Goal: Task Accomplishment & Management: Complete application form

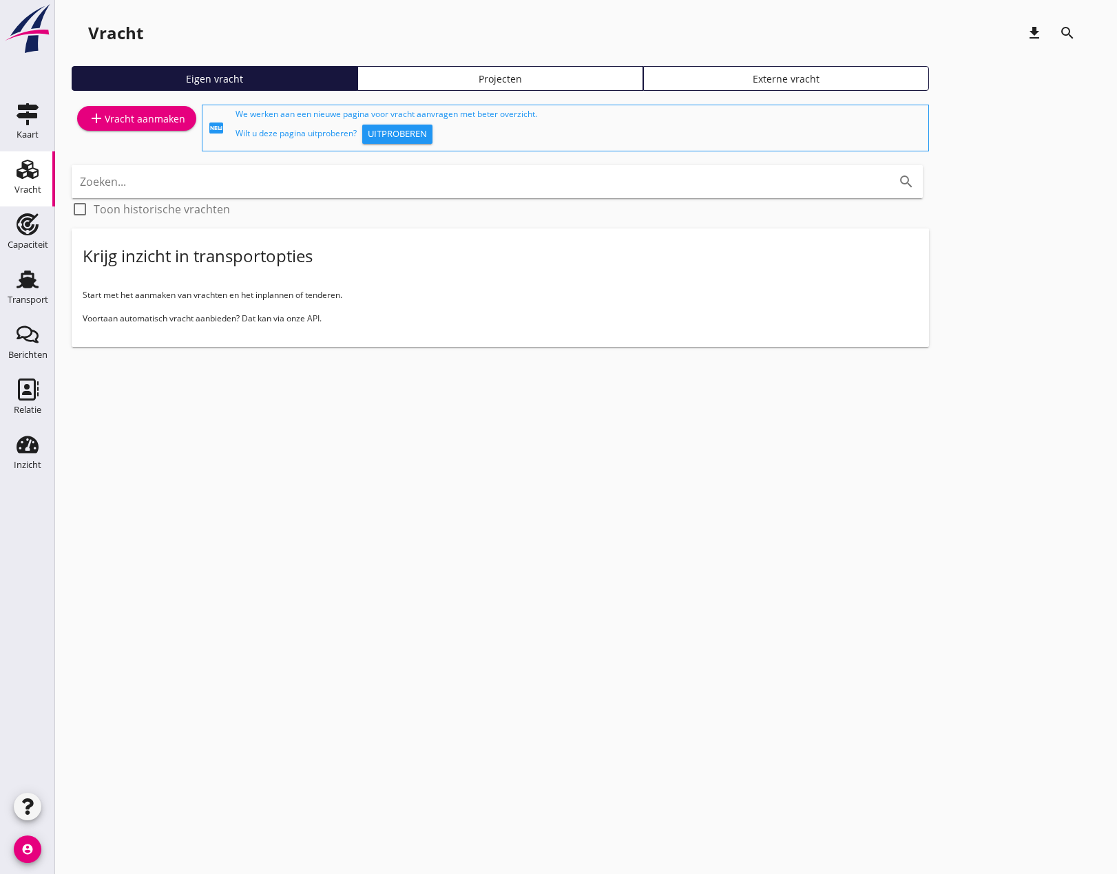
click at [141, 112] on div "add Vracht aanmaken" at bounding box center [136, 118] width 97 height 17
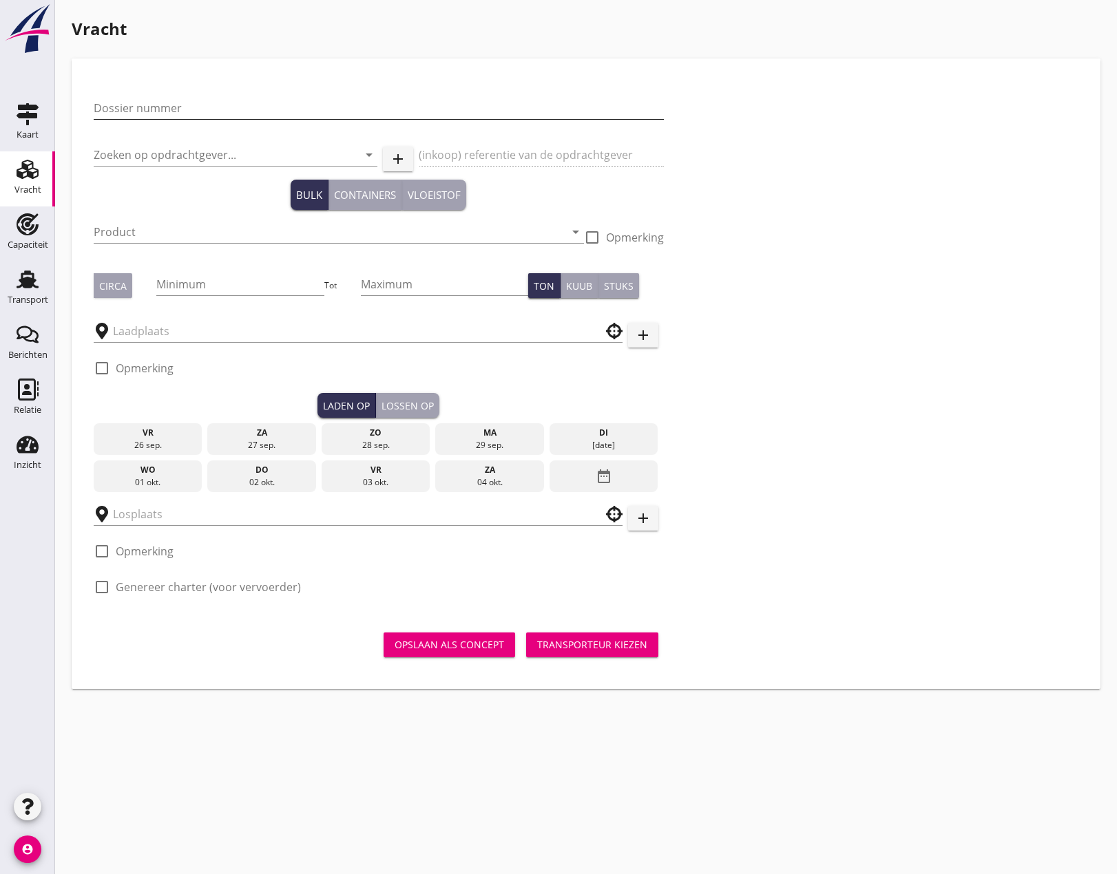
click at [120, 105] on input "Dossier nummer" at bounding box center [379, 108] width 570 height 22
type input "20250676"
click at [167, 157] on input "Zoeken op opdrachtgever..." at bounding box center [216, 155] width 245 height 22
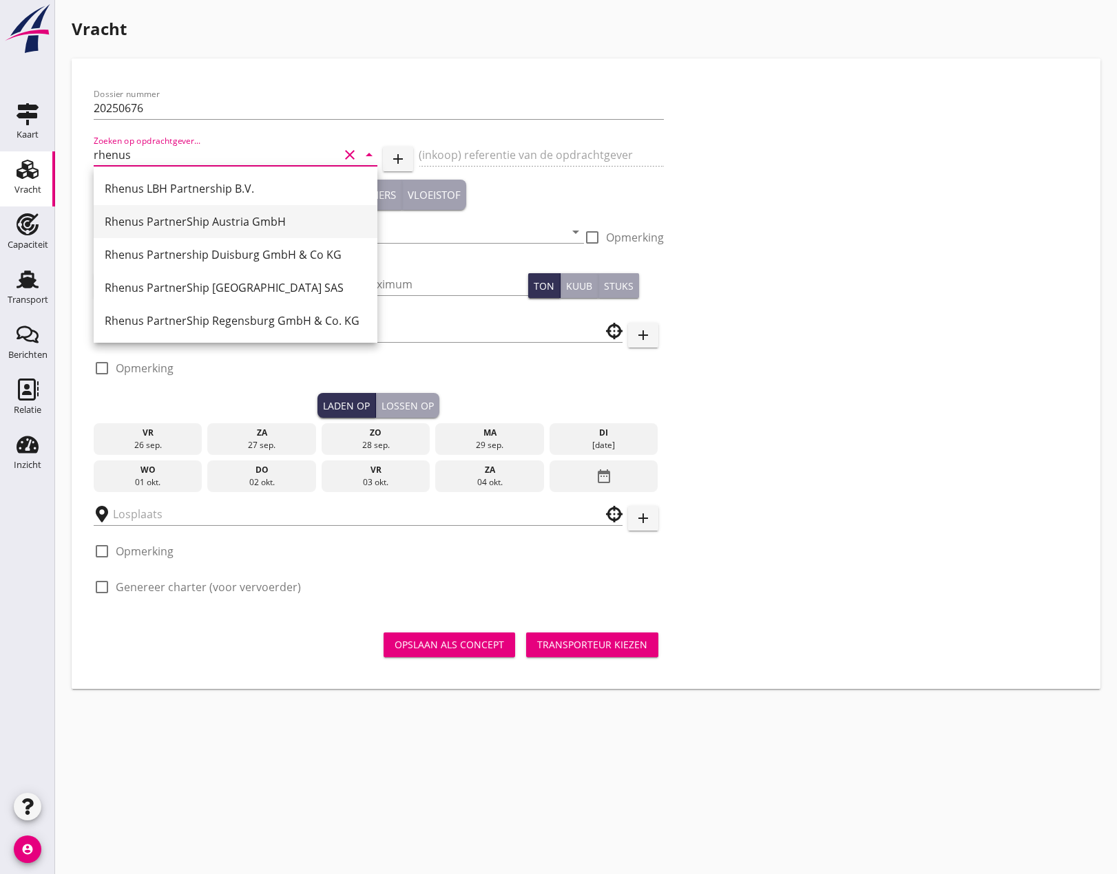
click at [188, 218] on div "Rhenus PartnerShip Austria GmbH" at bounding box center [236, 221] width 262 height 17
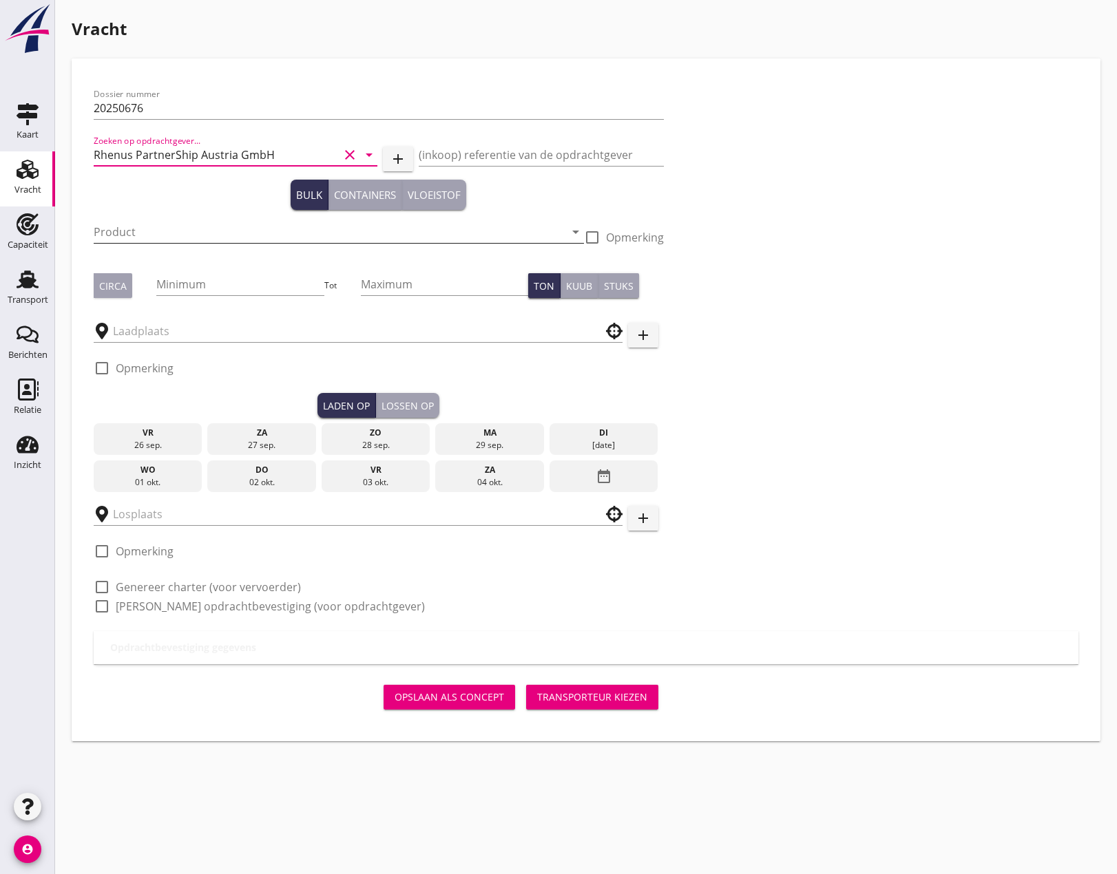
type input "Rhenus PartnerShip Austria GmbH"
click at [182, 237] on input "Product" at bounding box center [329, 232] width 471 height 22
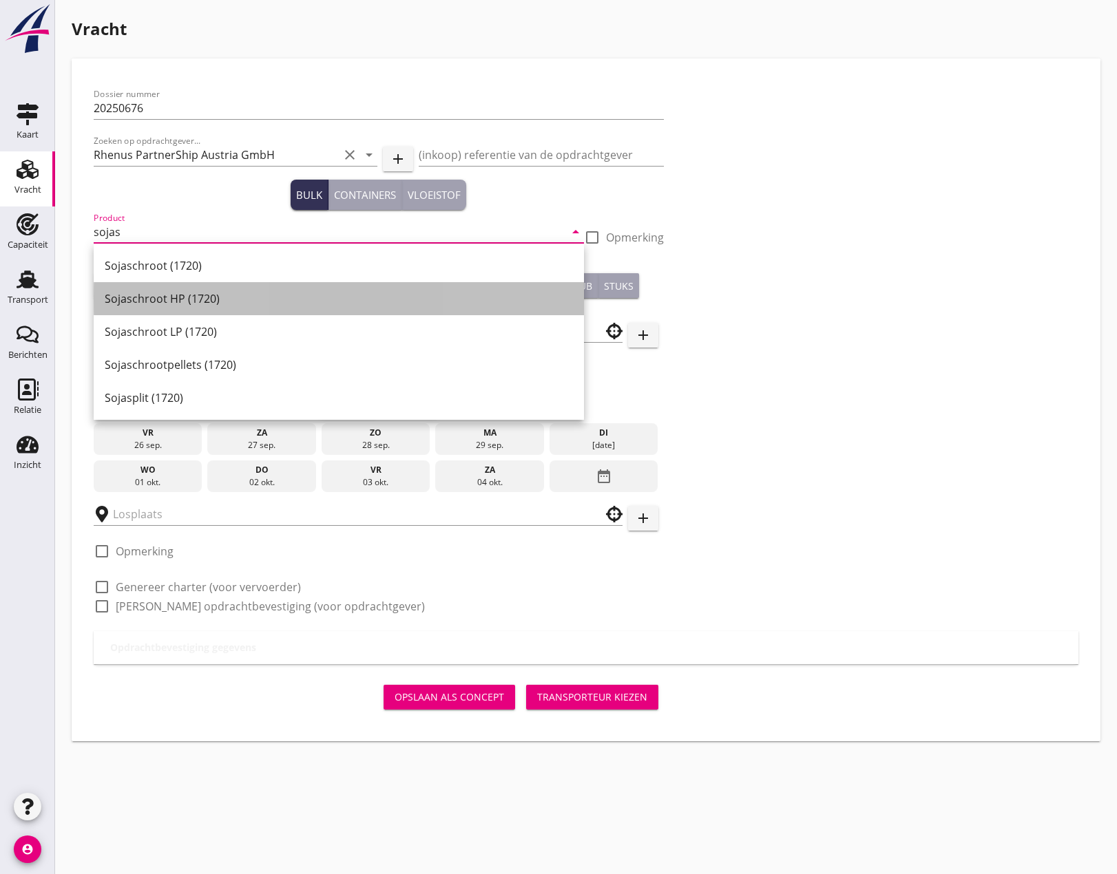
click at [161, 296] on div "Sojaschroot HP (1720)" at bounding box center [339, 298] width 468 height 17
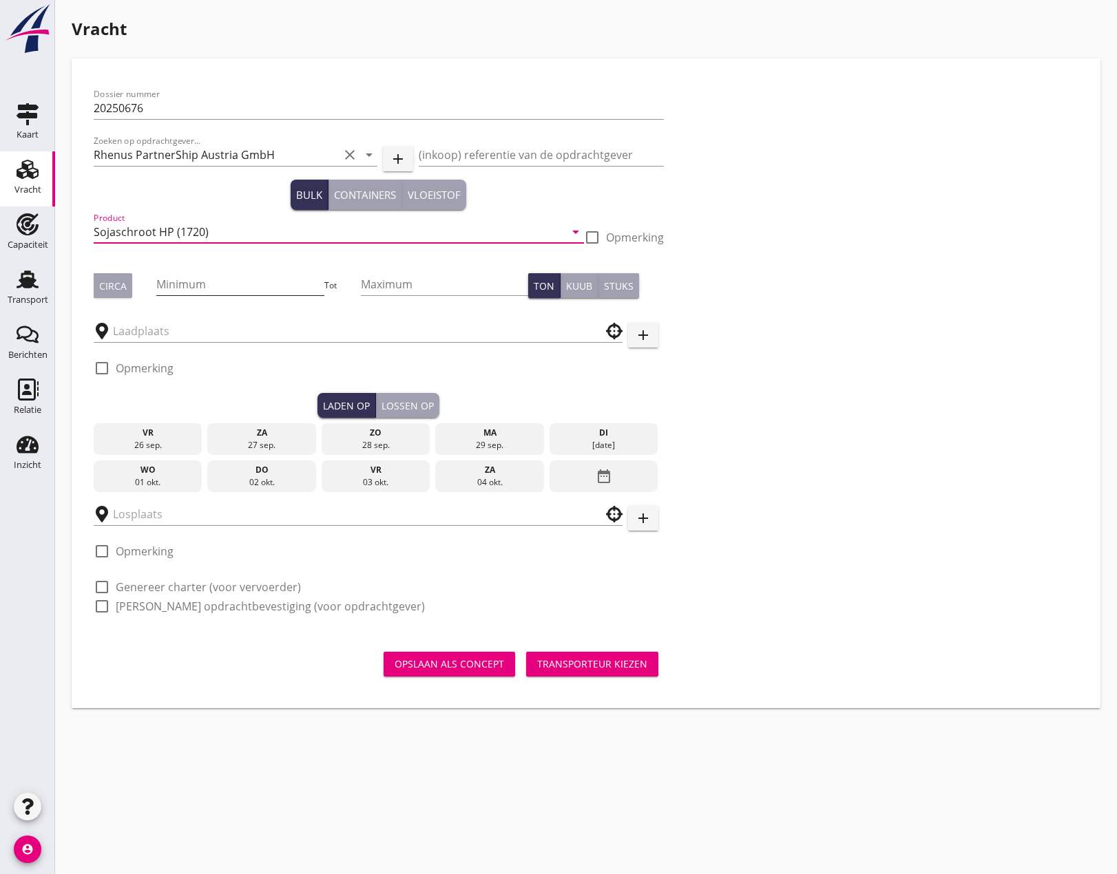
type input "Sojaschroot HP (1720)"
click at [198, 286] on input "Minimum" at bounding box center [239, 284] width 167 height 22
type input "1650"
click at [386, 279] on input "Maximum" at bounding box center [444, 284] width 167 height 22
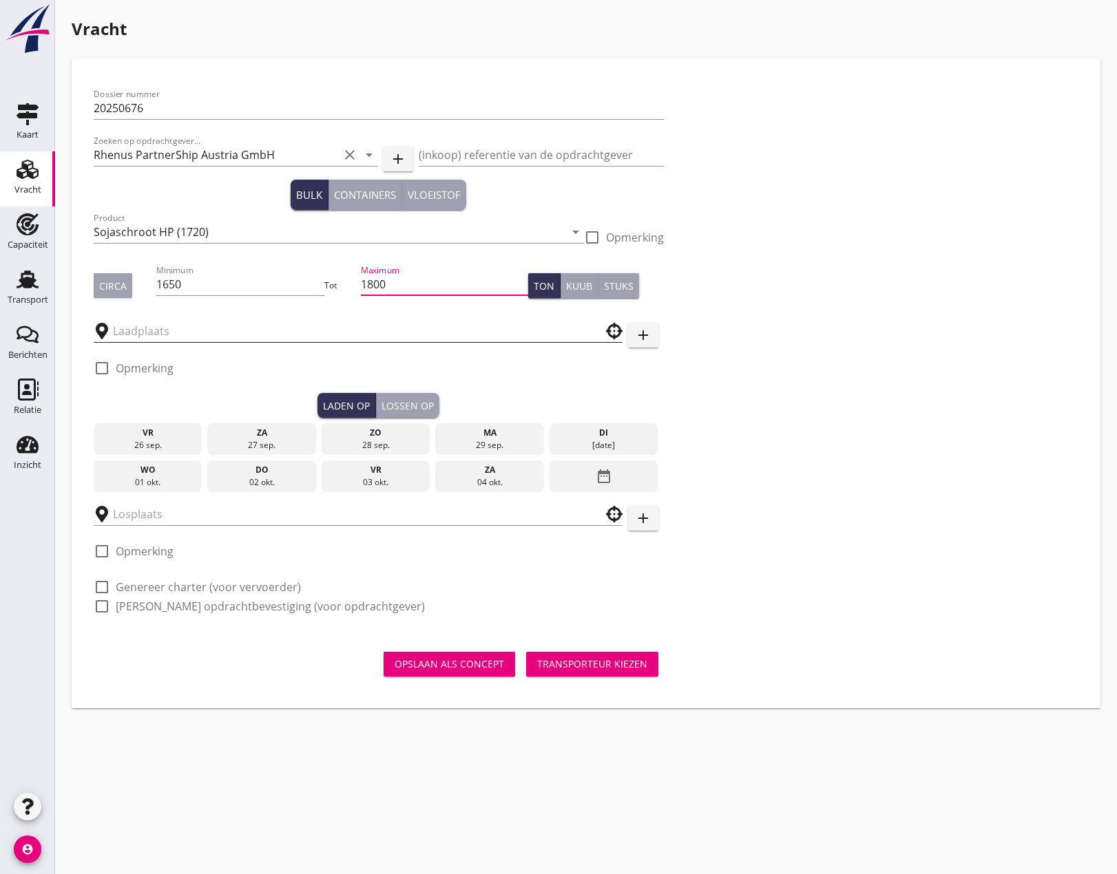
type input "1800"
click at [289, 324] on input "text" at bounding box center [348, 331] width 471 height 22
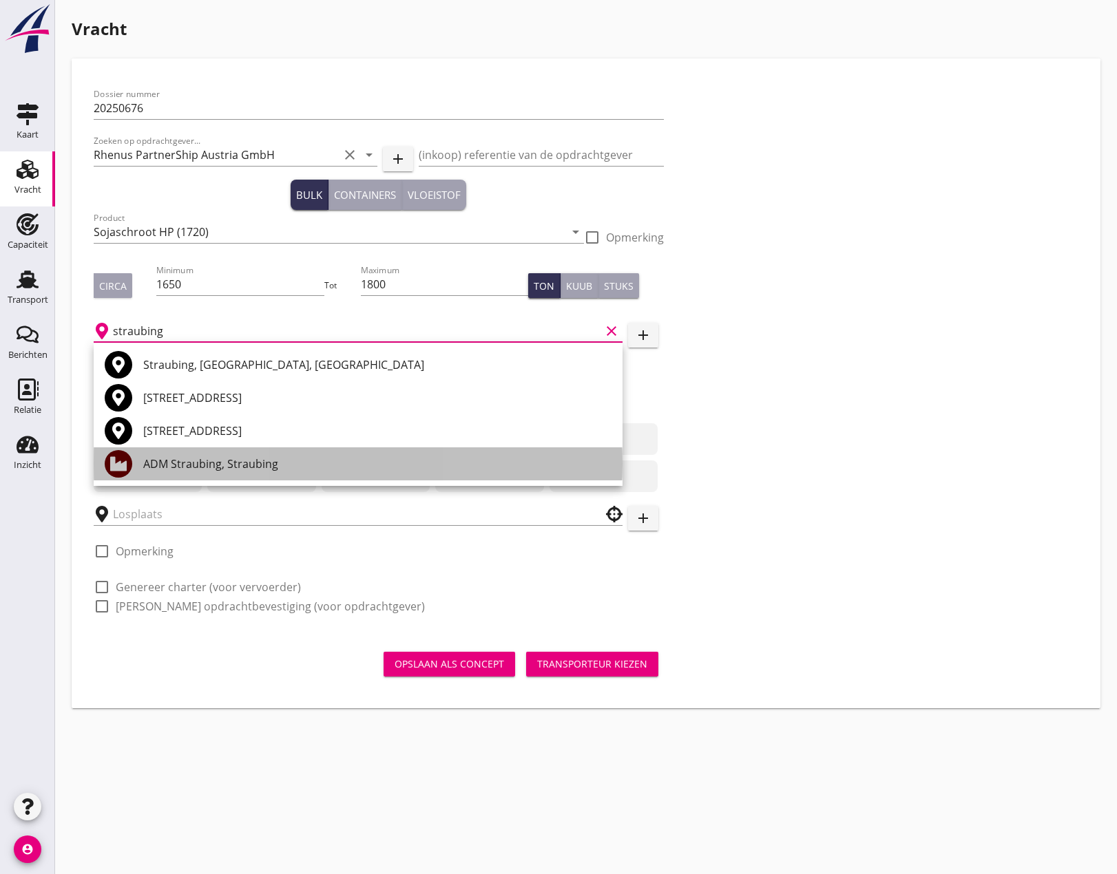
click at [253, 463] on div "ADM Straubing, Straubing" at bounding box center [377, 464] width 468 height 17
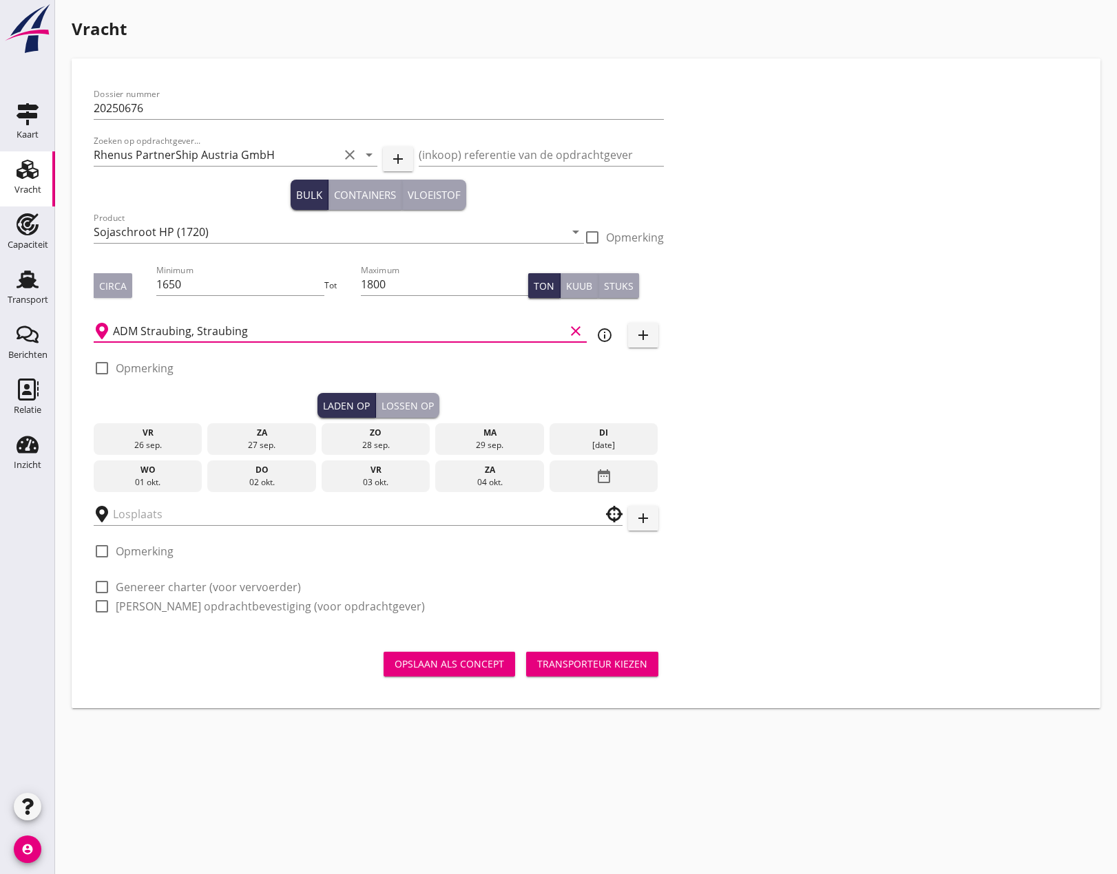
type input "ADM Straubing, Straubing"
click at [574, 466] on div "date_range" at bounding box center [603, 477] width 108 height 32
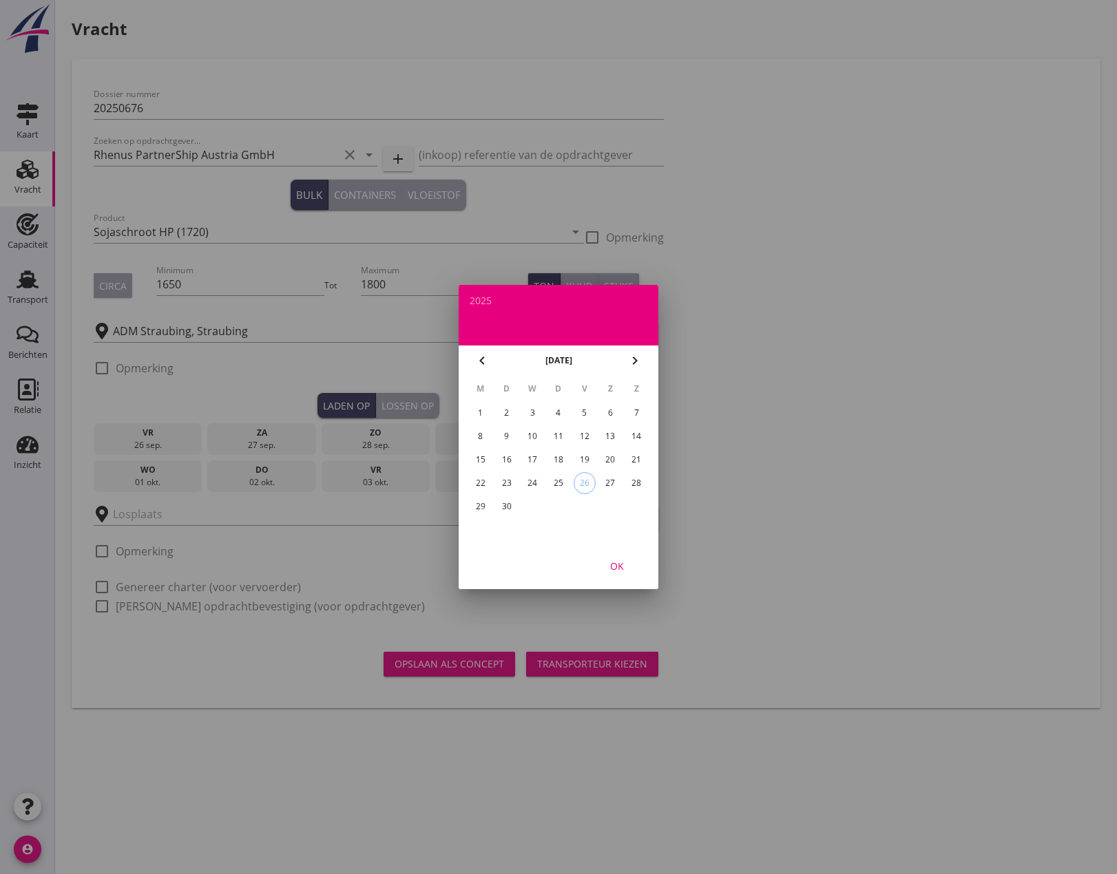
click at [636, 364] on icon "chevron_right" at bounding box center [634, 360] width 17 height 17
click at [557, 436] on div "9" at bounding box center [558, 436] width 22 height 22
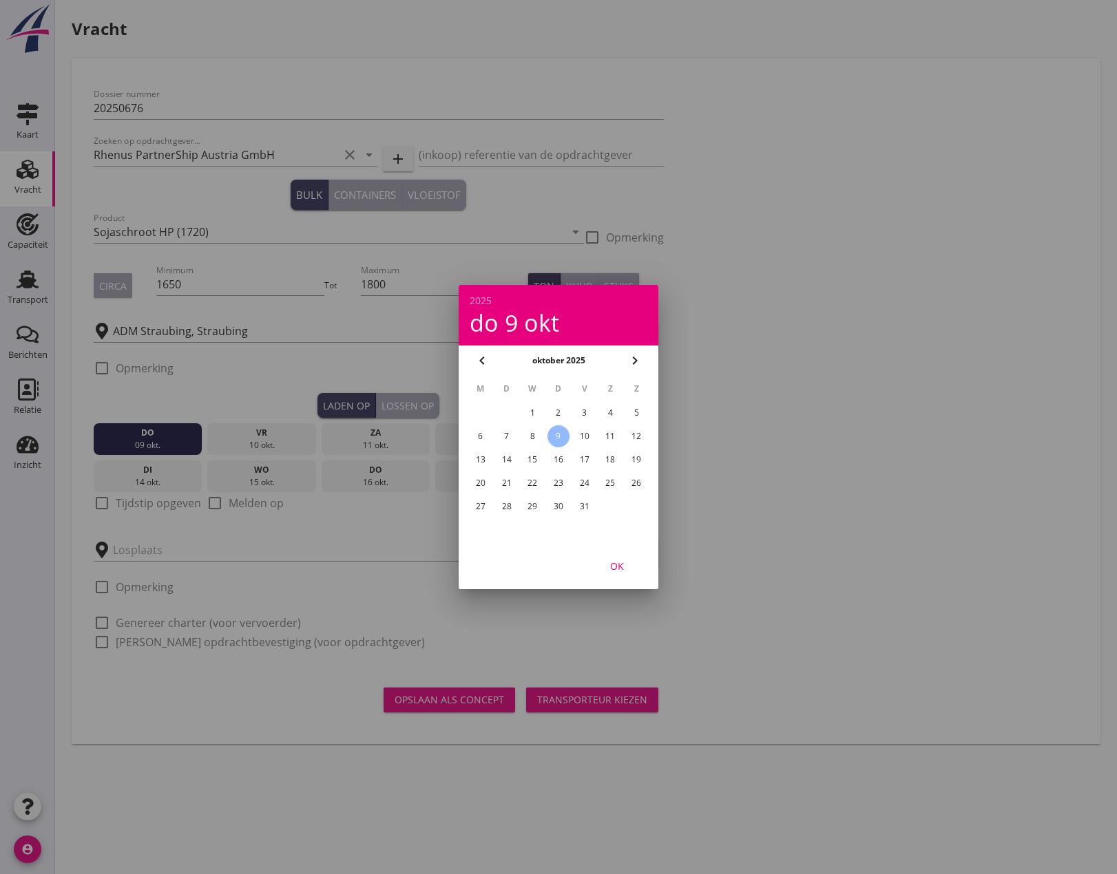
click at [615, 562] on div "OK" at bounding box center [617, 566] width 39 height 14
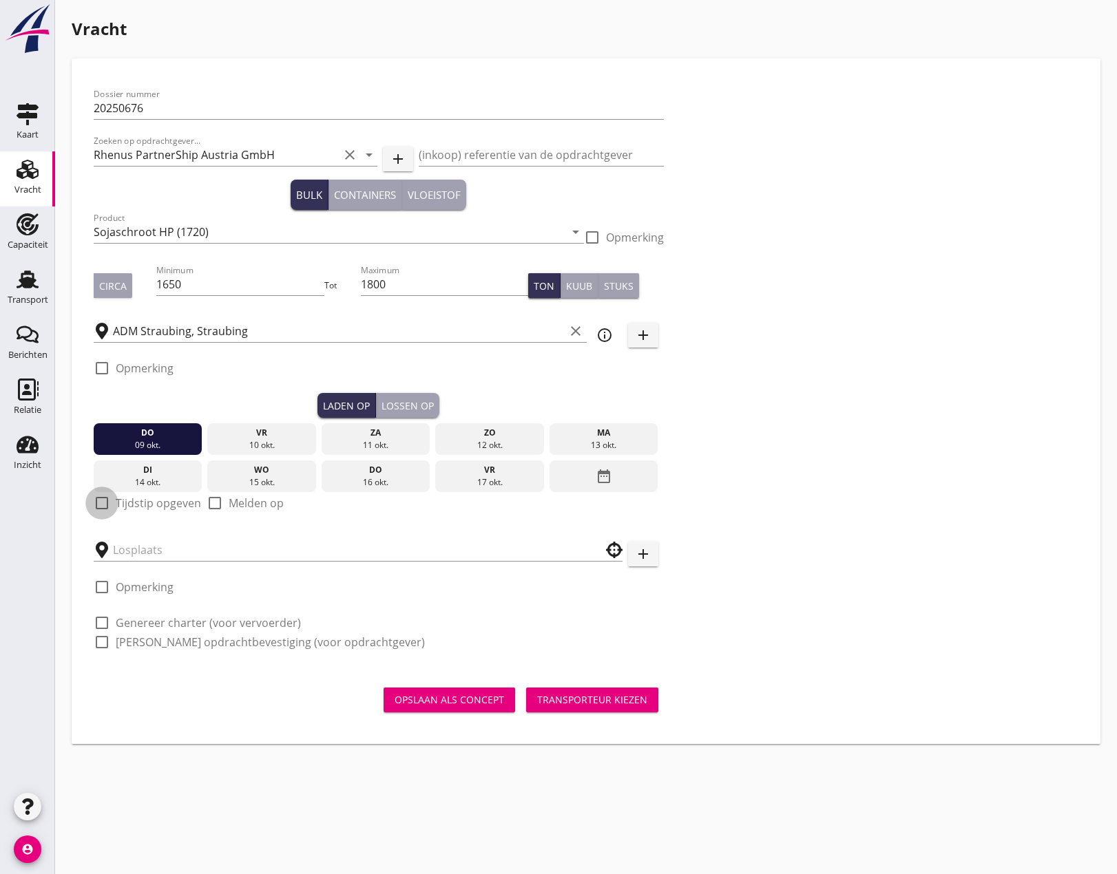
click at [102, 503] on div at bounding box center [101, 503] width 23 height 23
checkbox input "true"
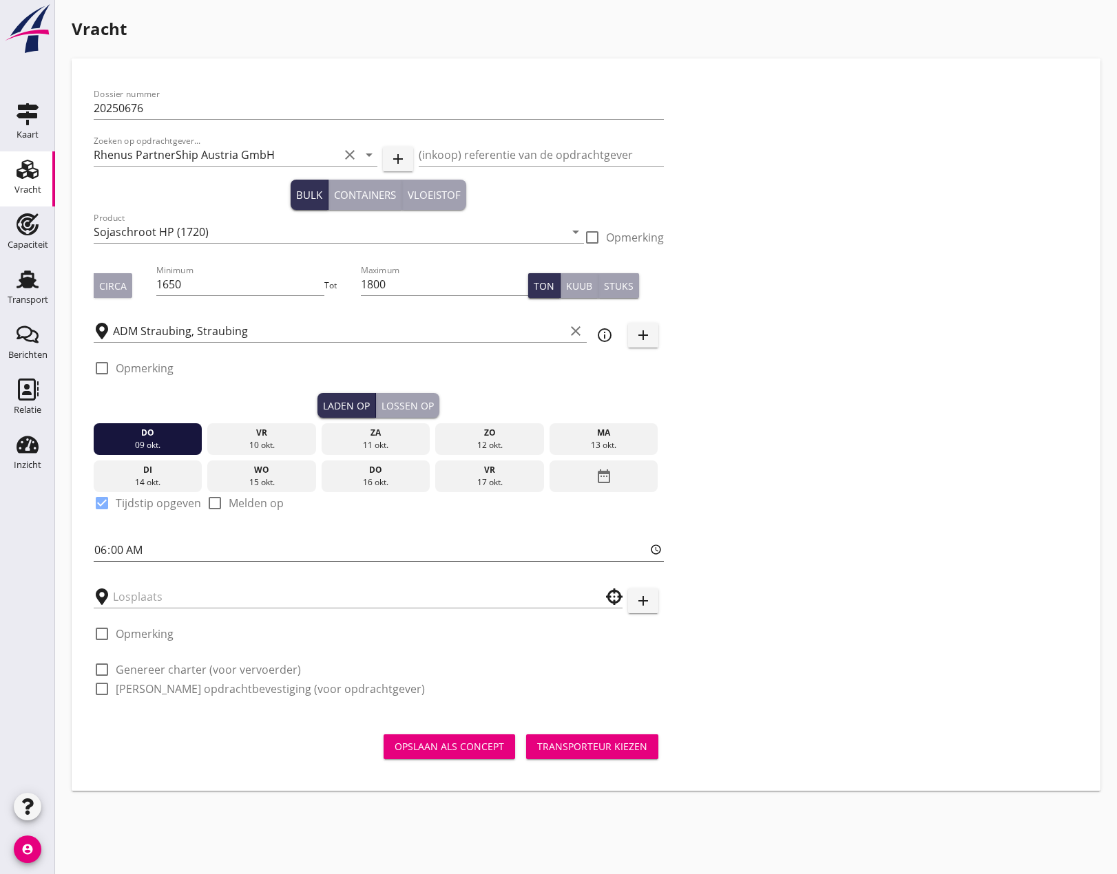
click at [102, 553] on input "06:00" at bounding box center [379, 550] width 570 height 22
type input "20:00"
click at [406, 575] on div at bounding box center [358, 596] width 529 height 43
click at [309, 602] on input "text" at bounding box center [348, 597] width 471 height 22
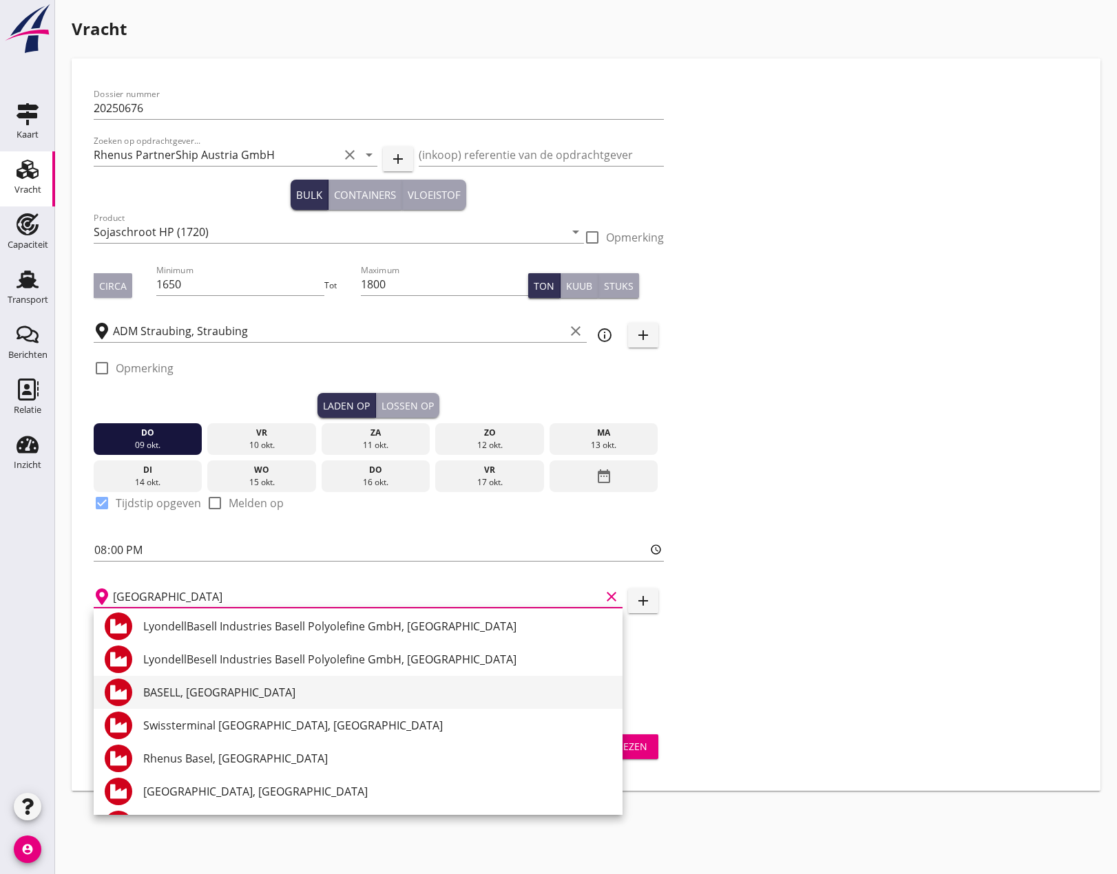
scroll to position [138, 0]
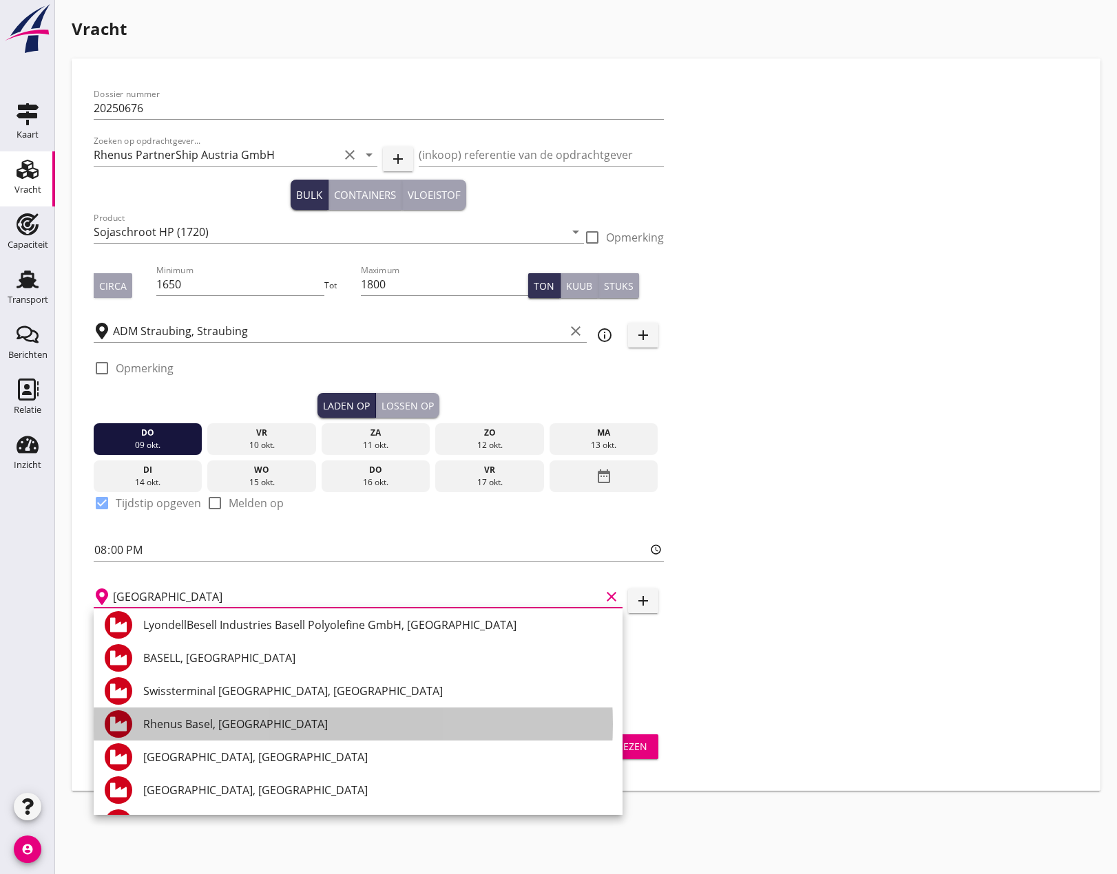
click at [214, 720] on div "Rhenus Basel, [GEOGRAPHIC_DATA]" at bounding box center [377, 724] width 468 height 17
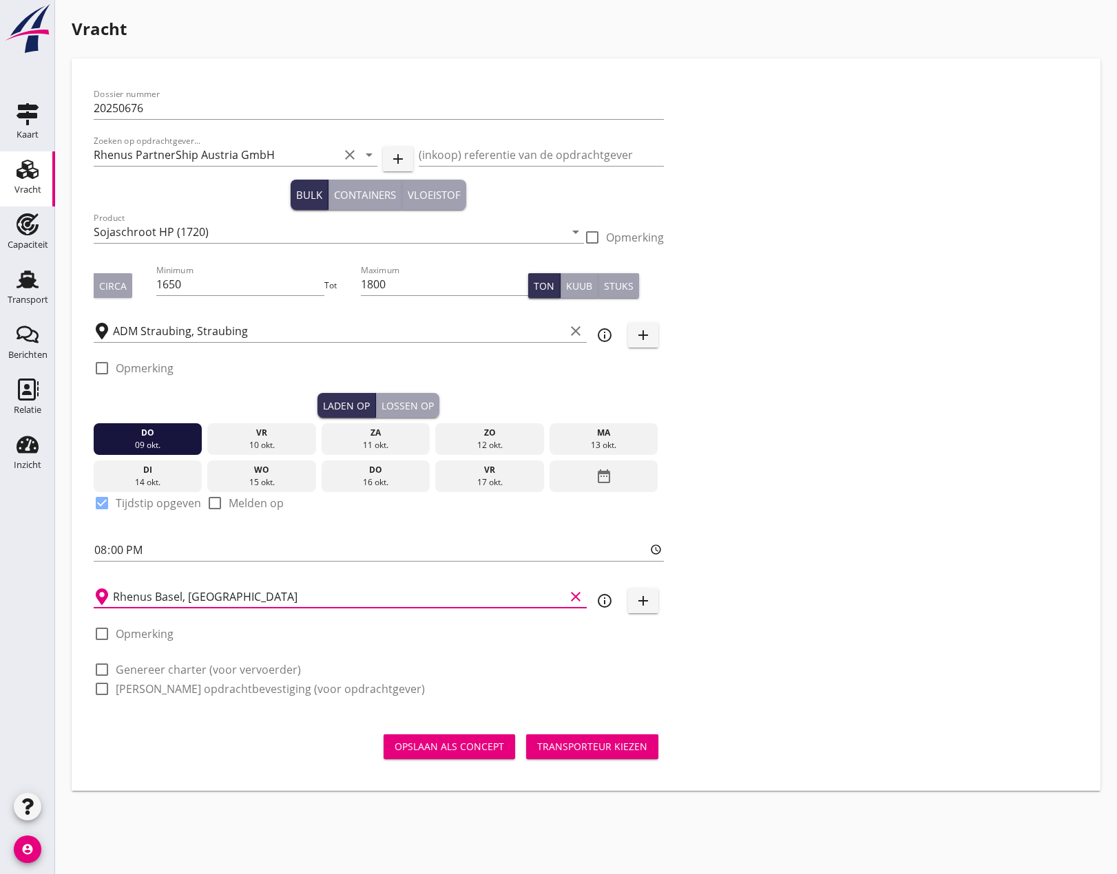
type input "Rhenus Basel, [GEOGRAPHIC_DATA]"
click at [99, 633] on div at bounding box center [101, 633] width 23 height 23
checkbox input "true"
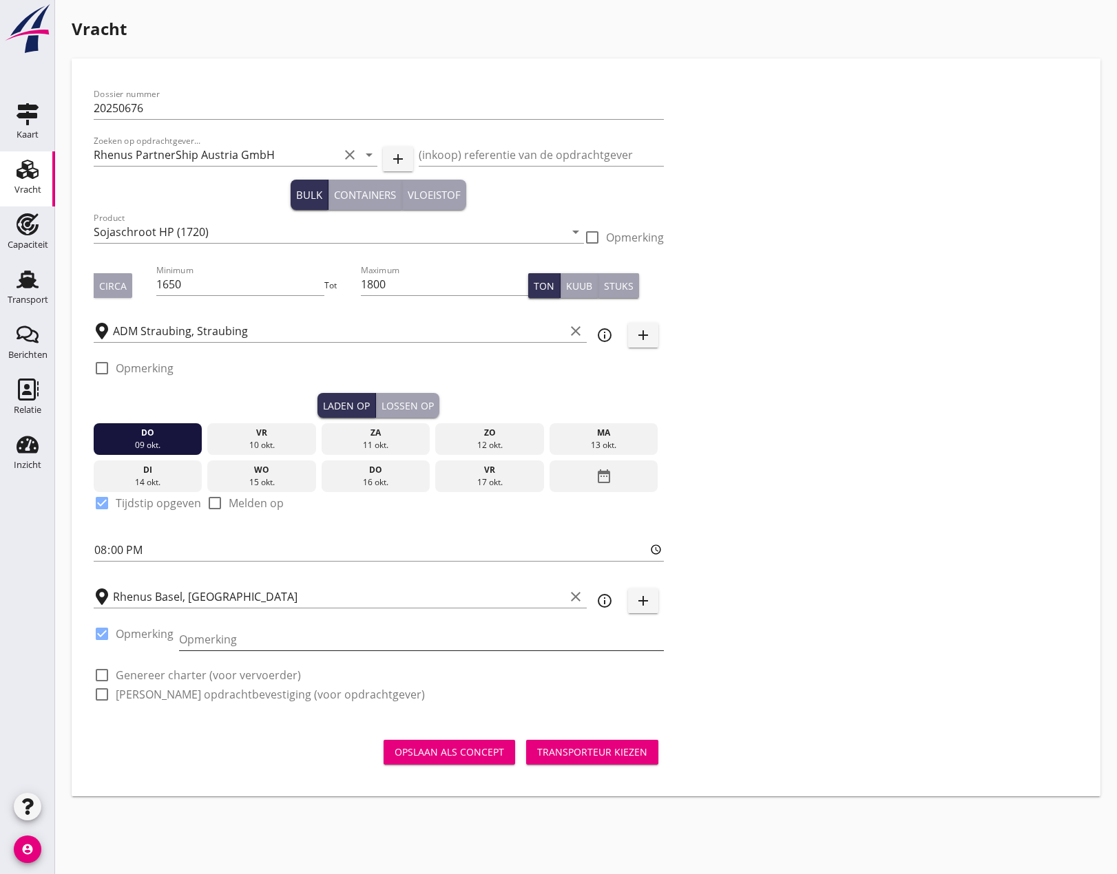
click at [183, 637] on input "Opmerking" at bounding box center [421, 639] width 485 height 22
type input "+ [GEOGRAPHIC_DATA]"
click at [715, 650] on div "Dossier nummer 20250676 Zoeken op opdrachtgever... Rhenus PartnerShip Austria G…" at bounding box center [585, 400] width 995 height 639
drag, startPoint x: 98, startPoint y: 668, endPoint x: 102, endPoint y: 686, distance: 18.9
click at [99, 668] on div at bounding box center [101, 675] width 23 height 23
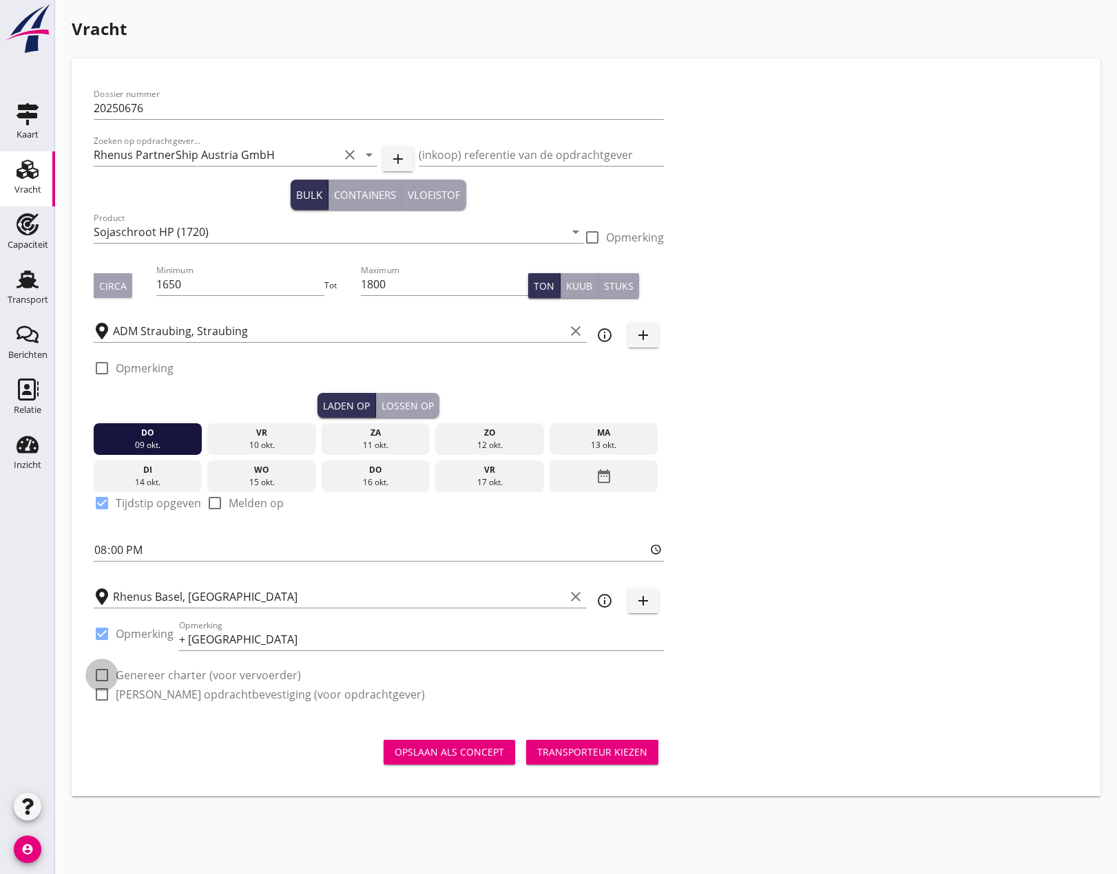
checkbox input "true"
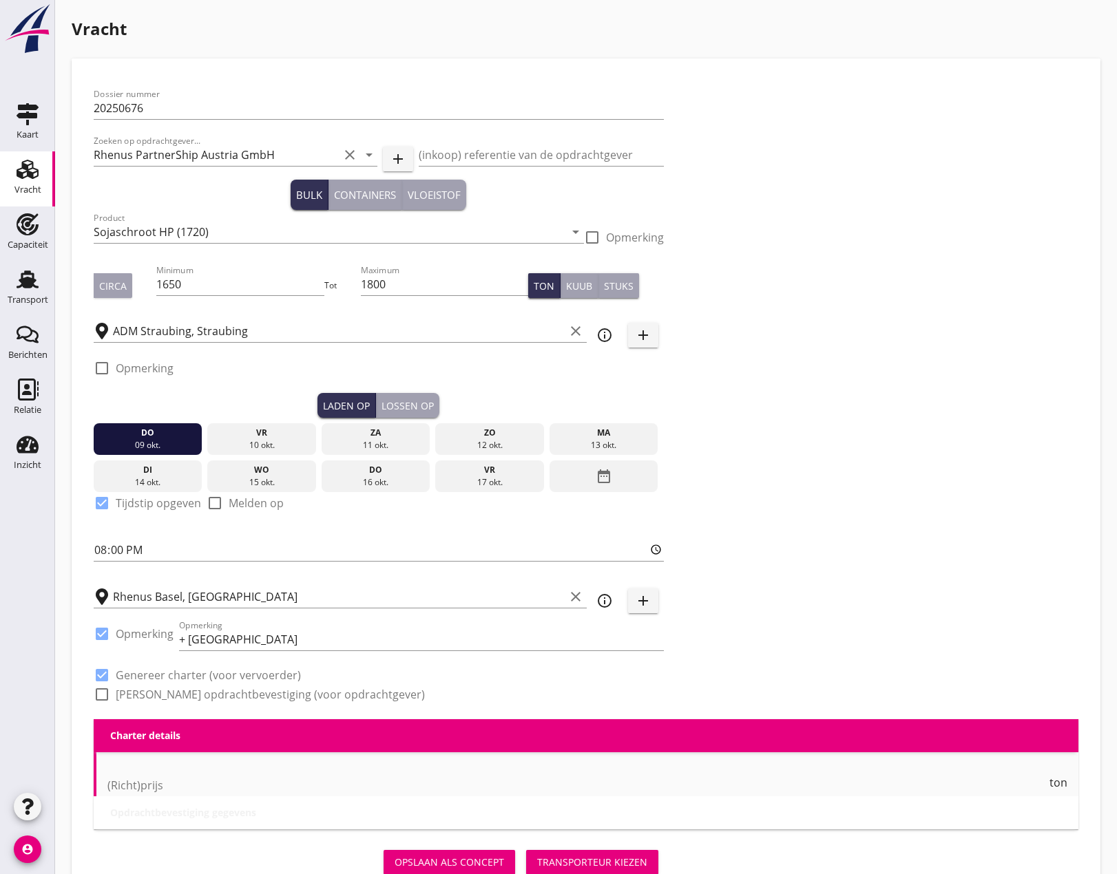
checkbox input "true"
click at [100, 694] on div at bounding box center [101, 694] width 23 height 23
checkbox input "true"
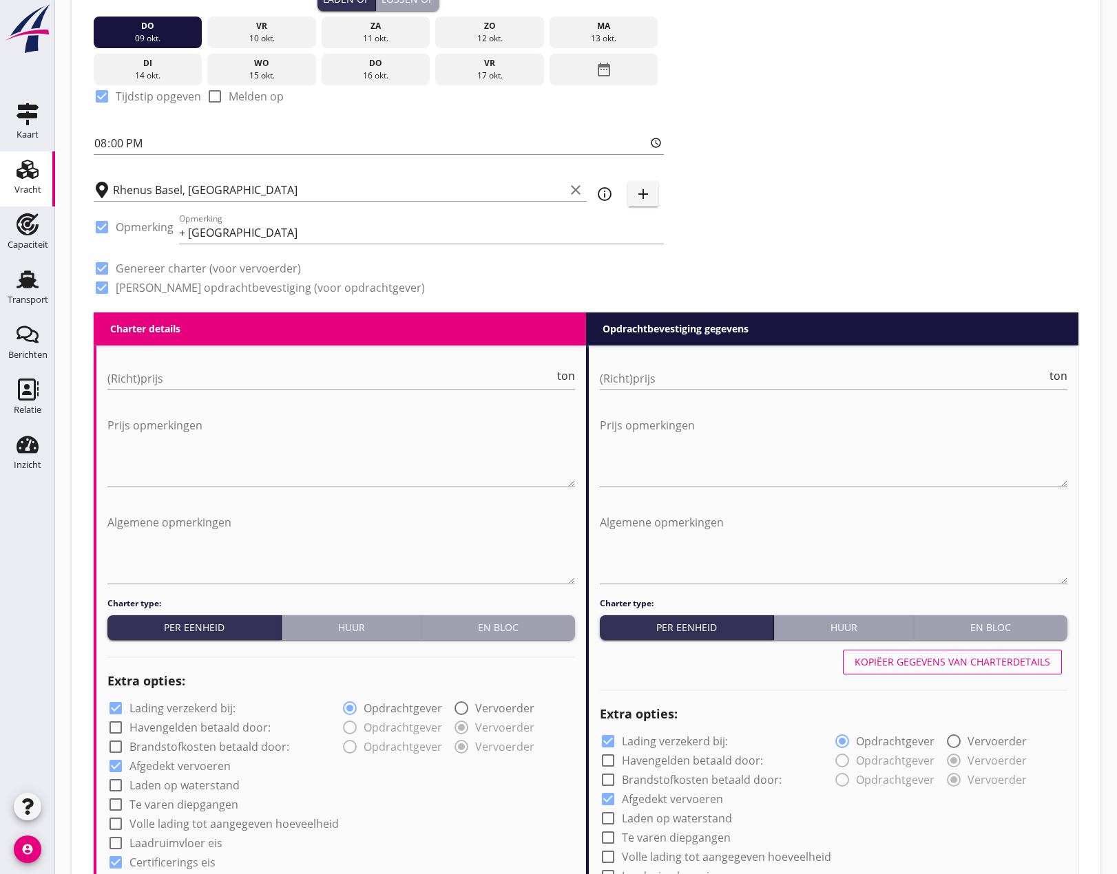
scroll to position [413, 0]
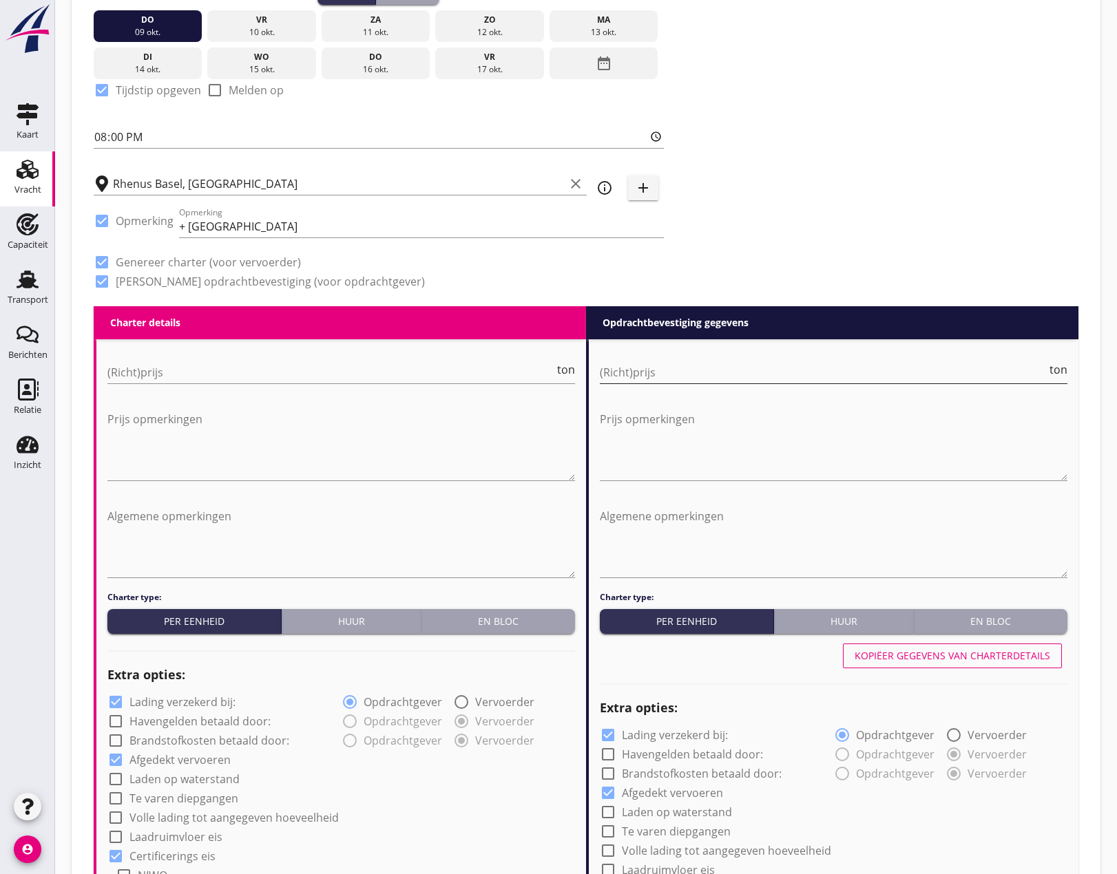
click at [653, 369] on input "(Richt)prijs" at bounding box center [823, 372] width 447 height 22
type input "19"
click at [249, 368] on input "(Richt)prijs" at bounding box center [330, 372] width 447 height 22
type input "21"
type input "21.50"
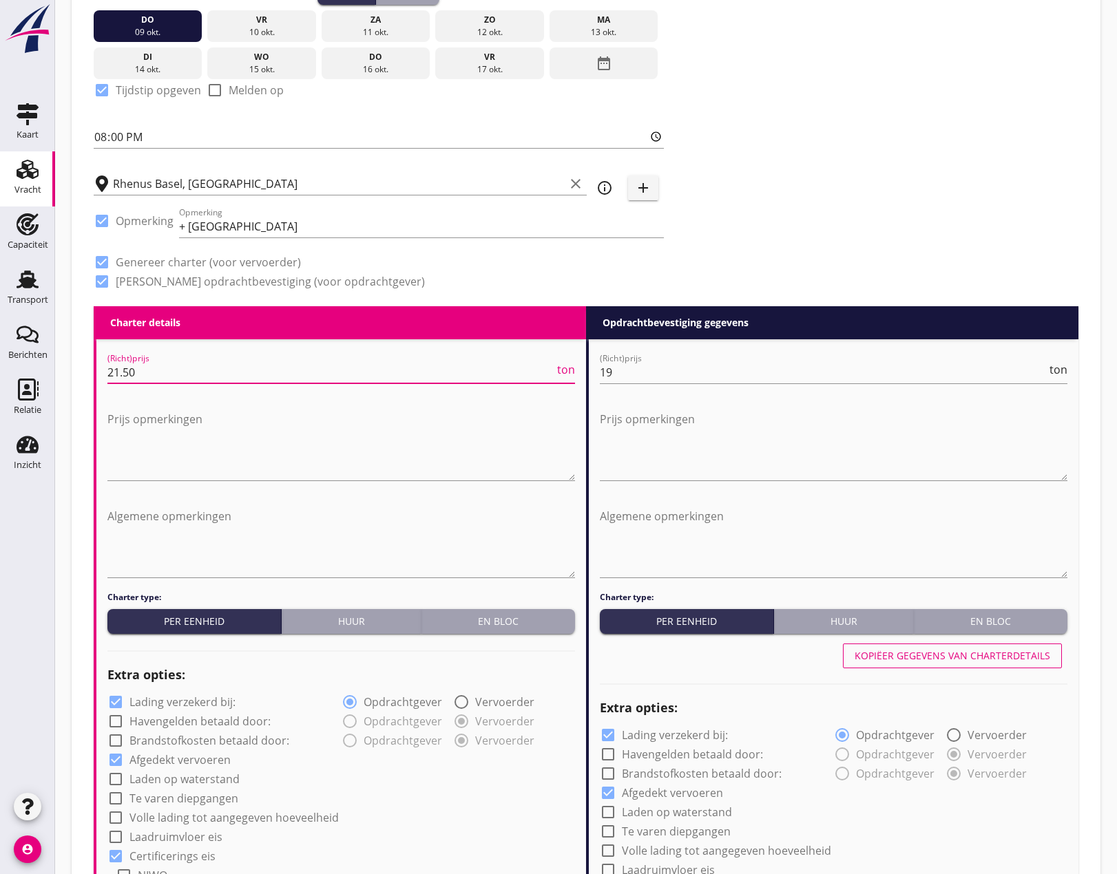
click at [124, 407] on div "Prijs opmerkingen" at bounding box center [340, 447] width 467 height 94
click at [123, 422] on textarea "Prijs opmerkingen" at bounding box center [340, 444] width 467 height 72
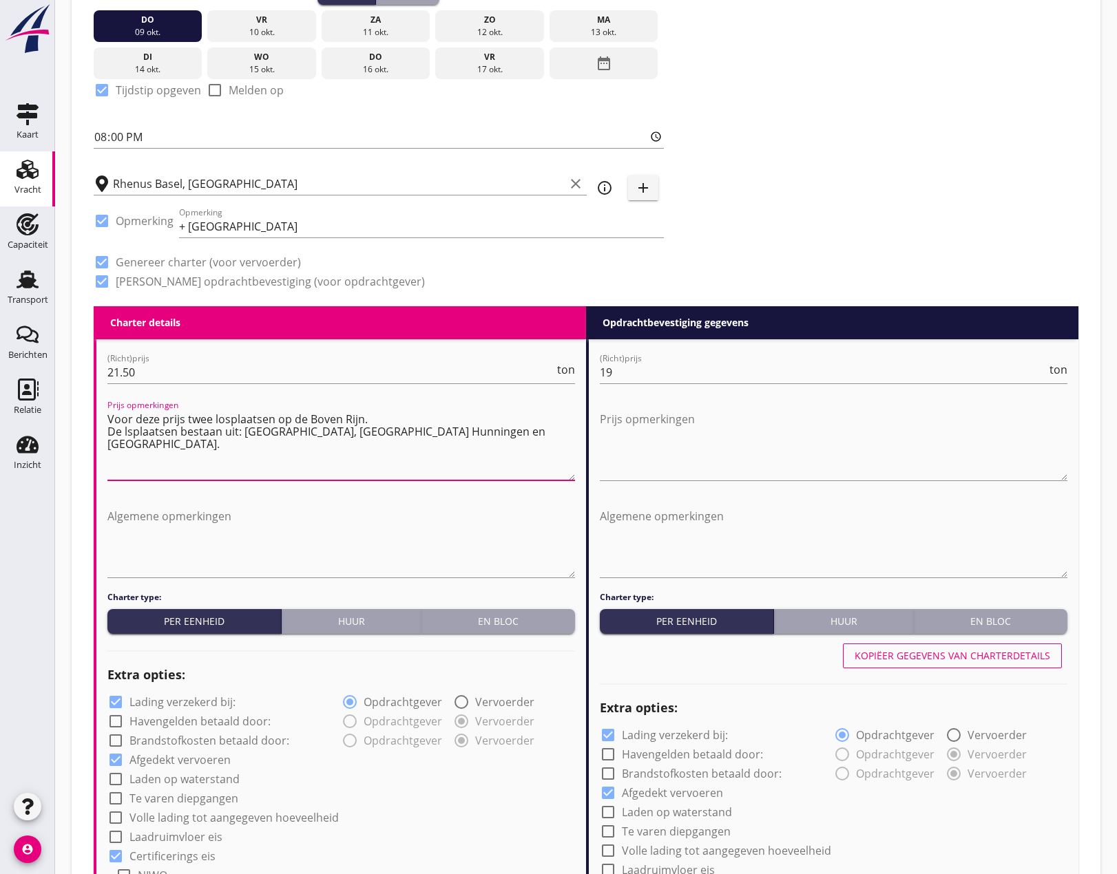
click at [130, 433] on textarea "Voor deze prijs twee losplaatsen op de Boven Rijn. De lsplaatsen bestaan uit: […" at bounding box center [340, 444] width 467 height 72
click at [112, 446] on textarea "Voor deze prijs twee losplaatsen op de Boven Rijn. De losplaatsen bestaan uit: …" at bounding box center [340, 444] width 467 height 72
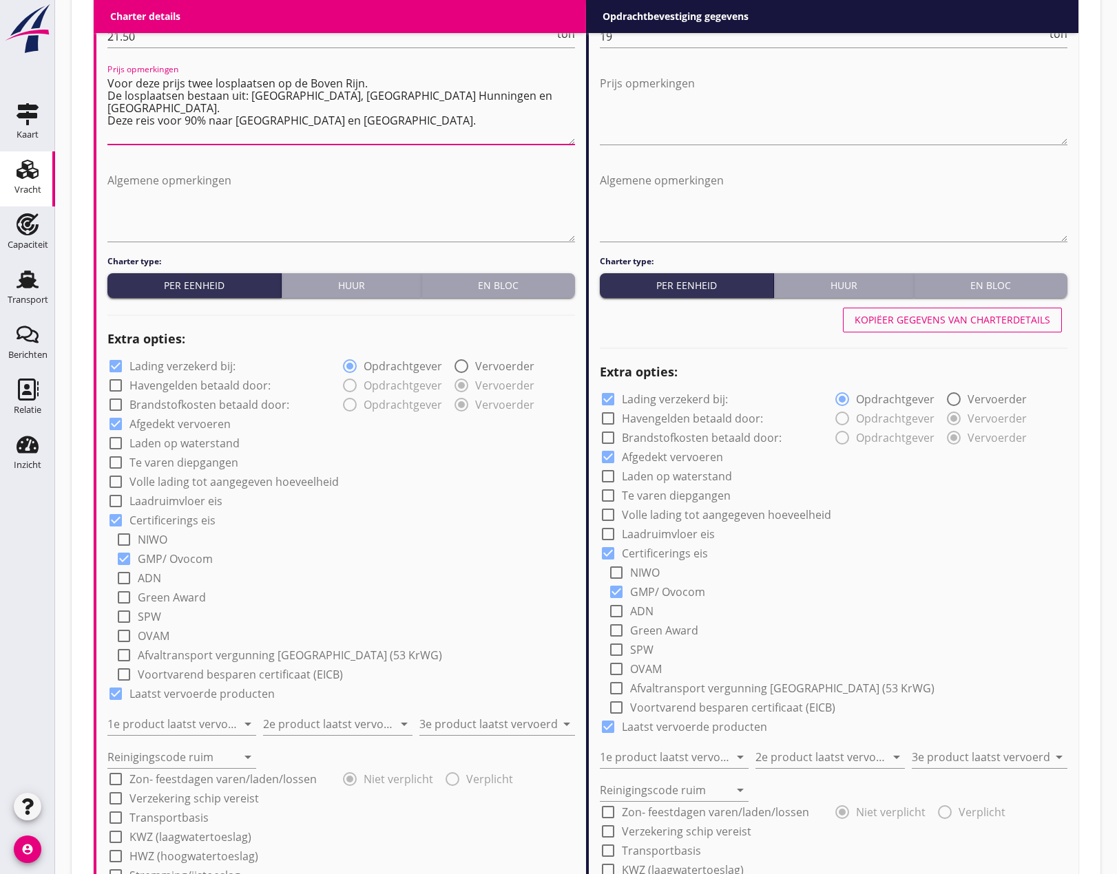
scroll to position [826, 0]
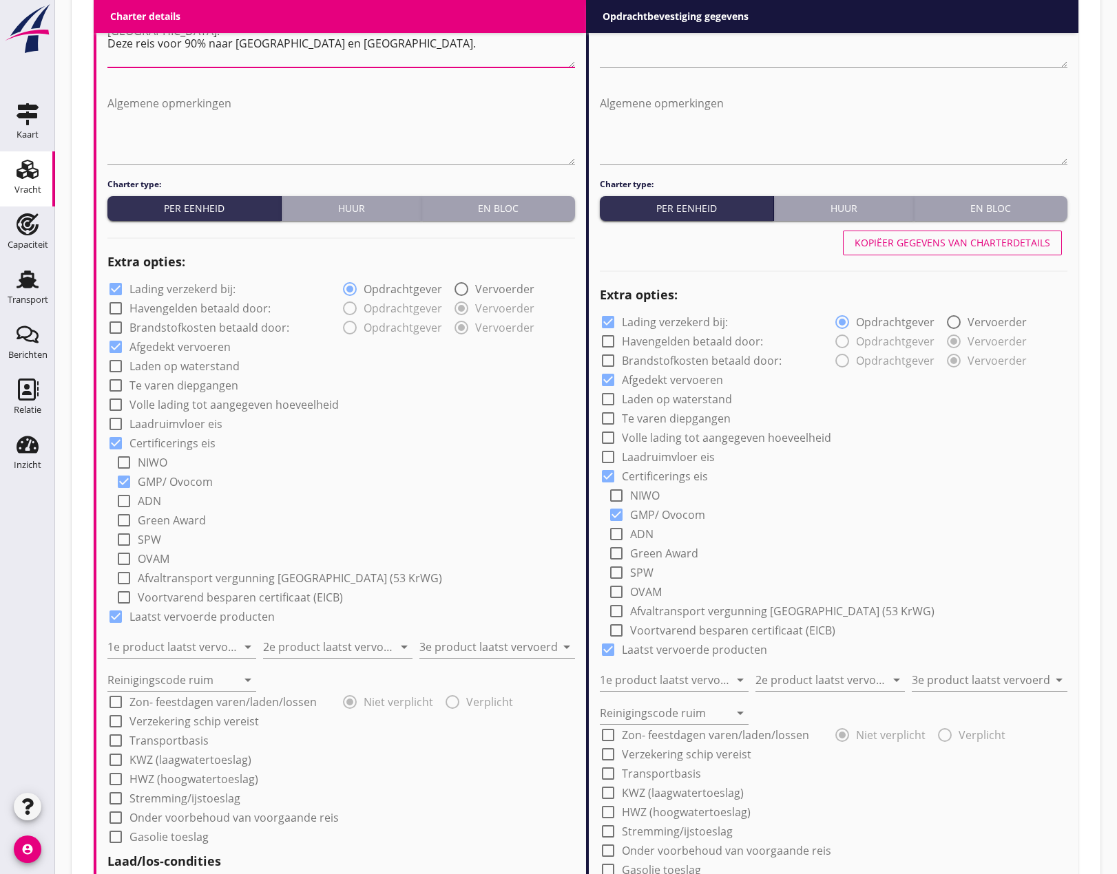
type textarea "Voor deze prijs twee losplaatsen op de Boven Rijn. De losplaatsen bestaan uit: …"
click at [120, 309] on div at bounding box center [115, 308] width 23 height 23
checkbox input "true"
click at [115, 326] on div at bounding box center [115, 327] width 23 height 23
checkbox input "true"
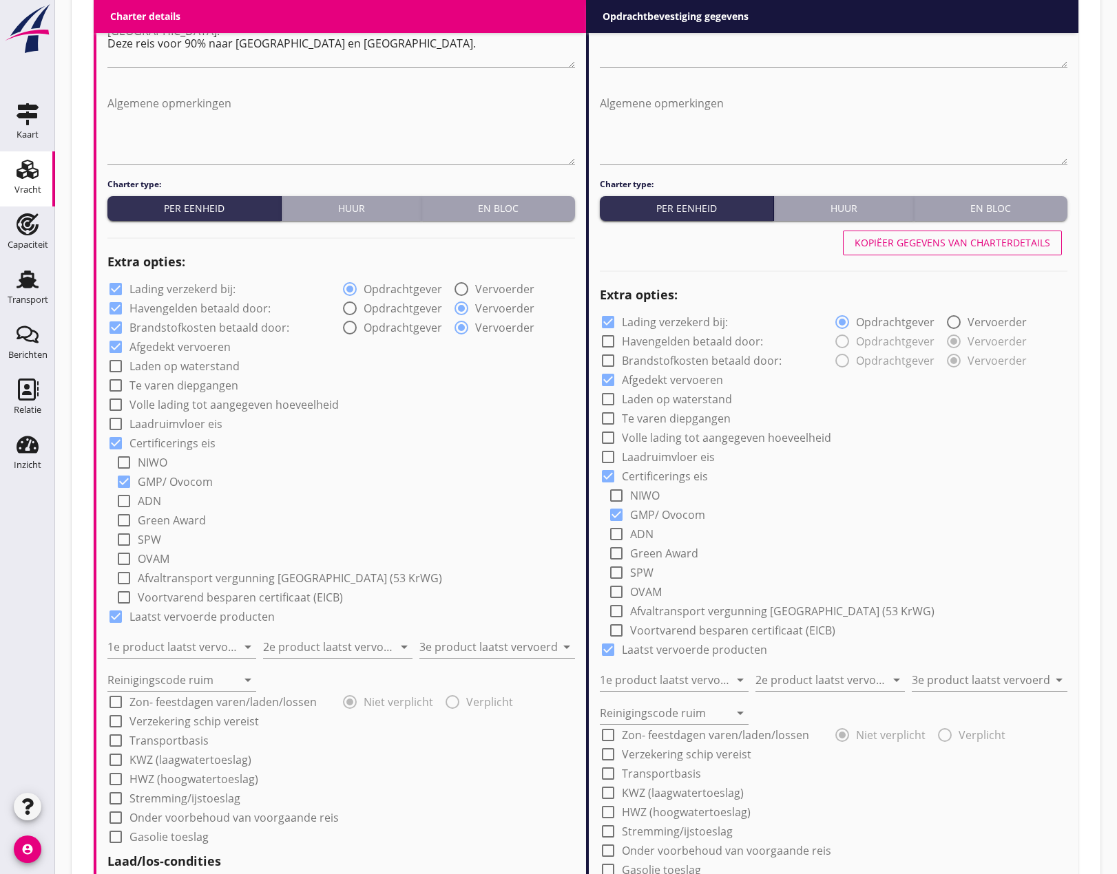
click at [116, 366] on div at bounding box center [115, 366] width 23 height 23
checkbox input "true"
click at [114, 384] on div at bounding box center [115, 385] width 23 height 23
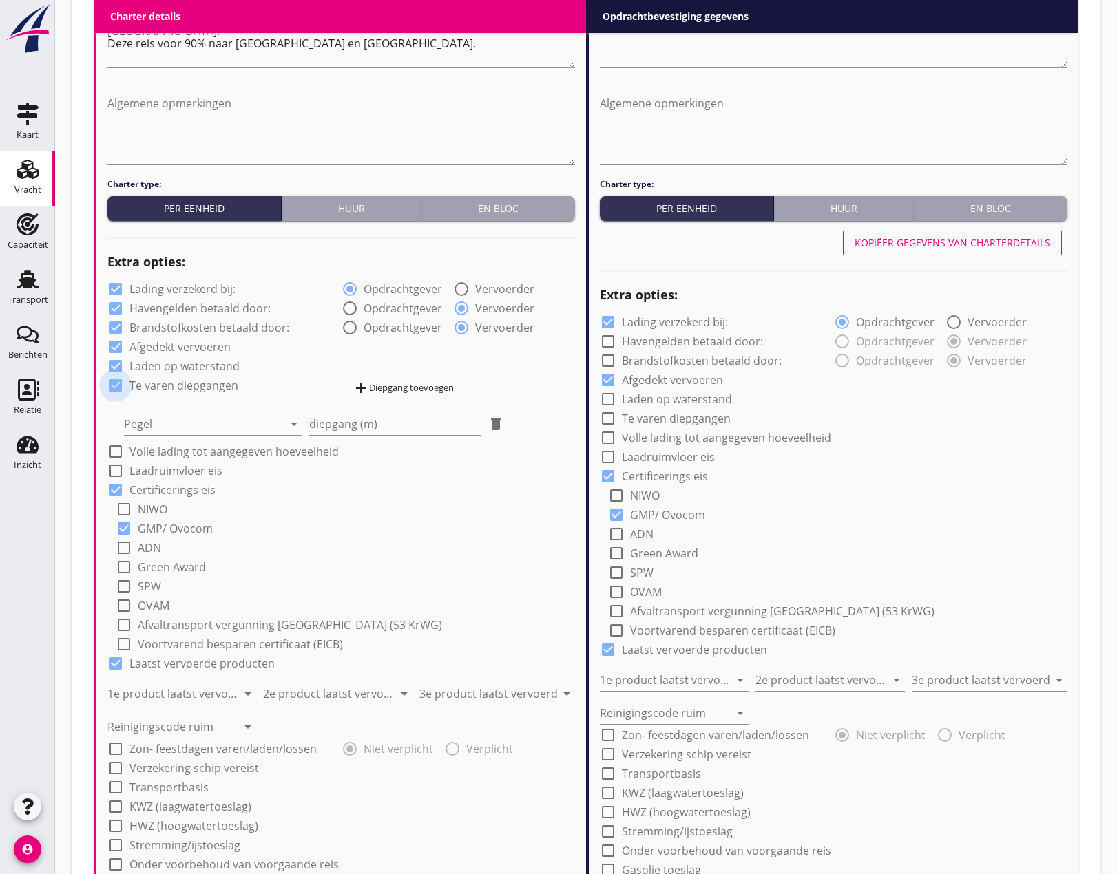
click at [114, 384] on div at bounding box center [115, 385] width 23 height 23
checkbox input "false"
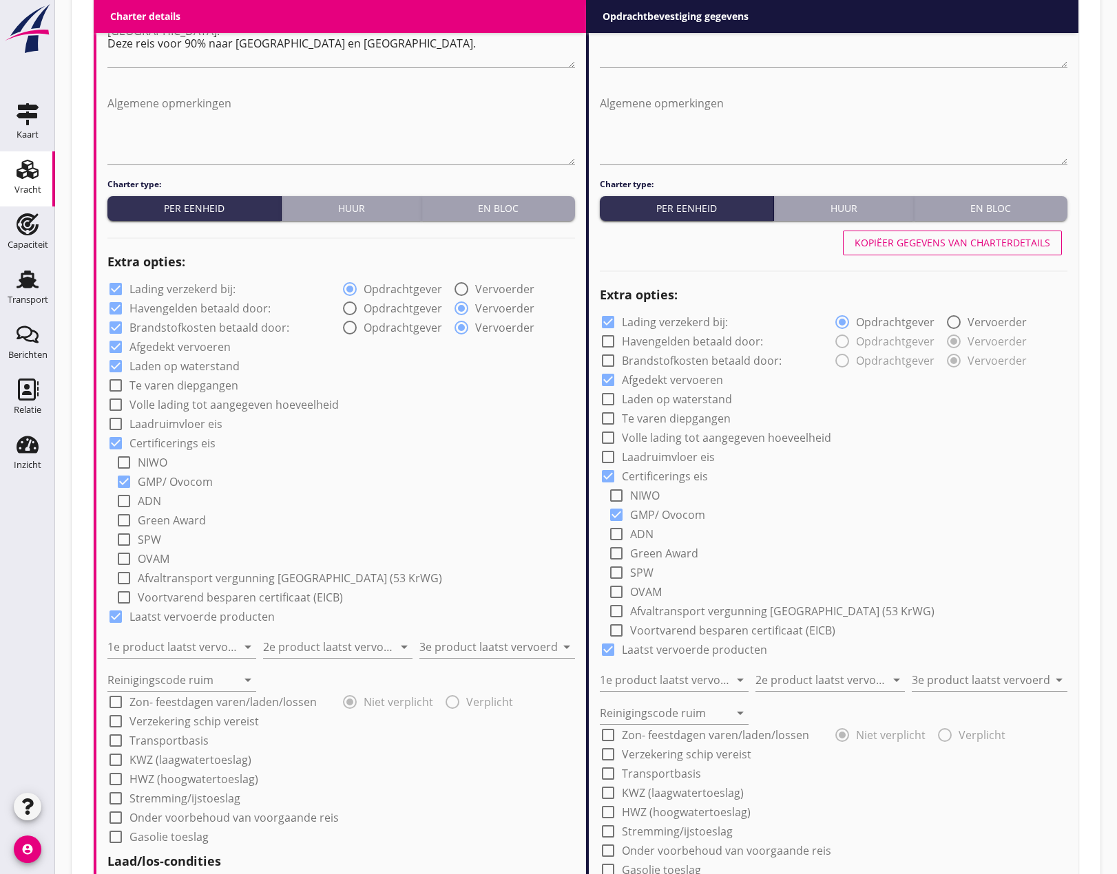
click at [109, 410] on div at bounding box center [115, 404] width 23 height 23
checkbox input "true"
click at [118, 425] on div at bounding box center [115, 423] width 23 height 23
checkbox input "true"
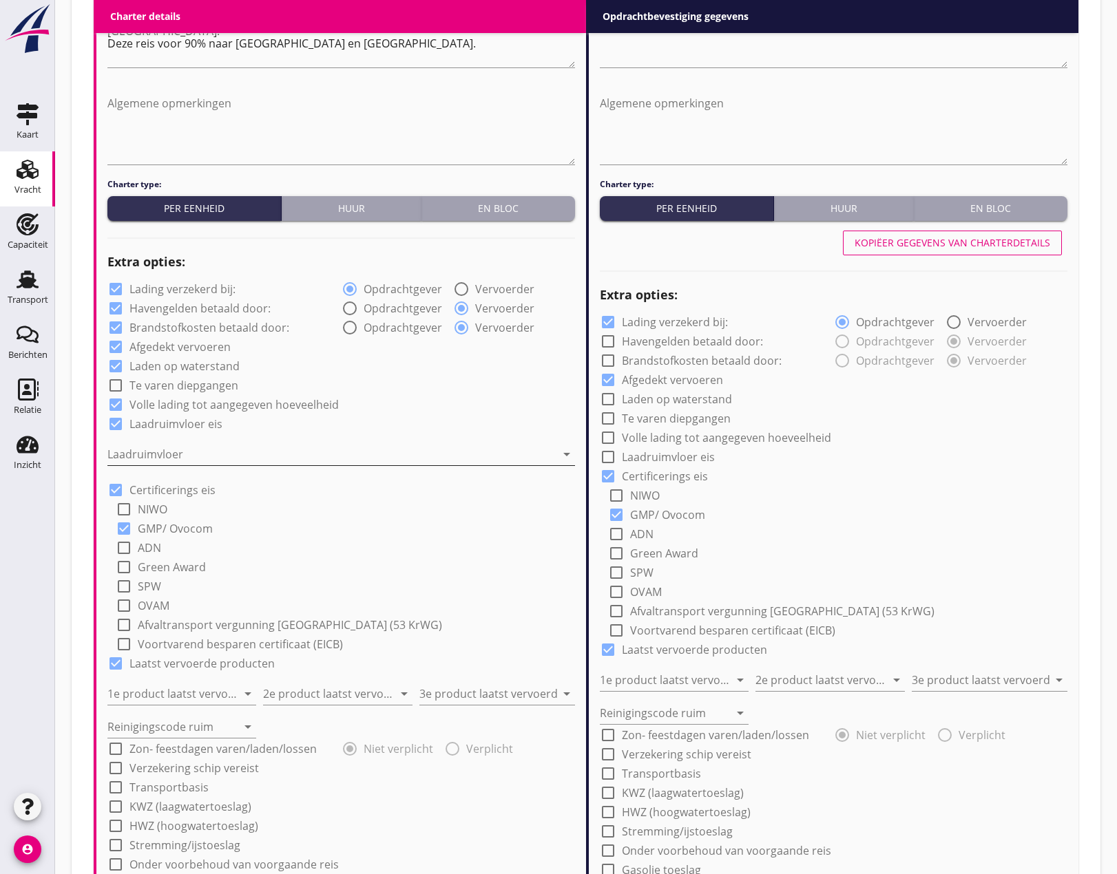
click at [156, 450] on div at bounding box center [331, 454] width 448 height 22
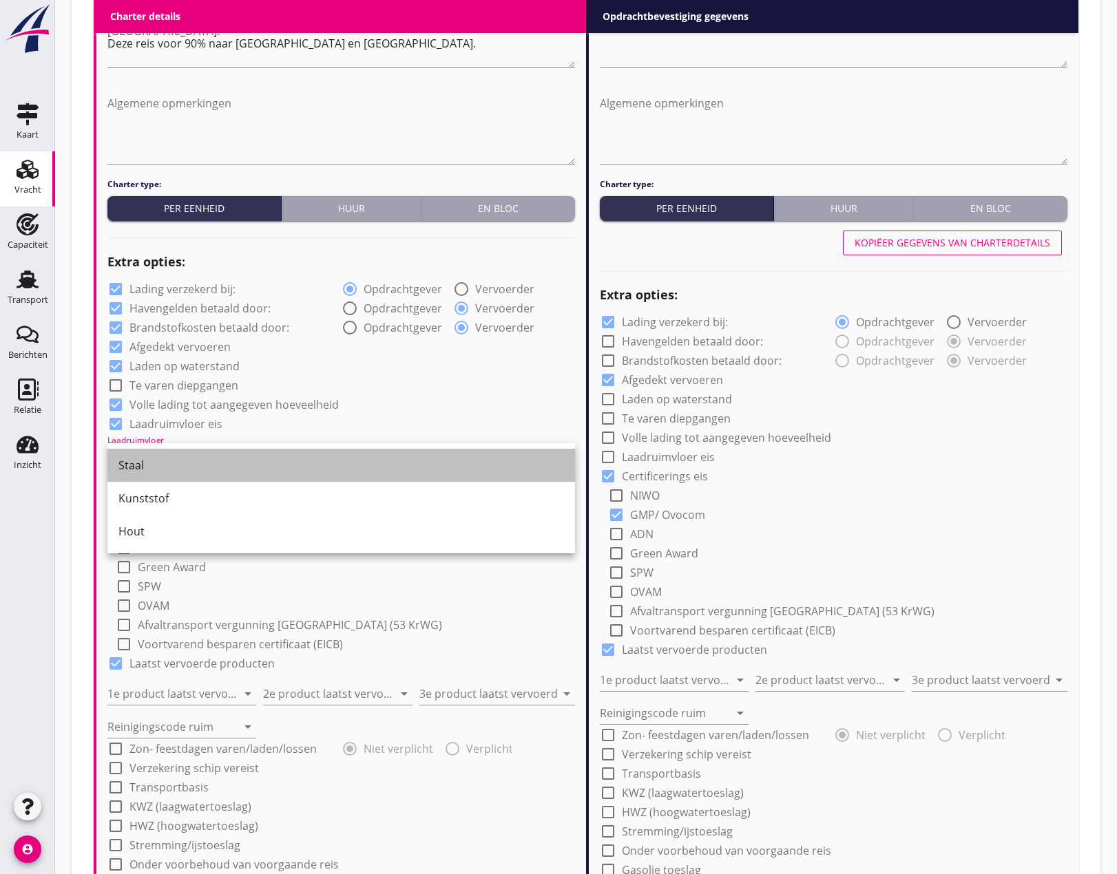
click at [164, 472] on div "Staal" at bounding box center [340, 465] width 445 height 17
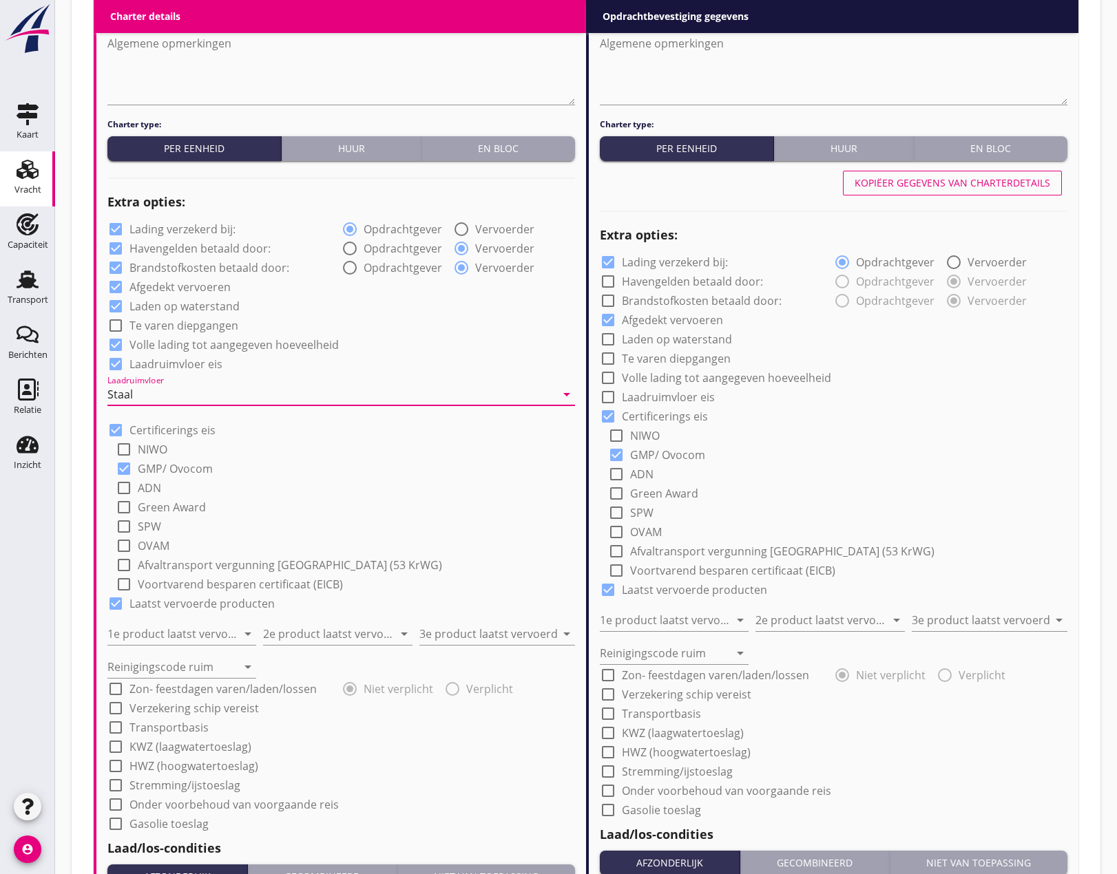
scroll to position [1170, 0]
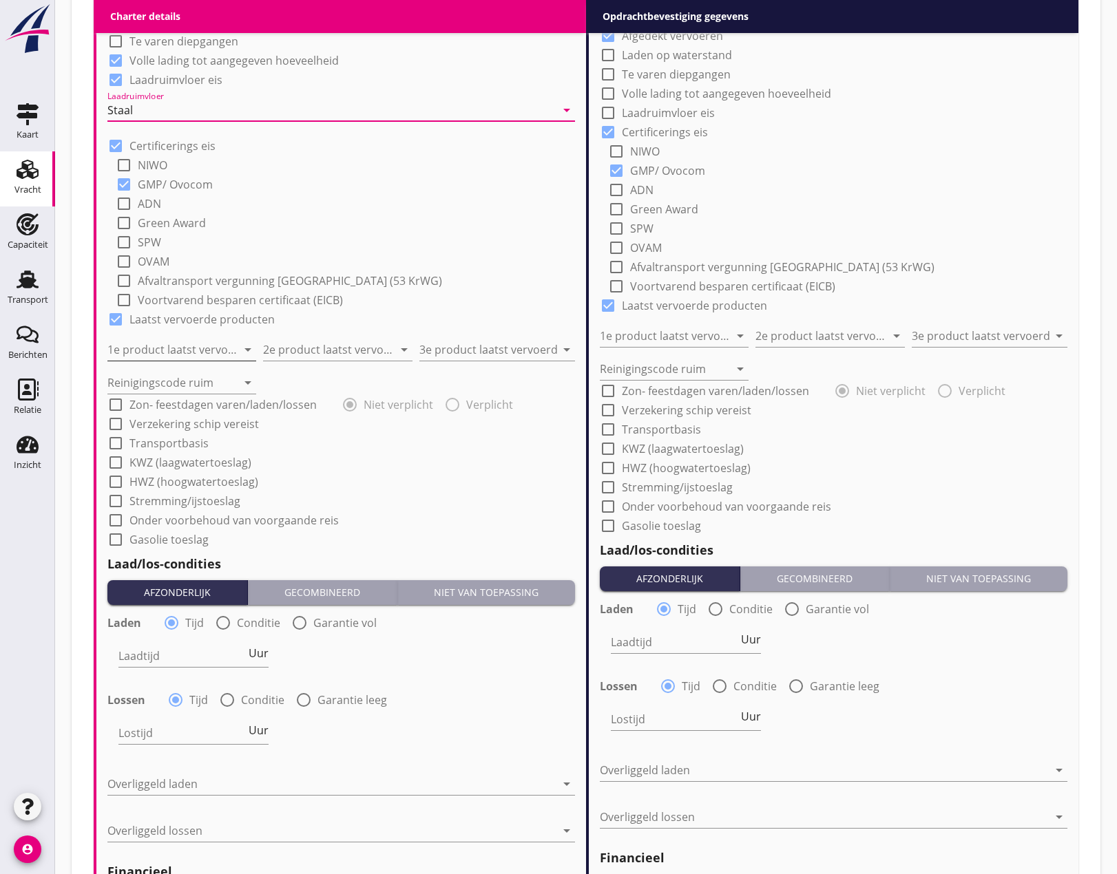
click at [156, 341] on input "1e product laatst vervoerd" at bounding box center [171, 350] width 129 height 22
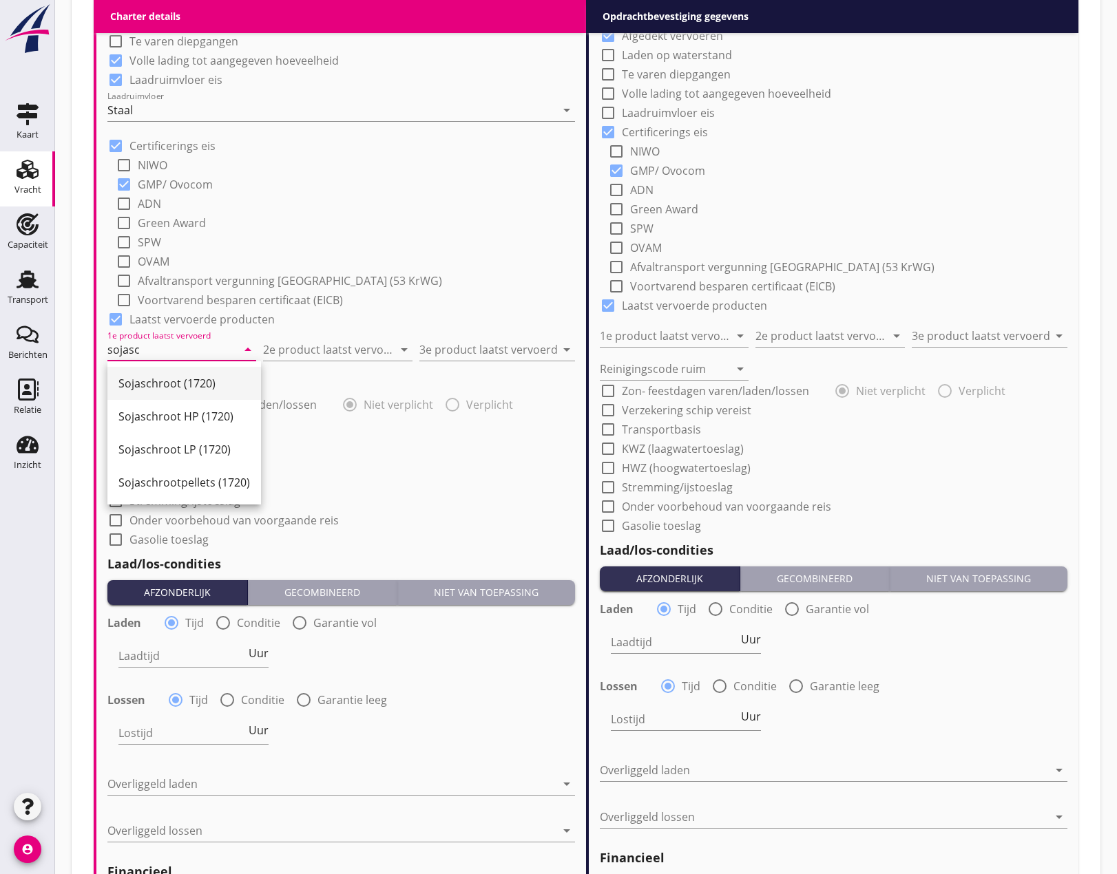
click at [161, 383] on div "Sojaschroot (1720)" at bounding box center [183, 383] width 131 height 17
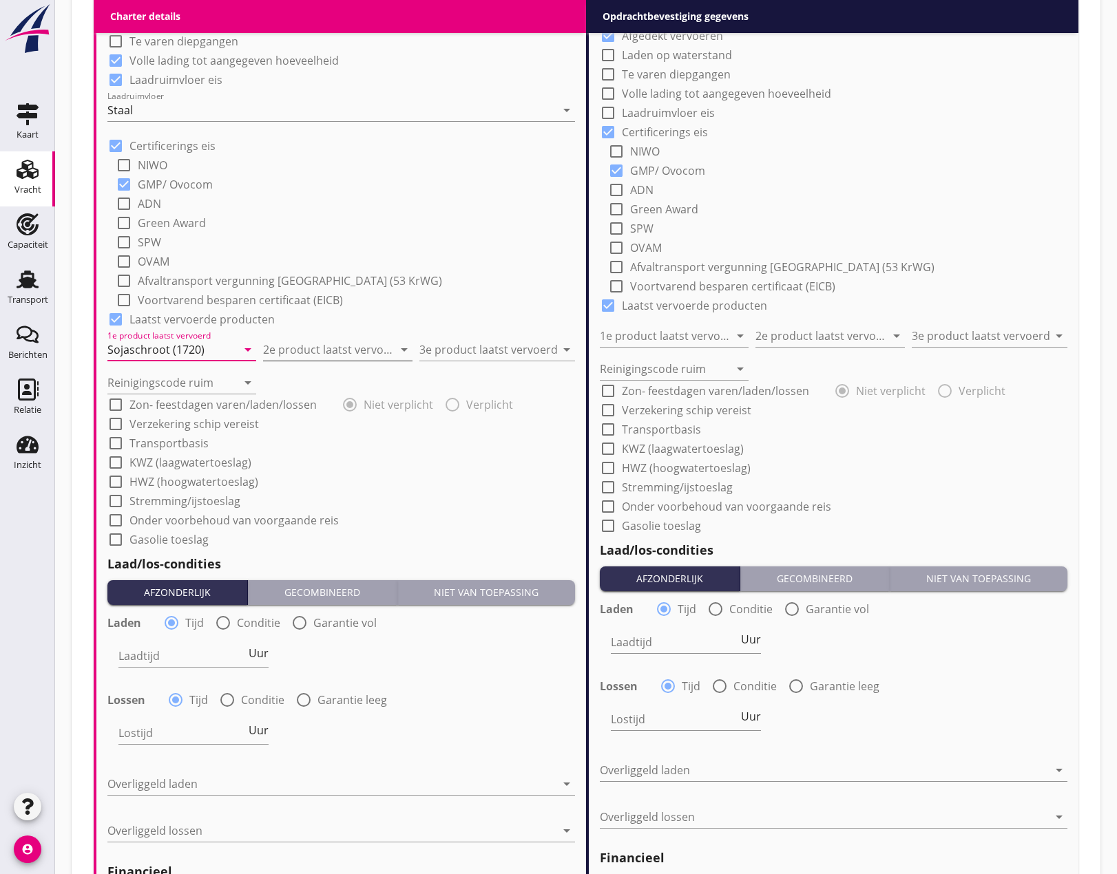
type input "Sojaschroot (1720)"
click at [299, 352] on input "2e product laatst vervoerd" at bounding box center [327, 350] width 129 height 22
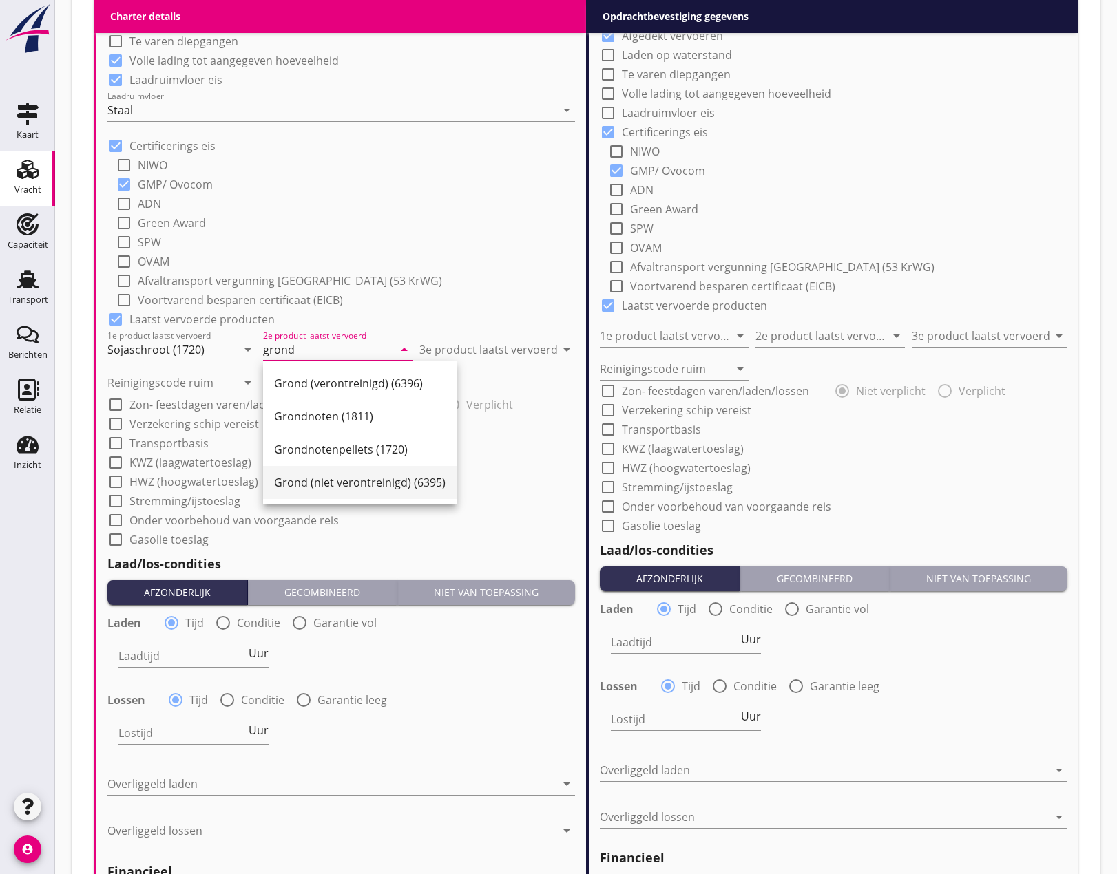
click at [297, 474] on div "Grond (niet verontreinigd) (6395)" at bounding box center [359, 482] width 171 height 17
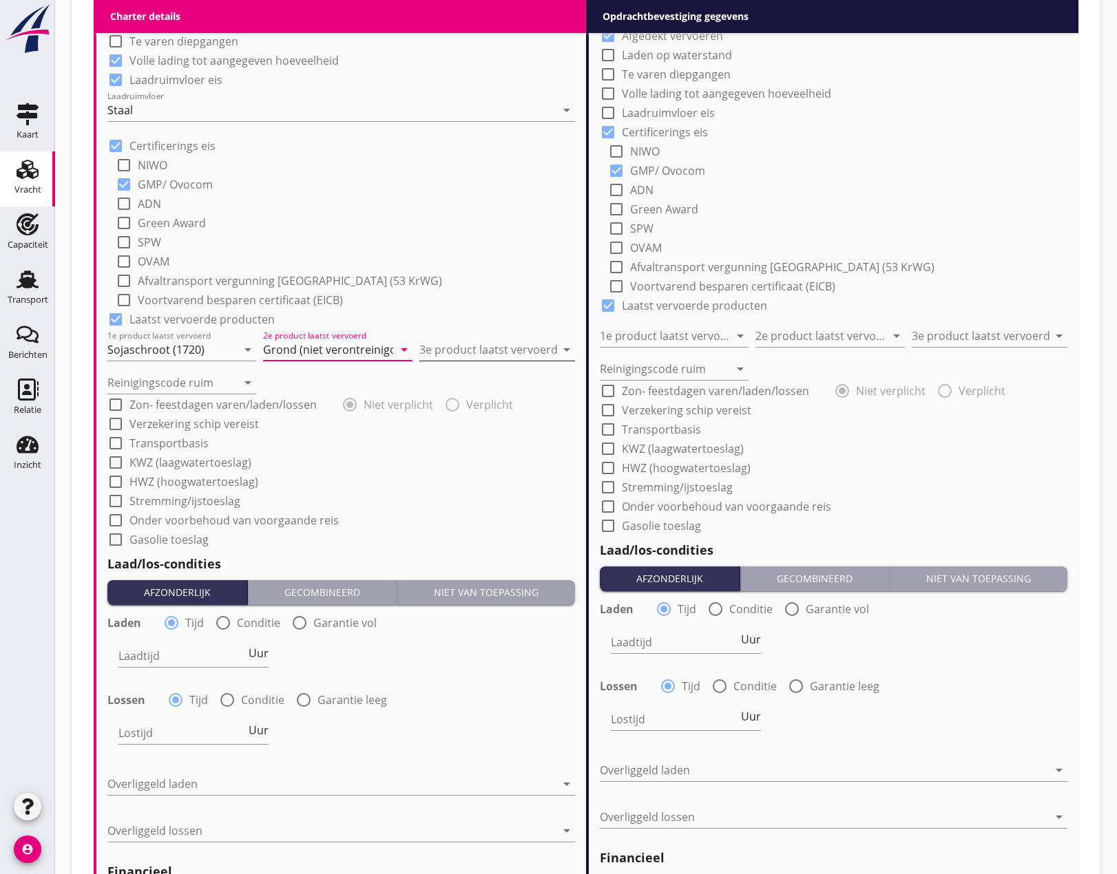
type input "Grond (niet verontreinigd) (6395)"
click at [463, 355] on input "3e product laatst vervoerd" at bounding box center [487, 350] width 136 height 22
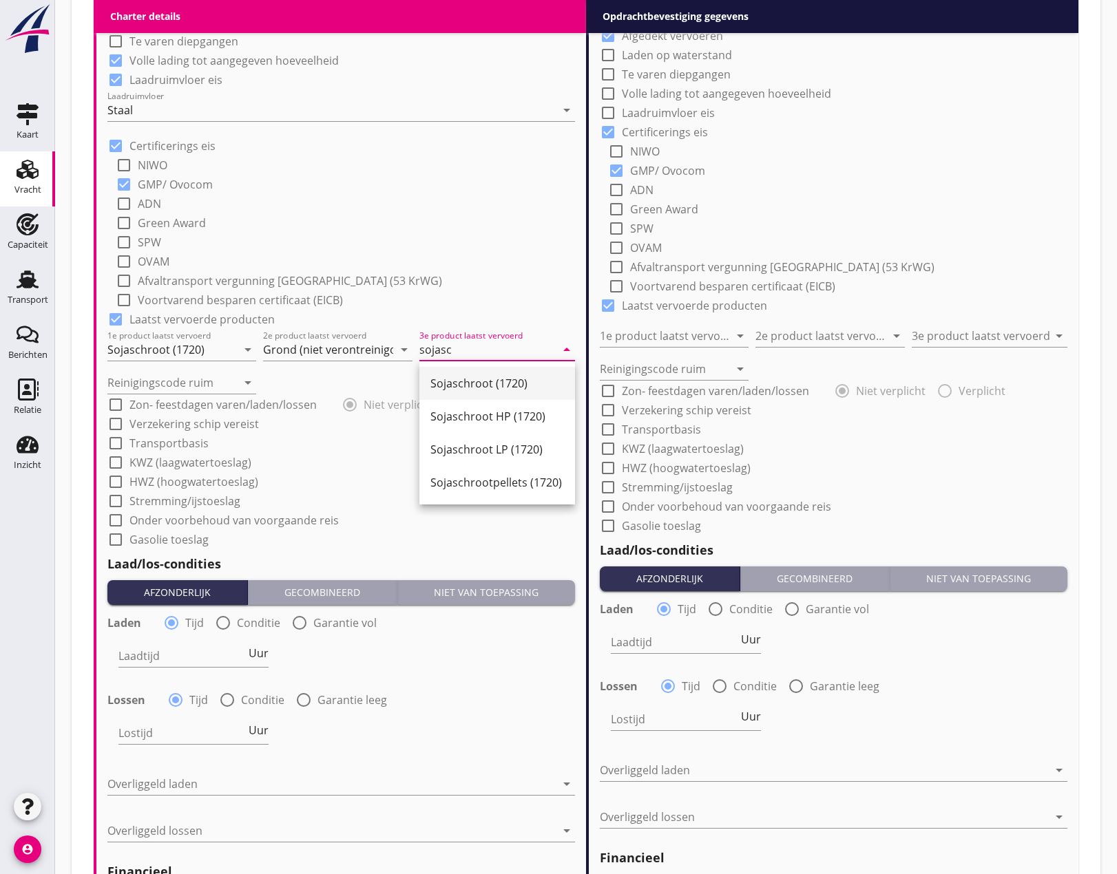
click at [482, 385] on div "Sojaschroot (1720)" at bounding box center [497, 383] width 134 height 17
type input "Sojaschroot (1720)"
click at [381, 346] on input "Grond (niet verontreinigd) (6395)" at bounding box center [327, 350] width 129 height 22
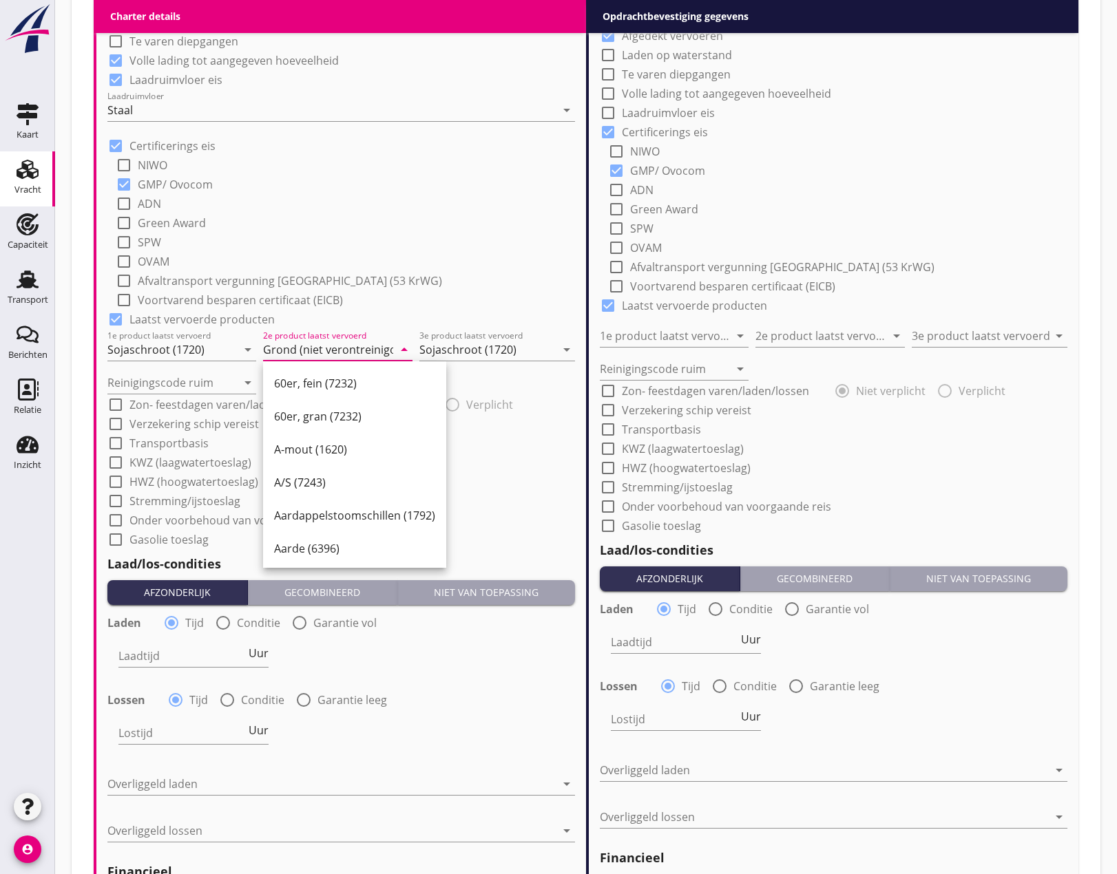
click at [385, 352] on input "Grond (niet verontreinigd) (6395)" at bounding box center [327, 350] width 129 height 22
click at [350, 344] on input "Grond (niet verontreinigd) (6395)" at bounding box center [327, 350] width 129 height 22
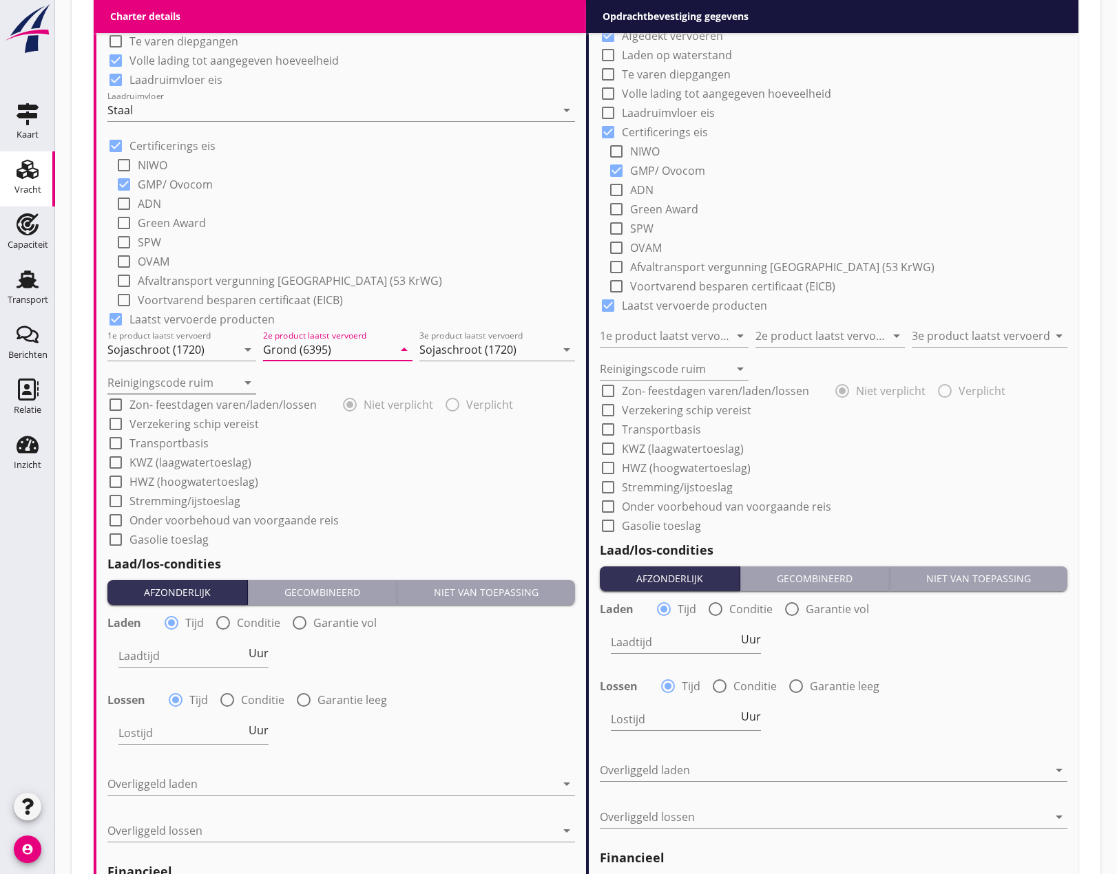
type input "Grond (6395)"
click at [173, 374] on input "Reinigingscode ruim" at bounding box center [171, 383] width 129 height 22
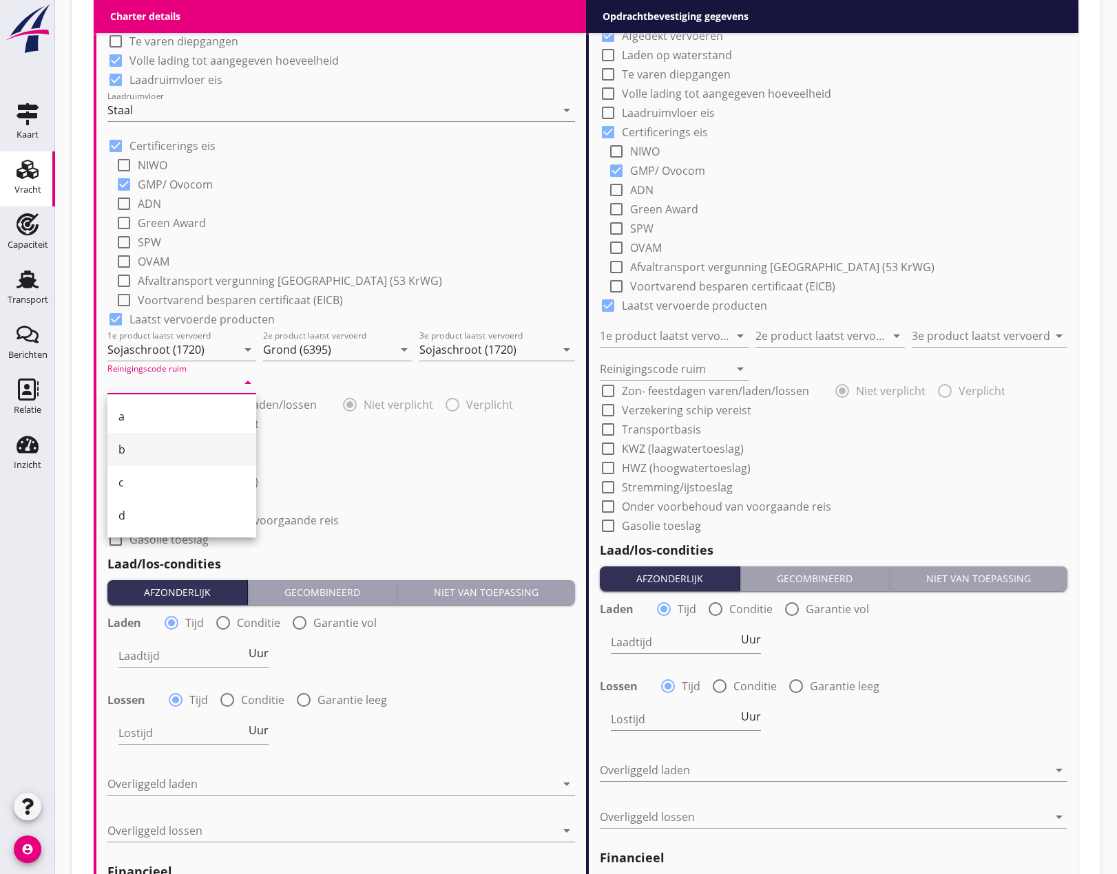
click at [127, 448] on div "b" at bounding box center [181, 449] width 127 height 17
type input "b"
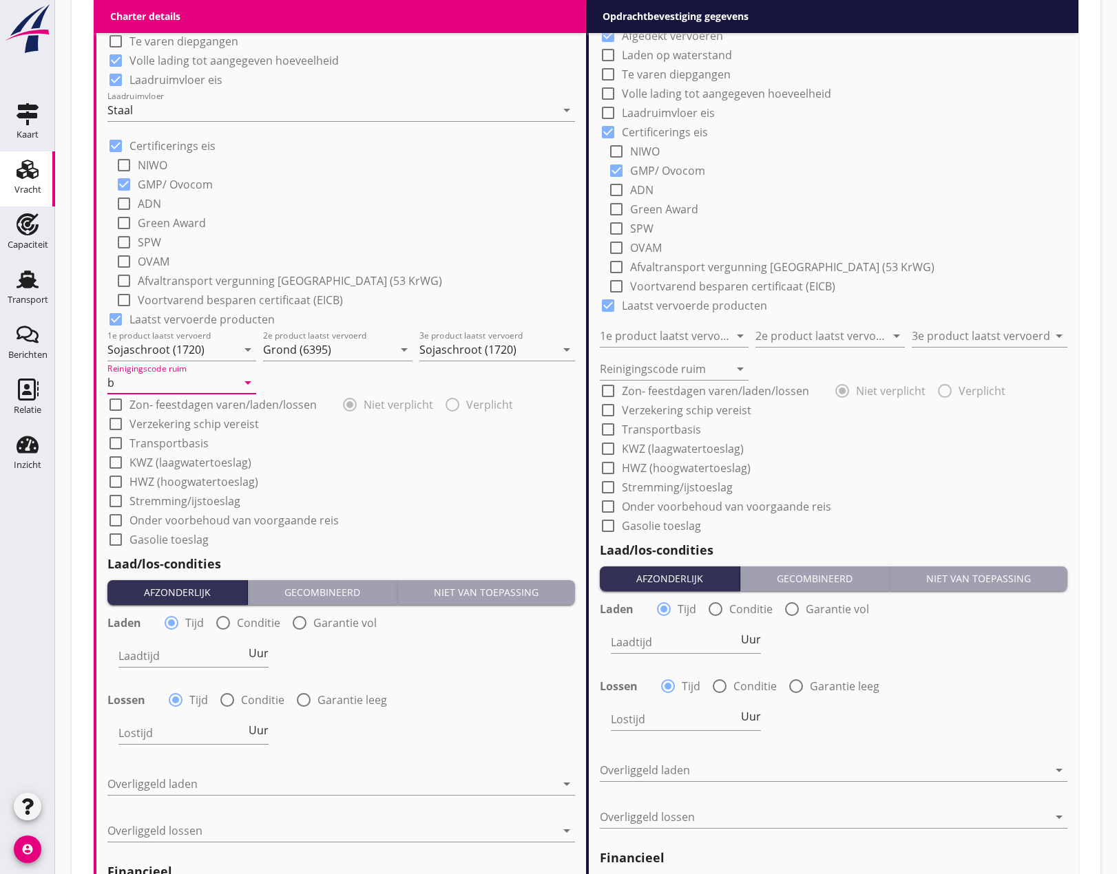
click at [116, 405] on div at bounding box center [115, 404] width 23 height 23
checkbox input "true"
click at [112, 420] on div at bounding box center [115, 423] width 23 height 23
checkbox input "true"
click at [123, 446] on div at bounding box center [115, 443] width 23 height 23
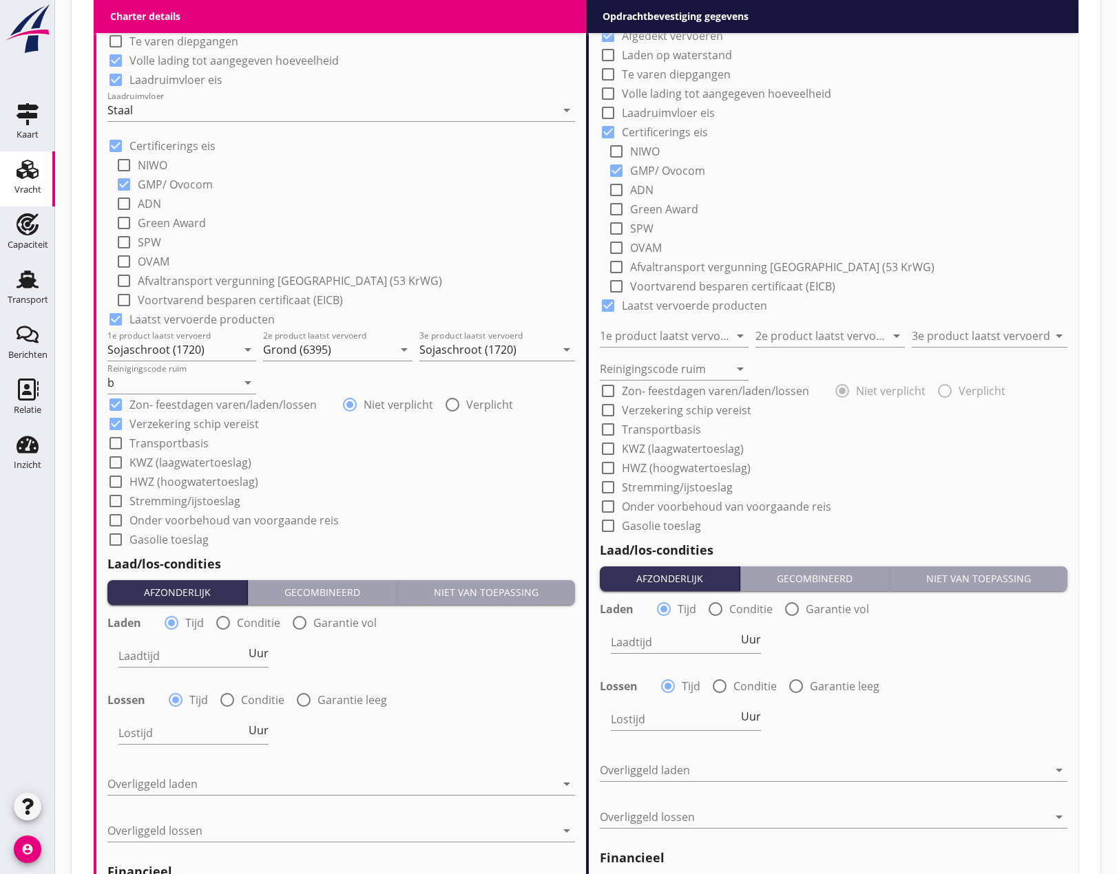
checkbox input "true"
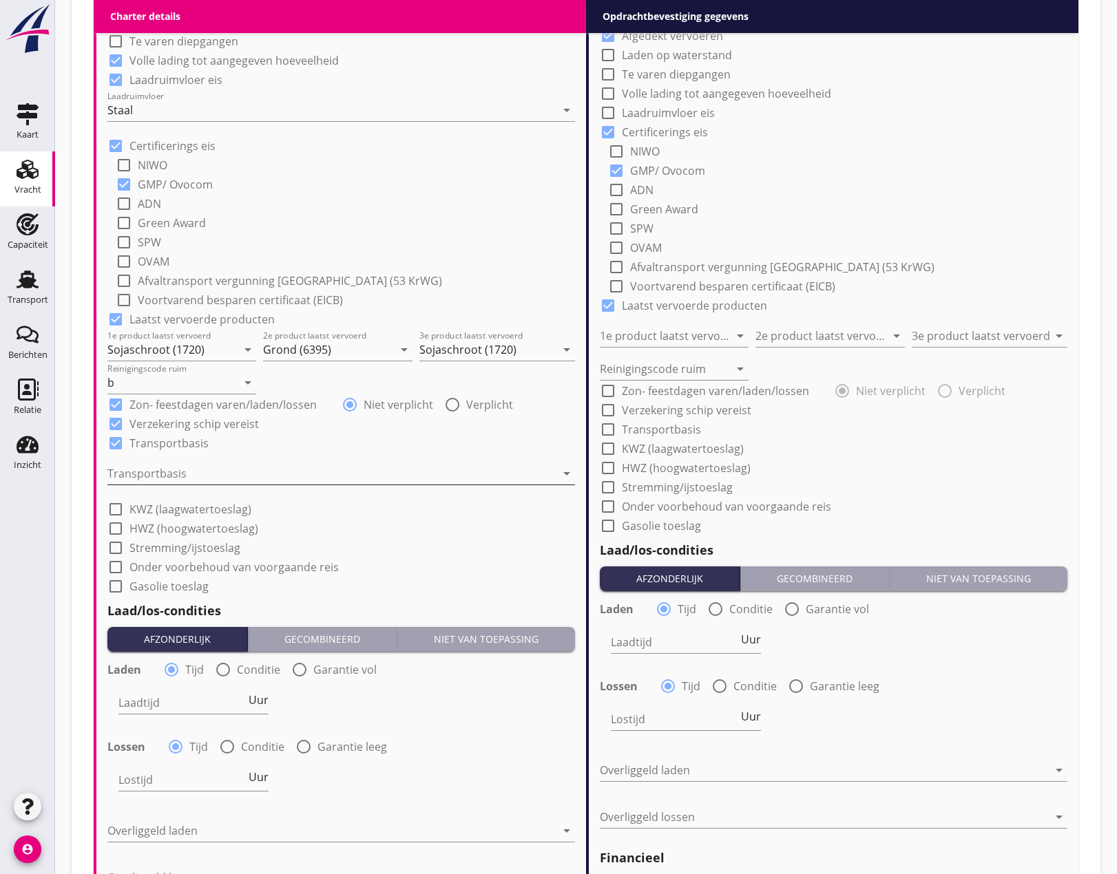
click at [154, 469] on div at bounding box center [331, 474] width 448 height 22
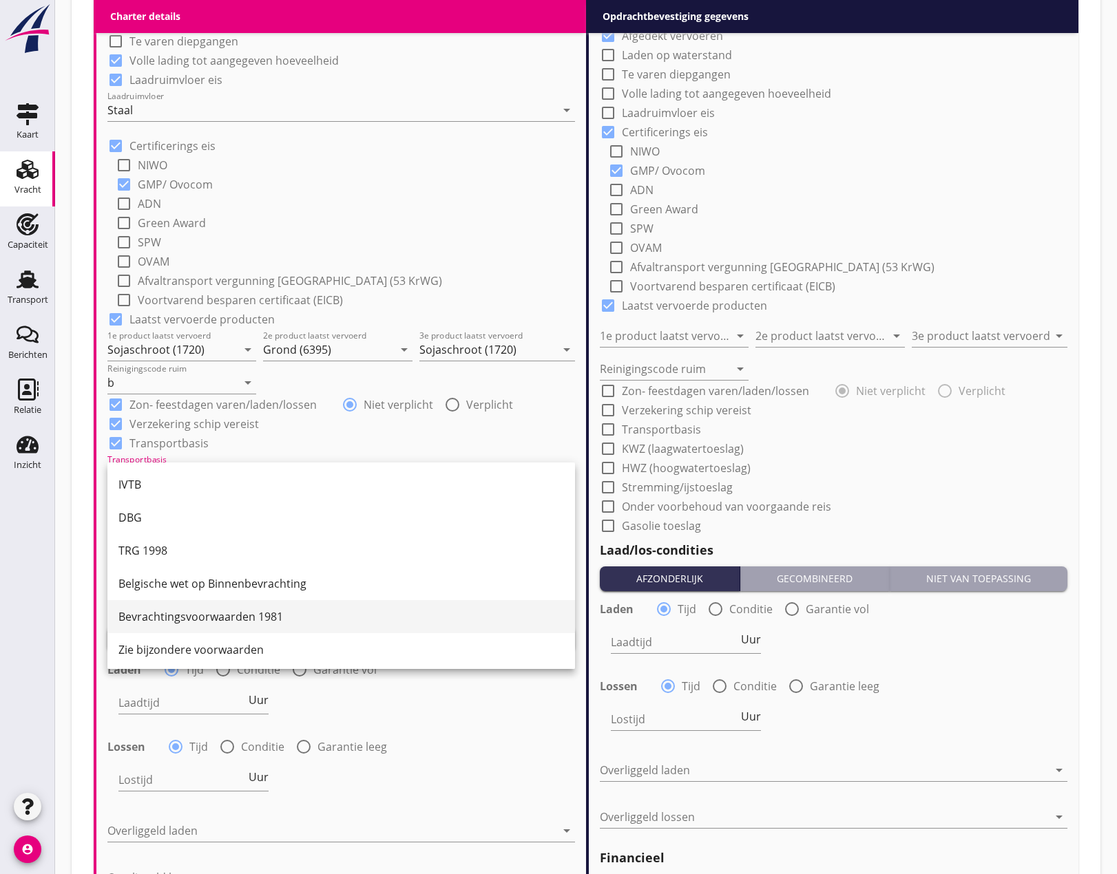
scroll to position [36, 0]
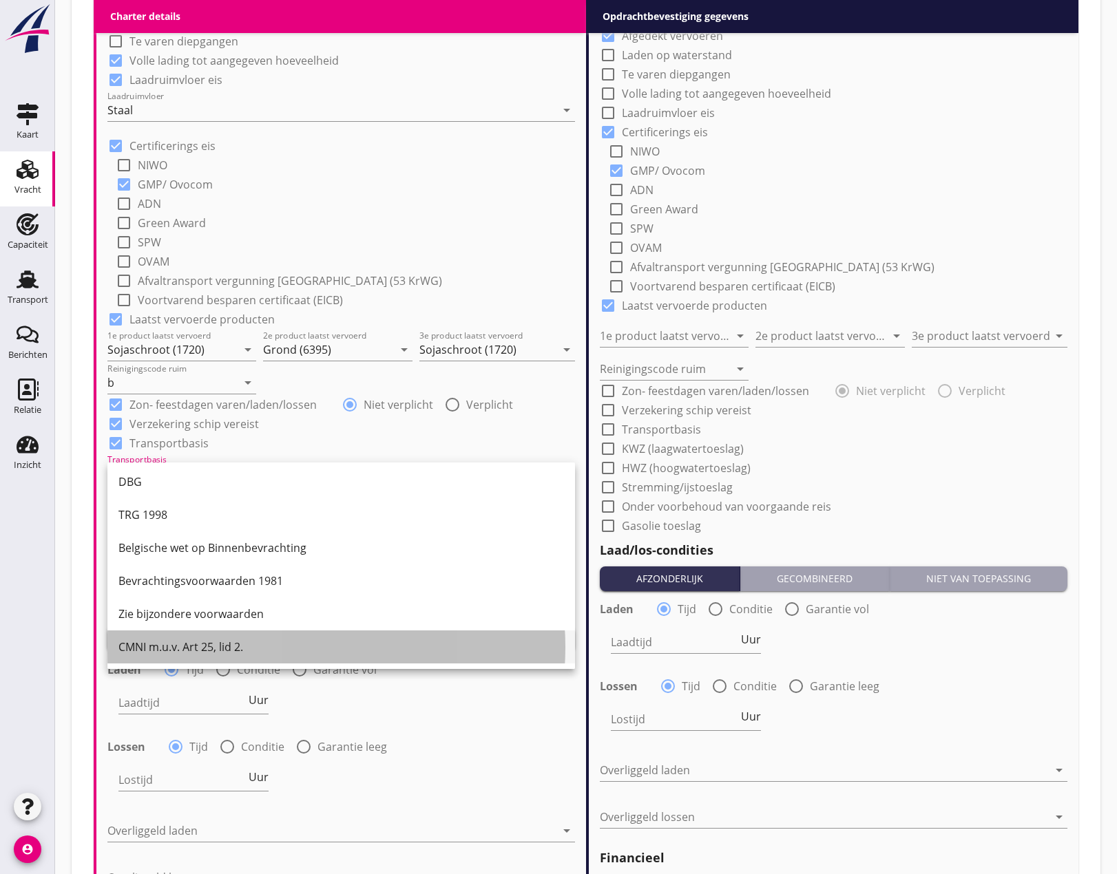
click at [173, 646] on div "CMNI m.u.v. Art 25, lid 2." at bounding box center [340, 647] width 445 height 17
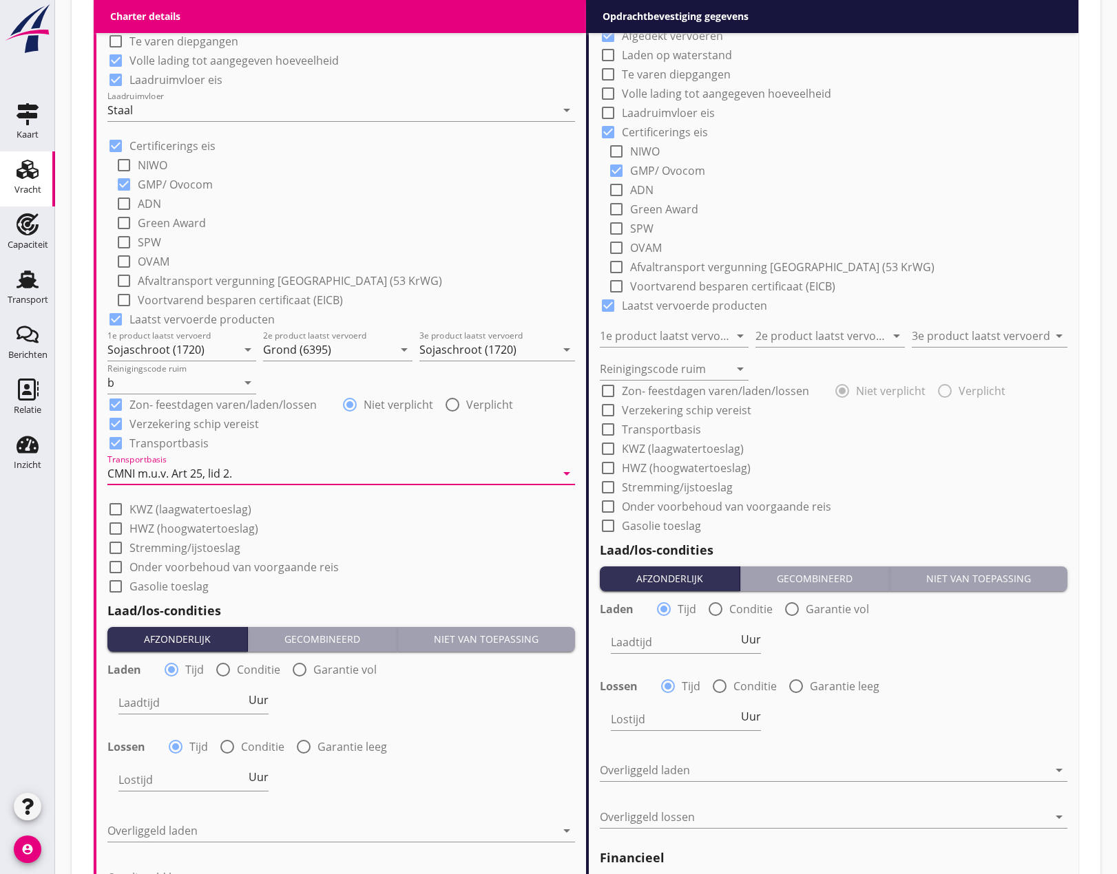
click at [114, 513] on div at bounding box center [115, 509] width 23 height 23
checkbox input "true"
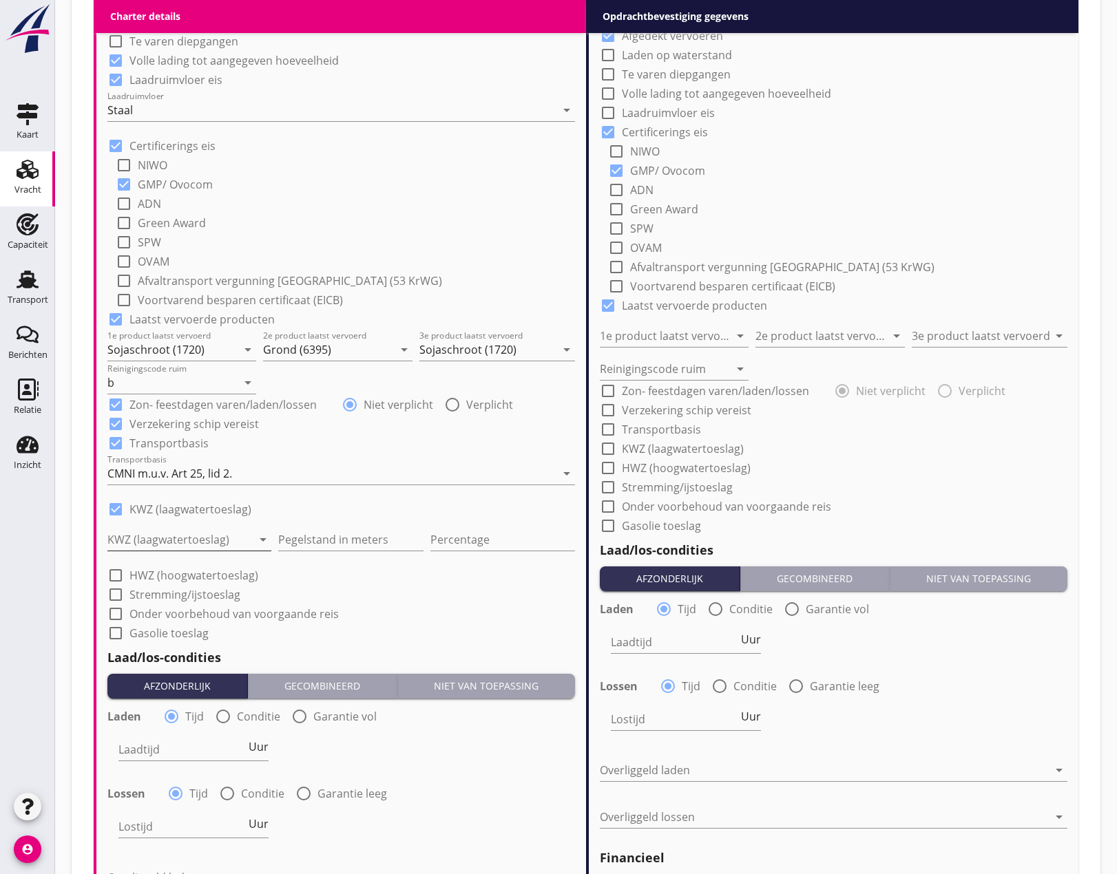
click at [126, 542] on div at bounding box center [179, 540] width 145 height 22
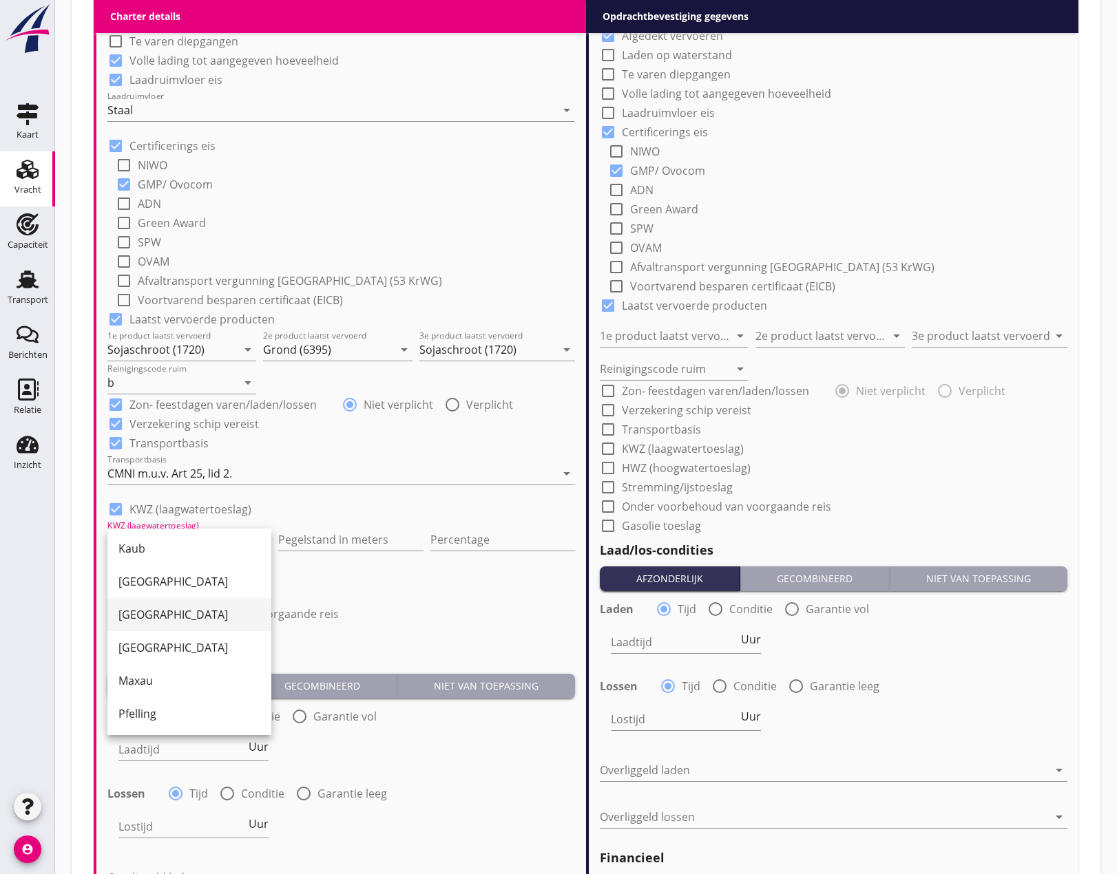
scroll to position [69, 0]
click at [163, 688] on div "Maxau" at bounding box center [189, 680] width 142 height 17
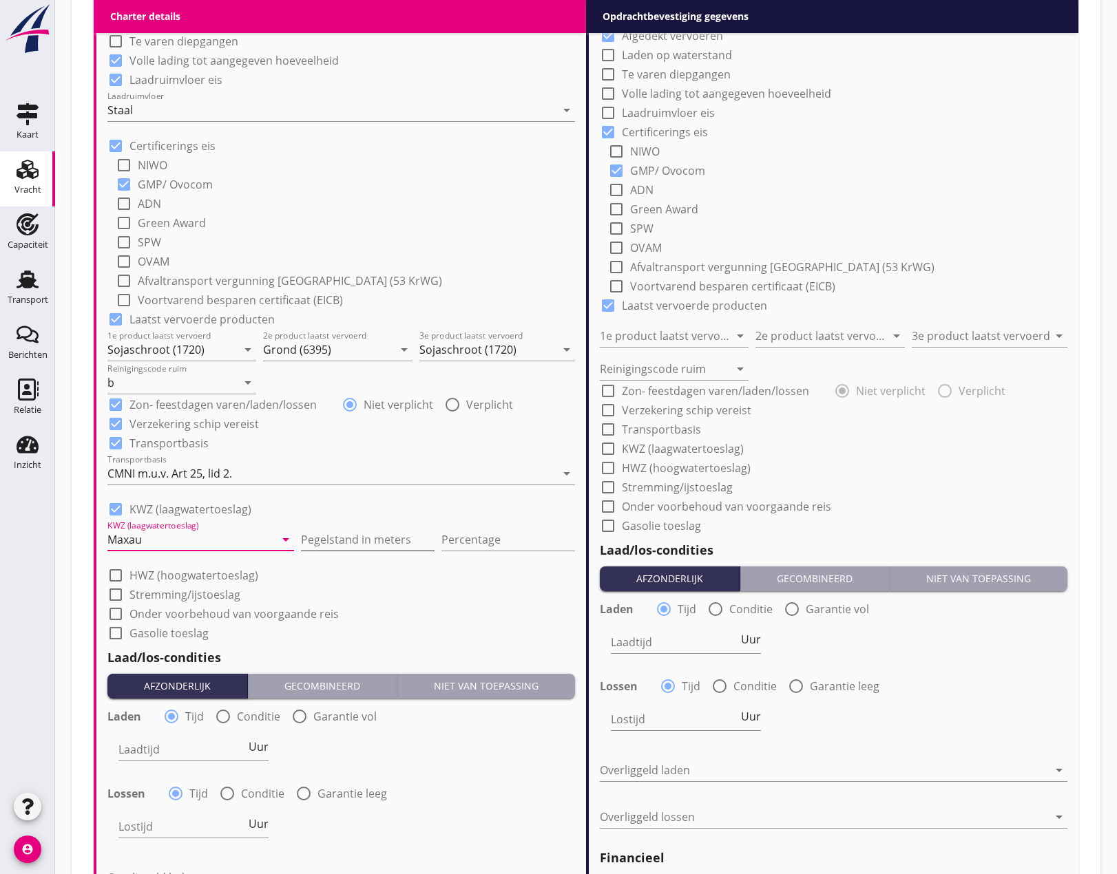
click at [338, 540] on input "Pegelstand in meters" at bounding box center [368, 540] width 134 height 22
type input "4"
type input "4.30"
click at [467, 531] on input "Percentage" at bounding box center [508, 540] width 134 height 22
type input "10"
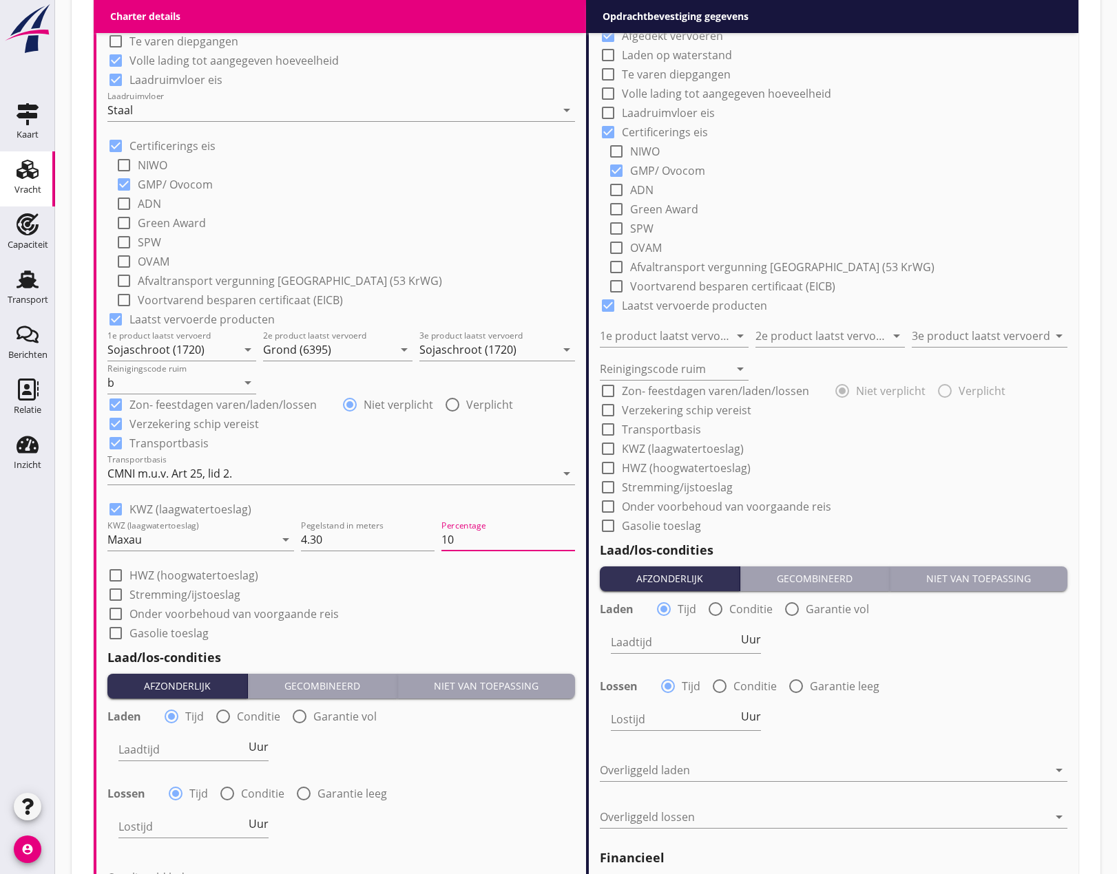
click at [474, 582] on div "check_box_outline_blank HWZ (hoogwatertoeslag)" at bounding box center [340, 573] width 467 height 19
click at [113, 593] on div at bounding box center [115, 594] width 23 height 23
checkbox input "true"
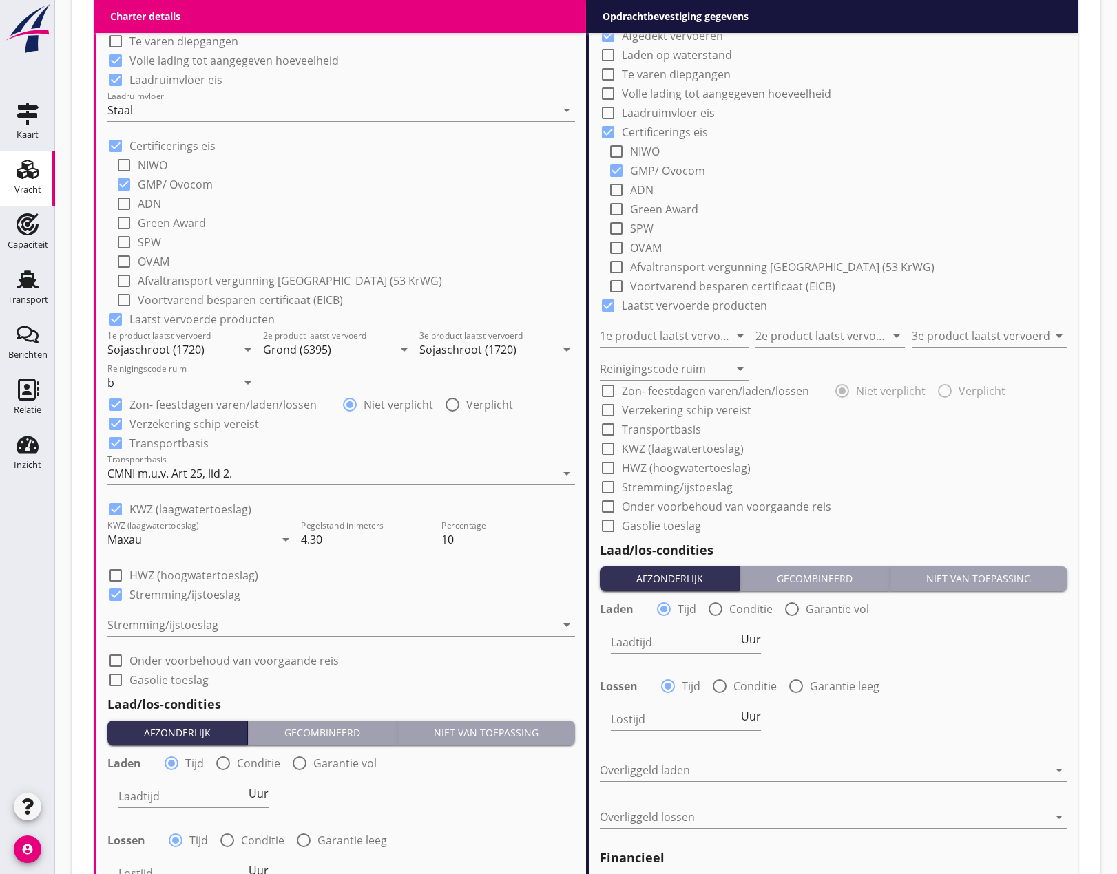
drag, startPoint x: 170, startPoint y: 617, endPoint x: 177, endPoint y: 622, distance: 8.0
click at [174, 618] on div at bounding box center [331, 625] width 448 height 22
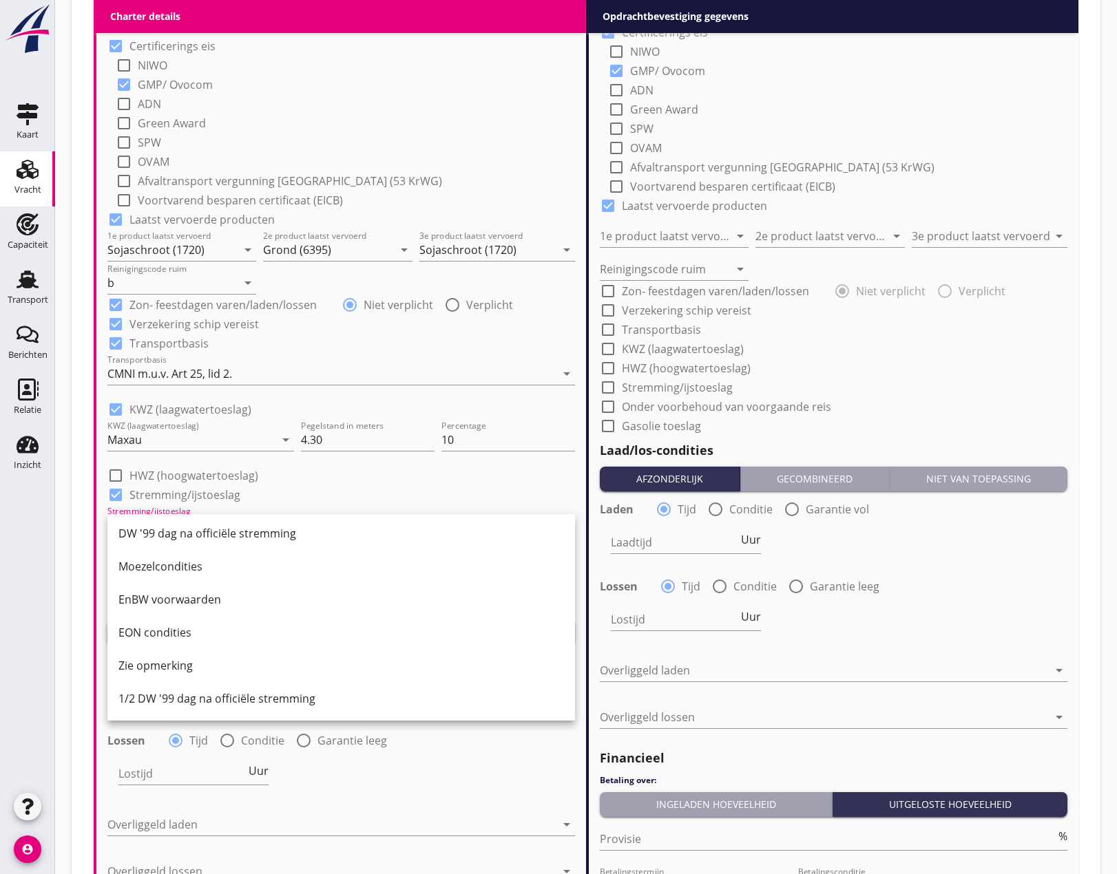
scroll to position [1308, 0]
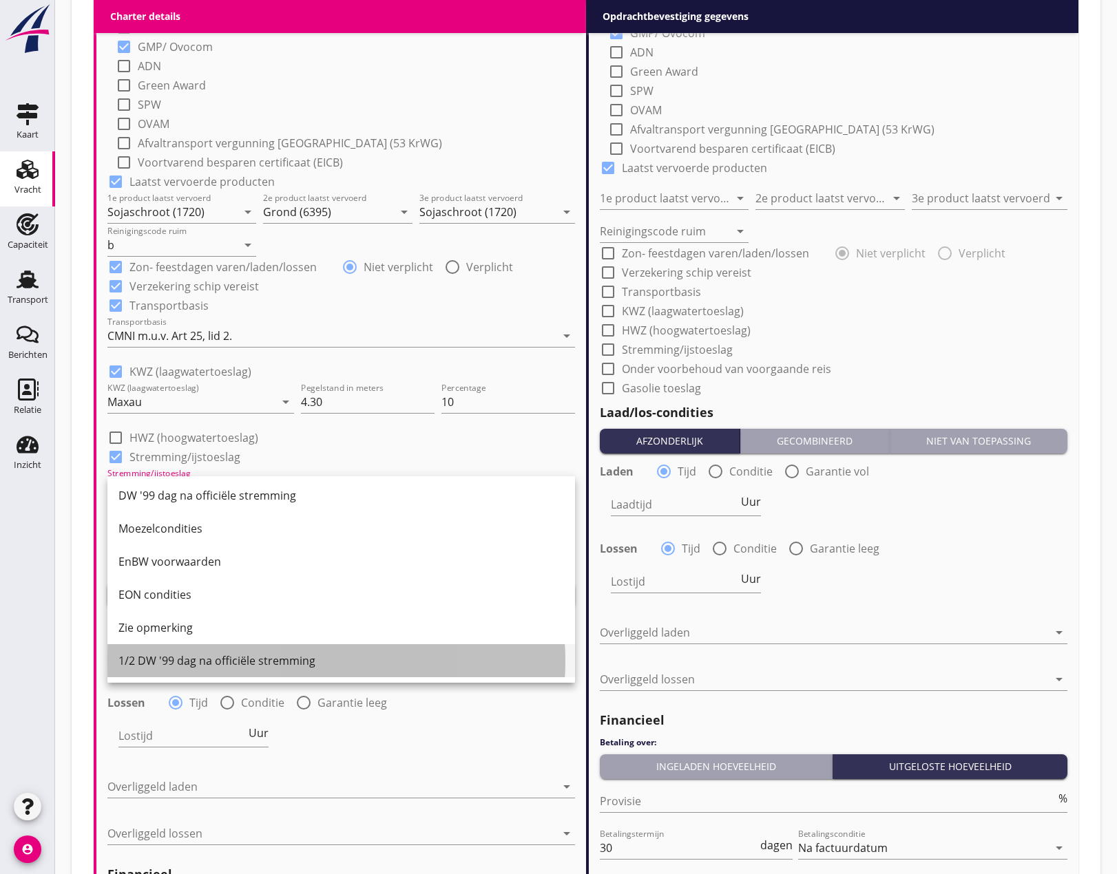
click at [237, 657] on div "1/2 DW '99 dag na officiële stremming" at bounding box center [340, 661] width 445 height 17
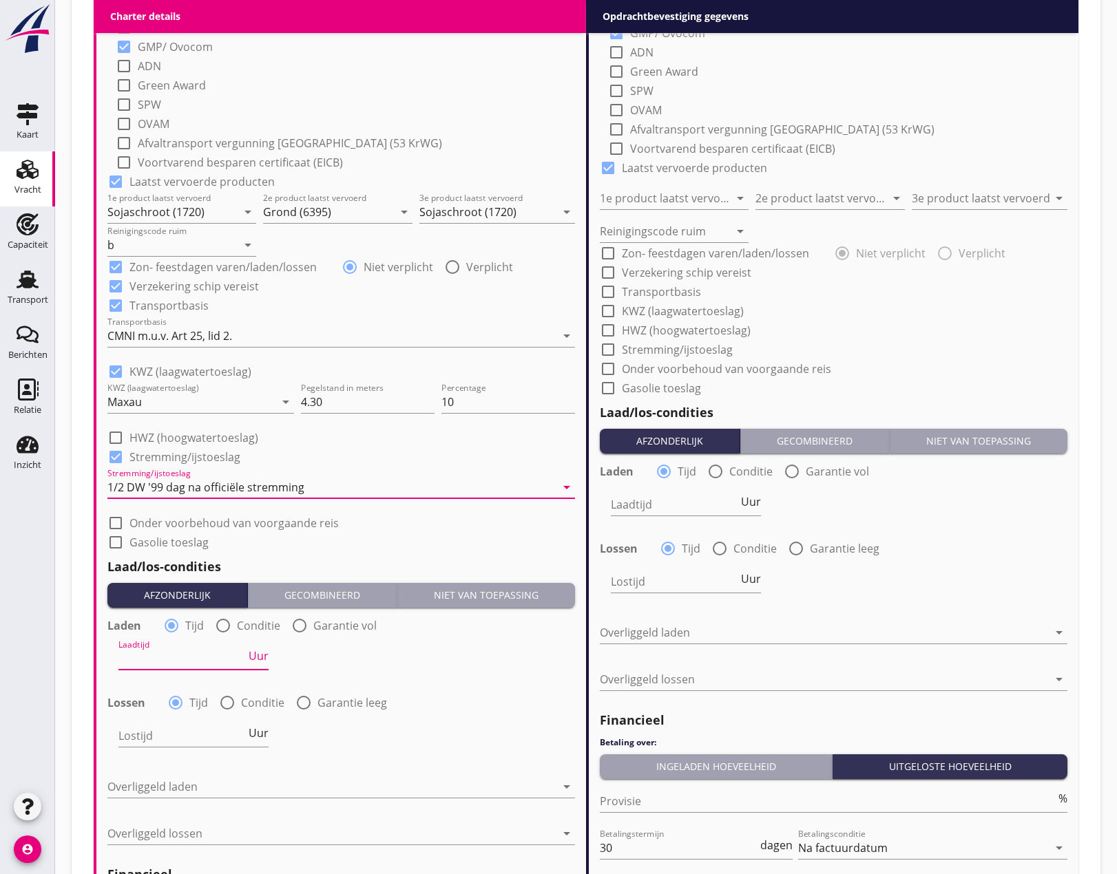
click at [180, 653] on input "Laadtijd" at bounding box center [181, 659] width 127 height 22
type input "48"
click at [149, 746] on input "Lostijd" at bounding box center [181, 736] width 127 height 22
type input "48"
click at [156, 787] on div at bounding box center [331, 787] width 448 height 22
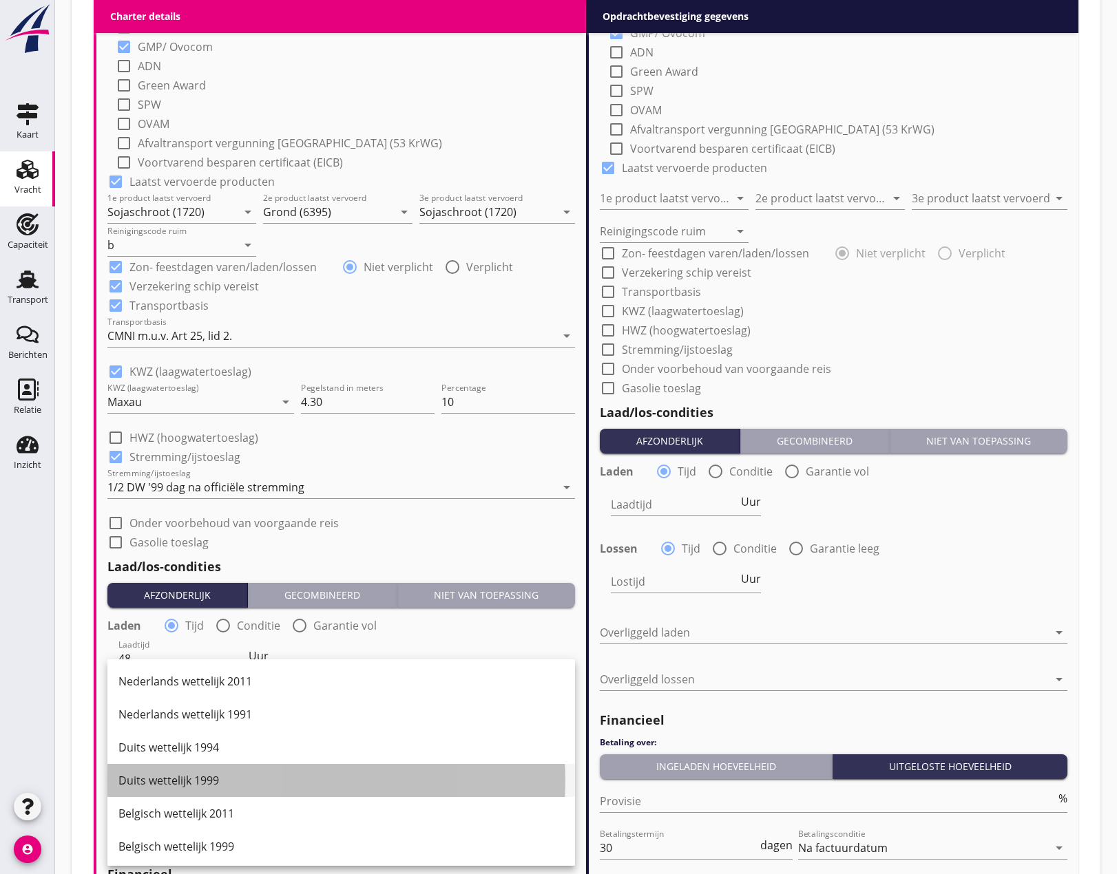
click at [171, 781] on div "Duits wettelijk 1999" at bounding box center [340, 780] width 445 height 17
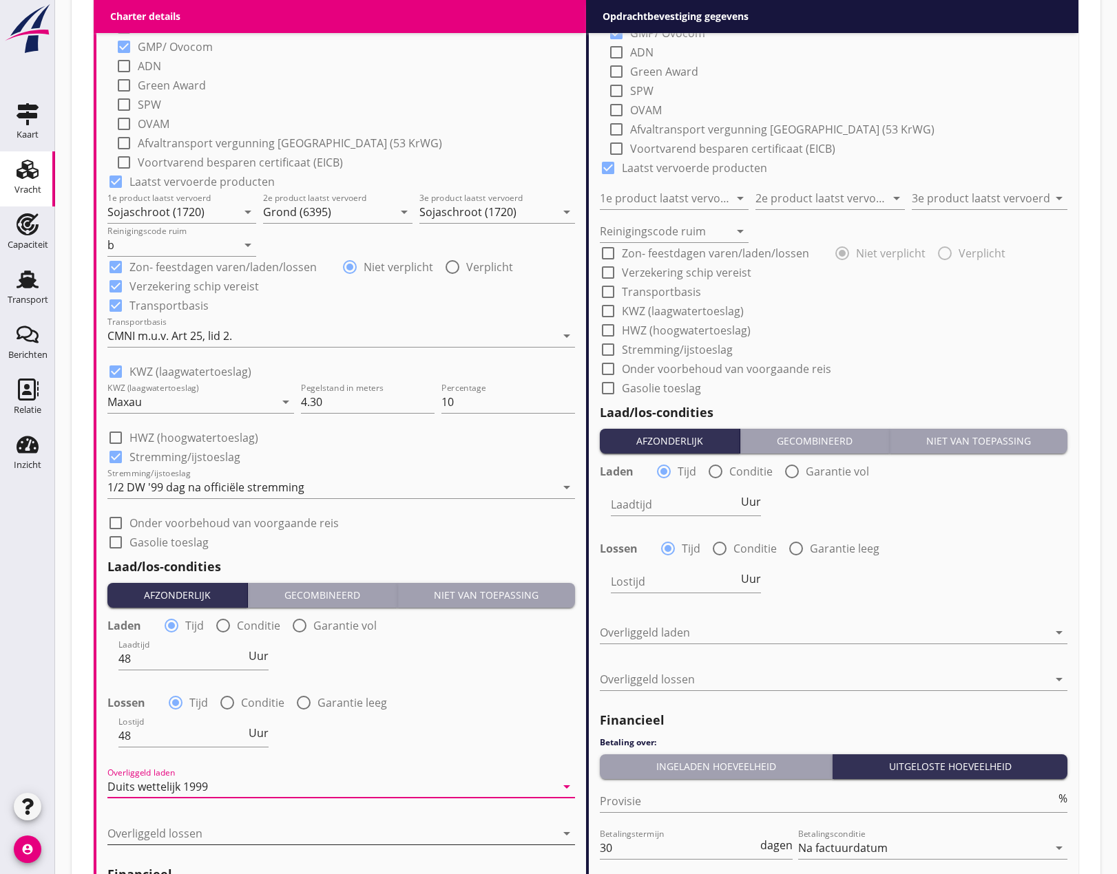
click at [176, 825] on div at bounding box center [331, 834] width 448 height 22
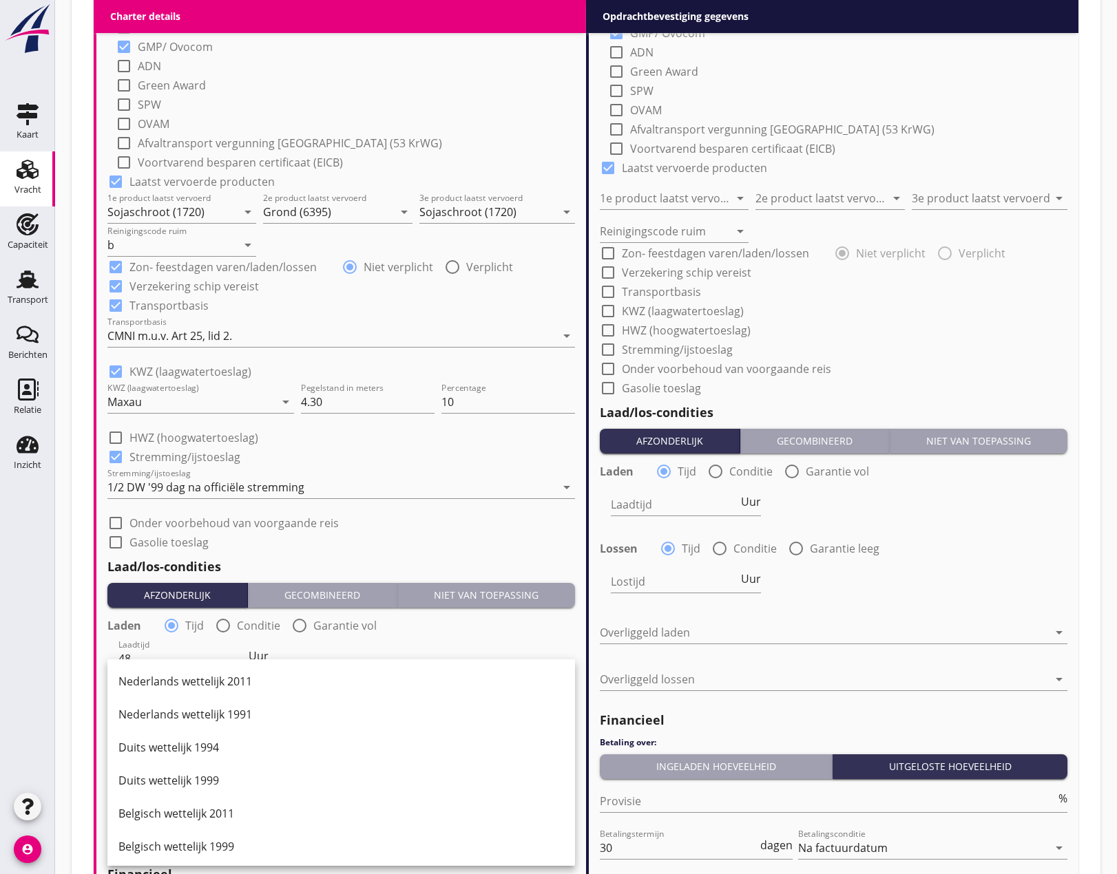
click at [173, 782] on div "Duits wettelijk 1999" at bounding box center [340, 780] width 445 height 17
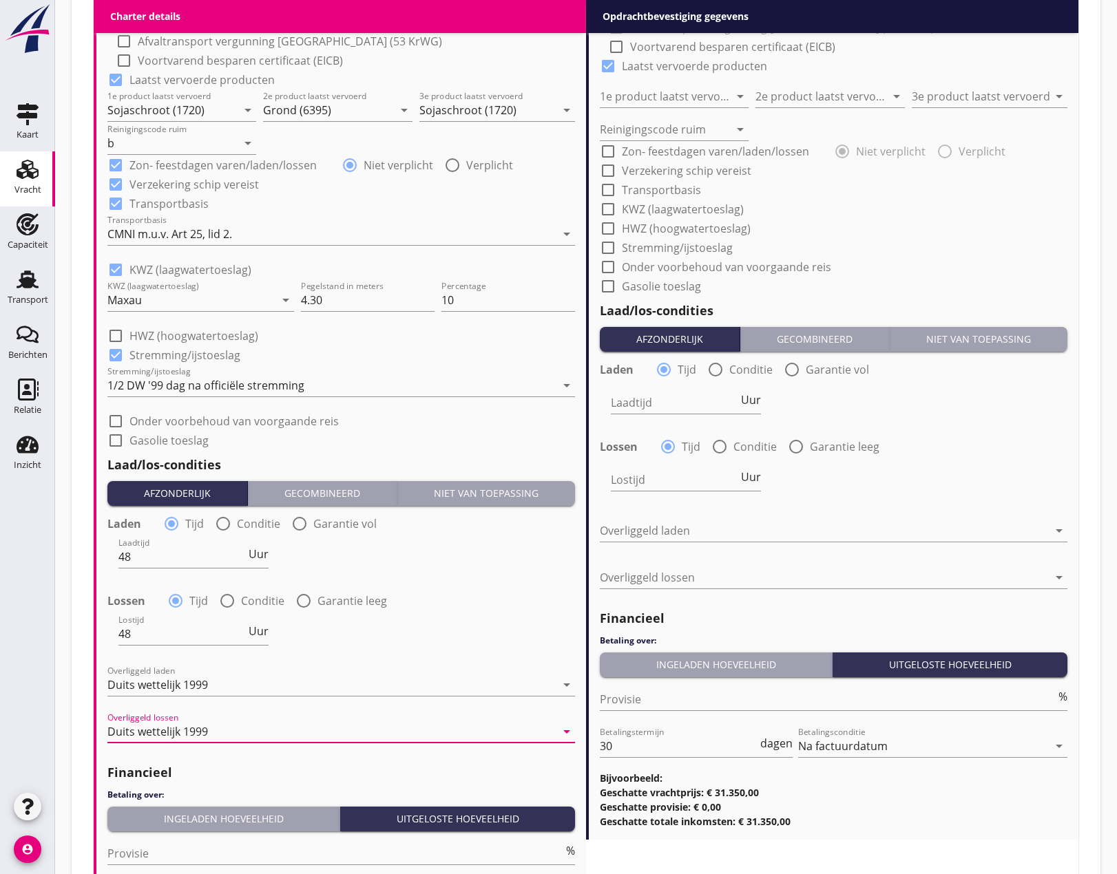
scroll to position [1446, 0]
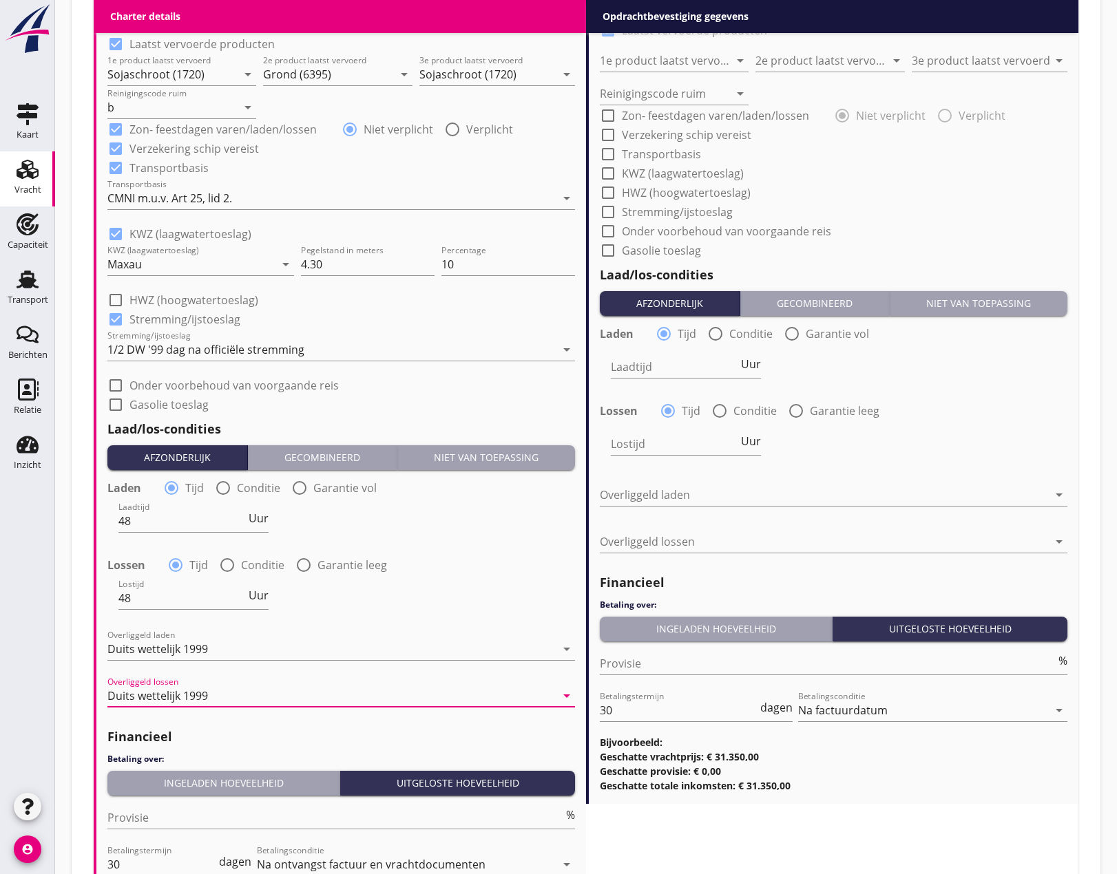
click at [193, 790] on div "Ingeladen hoeveelheid" at bounding box center [223, 783] width 221 height 14
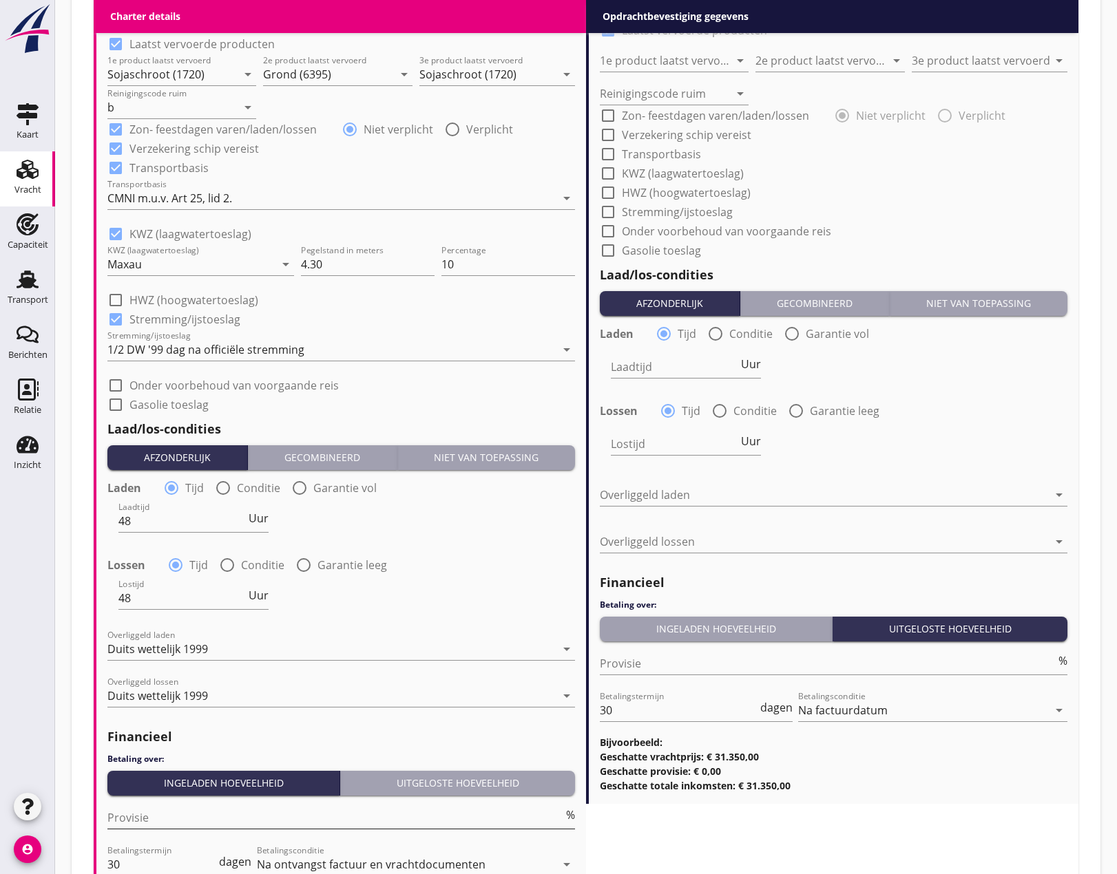
click at [180, 815] on input "Provisie" at bounding box center [335, 818] width 456 height 22
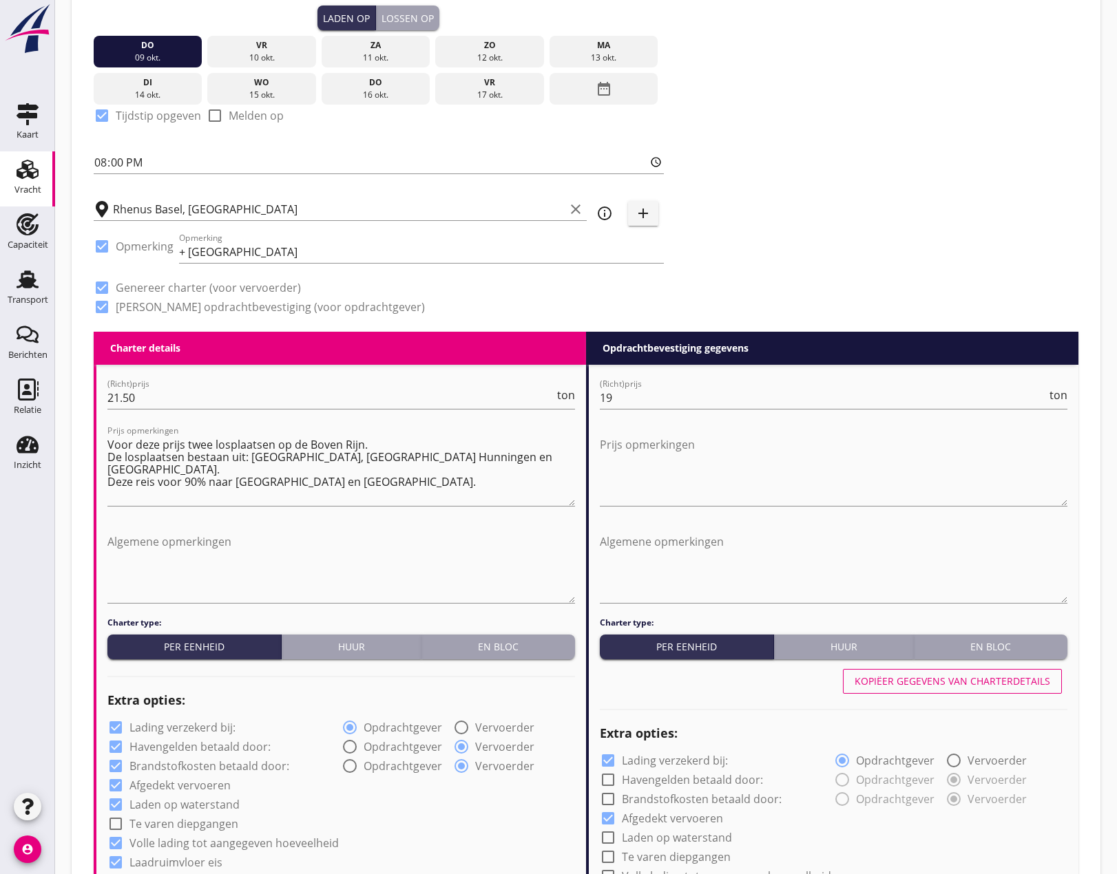
scroll to position [344, 0]
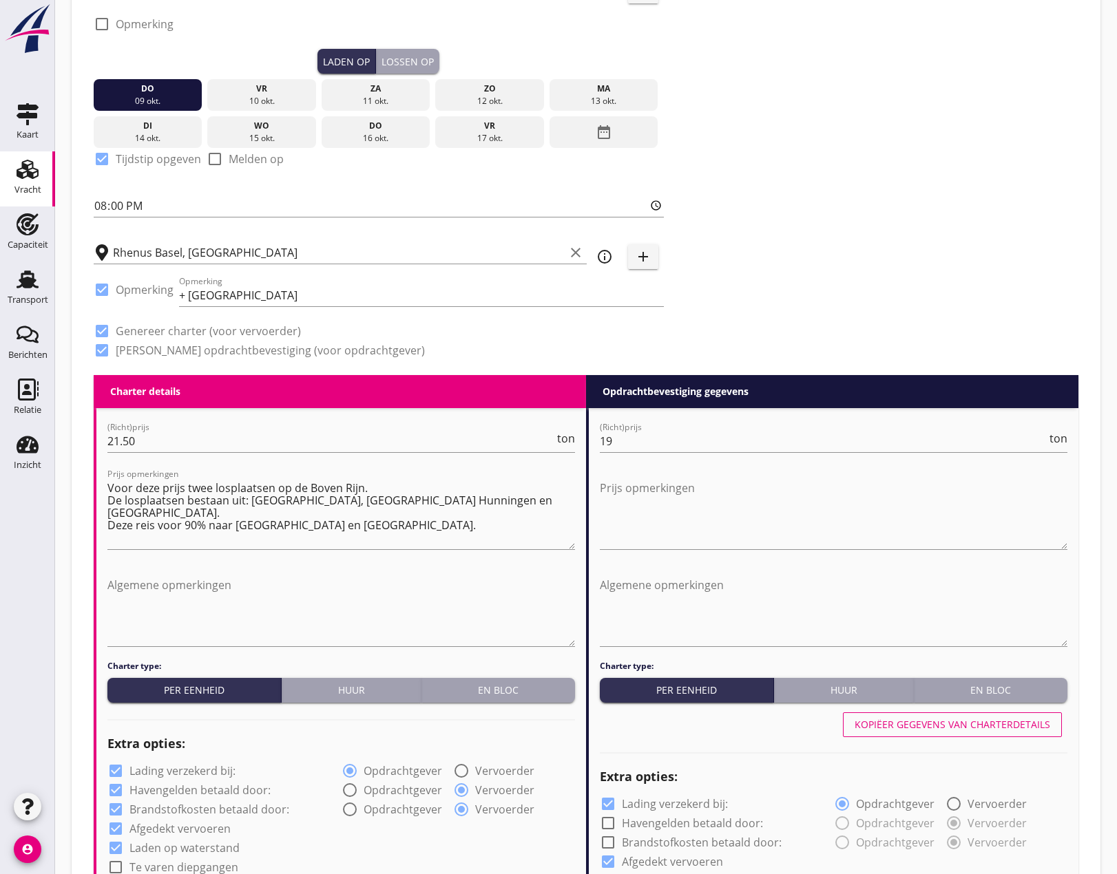
type input "5"
click at [120, 572] on div "Algemene opmerkingen" at bounding box center [340, 613] width 467 height 94
click at [129, 582] on textarea "Algemene opmerkingen" at bounding box center [340, 610] width 467 height 72
click at [158, 589] on textarea "Lostijd is oor 2 losplaatsen minus vaartijd." at bounding box center [340, 610] width 467 height 72
click at [296, 638] on textarea "Lostijd is voor 2 losplaatsen minus vaartijd." at bounding box center [340, 610] width 467 height 72
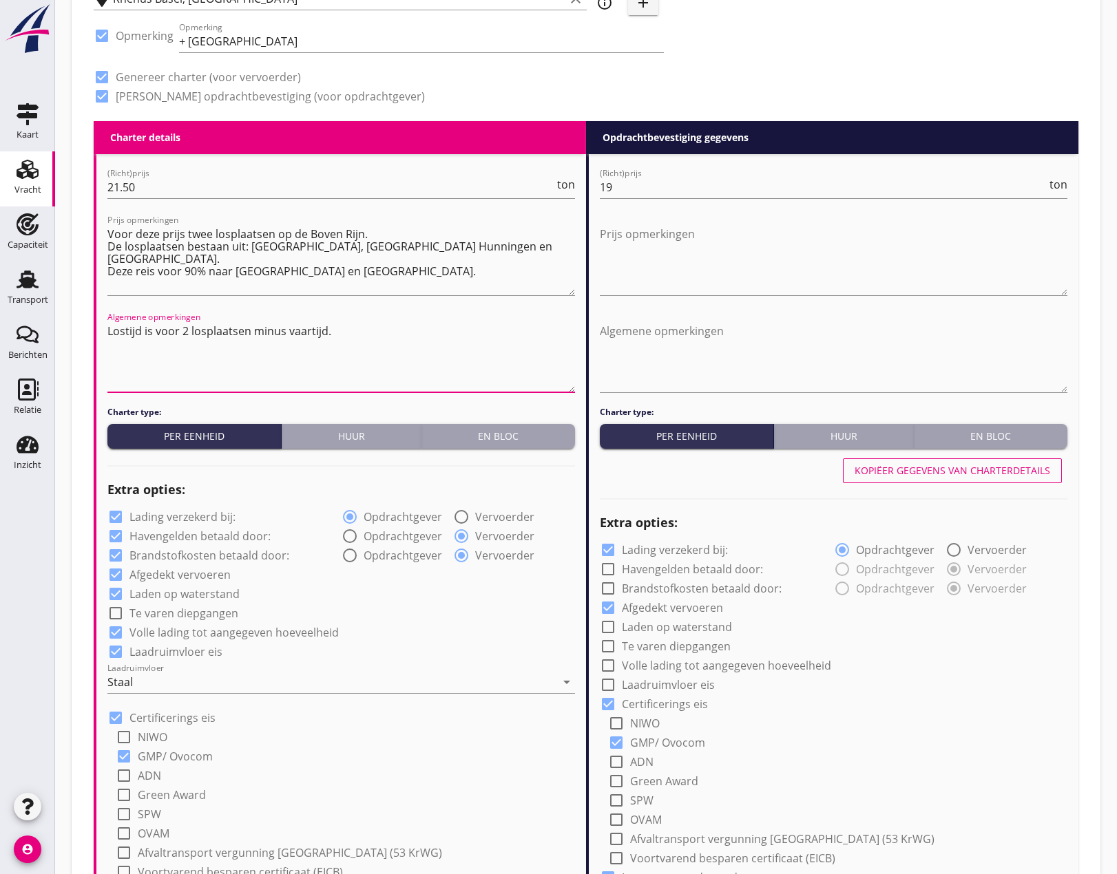
scroll to position [591, 0]
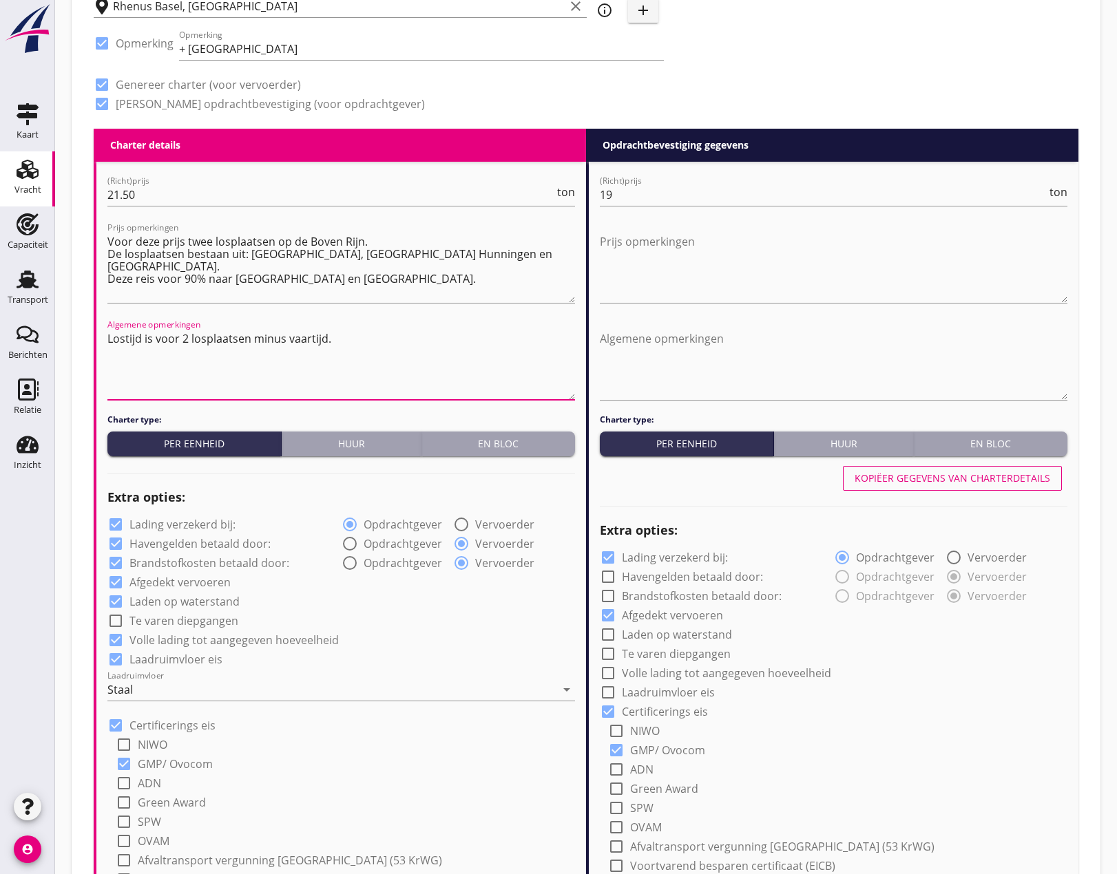
click at [114, 355] on textarea "Lostijd is voor 2 losplaatsen minus vaartijd." at bounding box center [340, 364] width 467 height 72
click at [336, 339] on textarea "Lostijd is voor 2 losplaatsen minus vaartijd." at bounding box center [340, 364] width 467 height 72
click at [359, 351] on textarea "Lostijd is voor 2 losplaatsen minus vaartijd. KWZ is [PERSON_NAME] ochtendpegel." at bounding box center [340, 364] width 467 height 72
click at [379, 382] on textarea "Lostijd is voor 2 losplaatsen minus vaartijd. KWZ is [PERSON_NAME] ochtendpegel." at bounding box center [340, 364] width 467 height 72
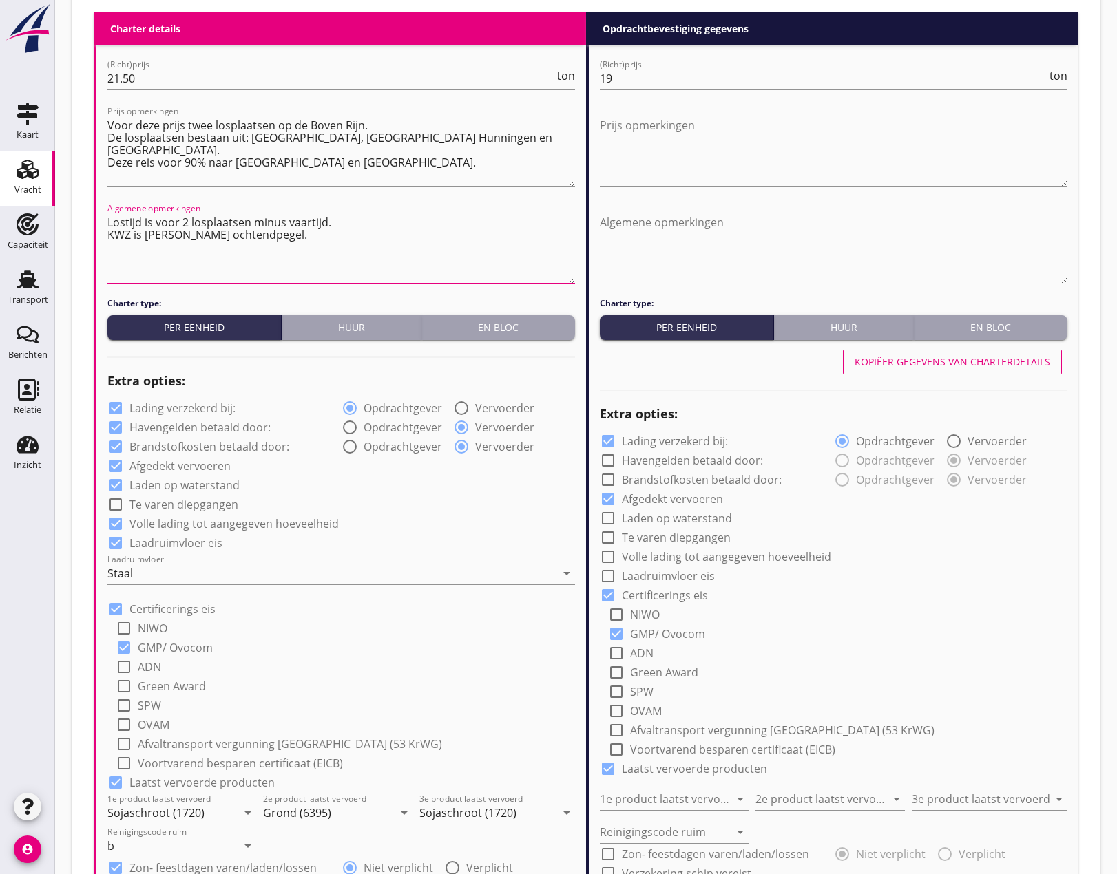
scroll to position [728, 0]
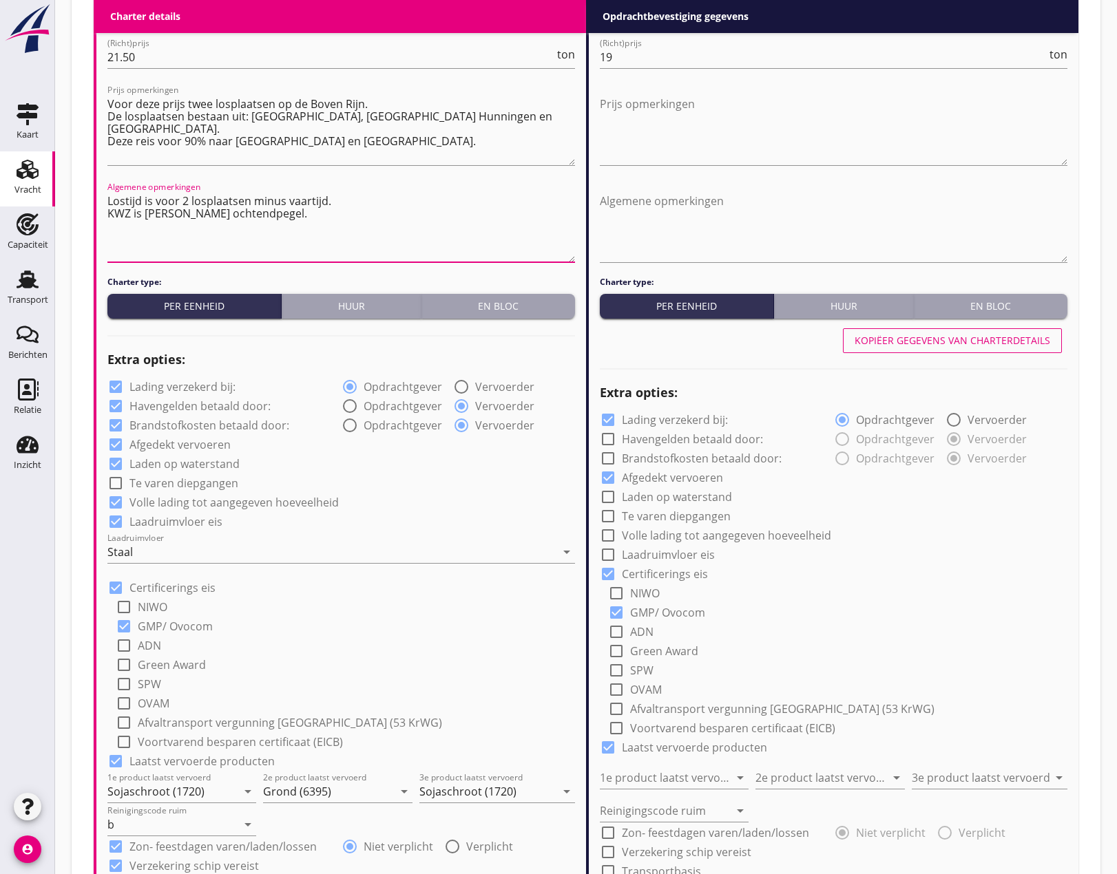
type textarea "Lostijd is voor 2 losplaatsen minus vaartijd. KWZ is [PERSON_NAME] ochtendpegel."
drag, startPoint x: 621, startPoint y: 55, endPoint x: 622, endPoint y: 63, distance: 7.6
click at [621, 56] on input "19" at bounding box center [823, 57] width 447 height 22
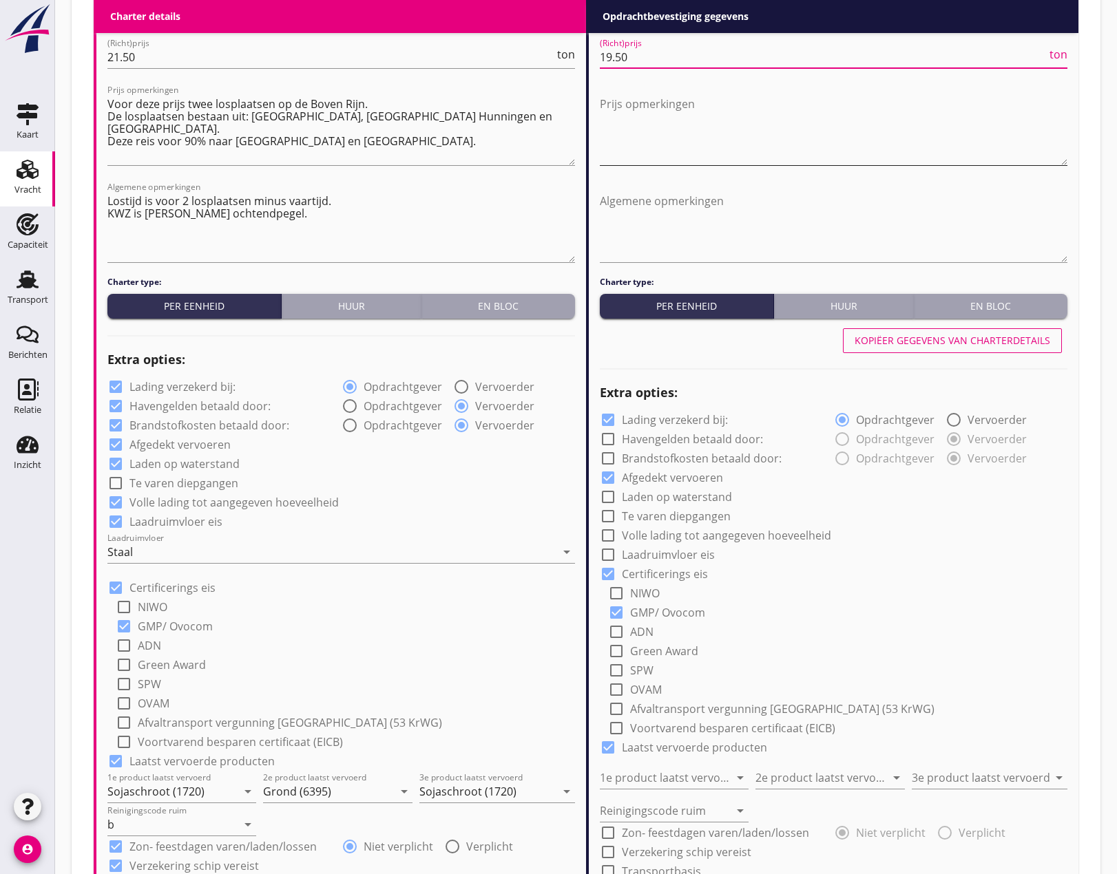
type input "19.50"
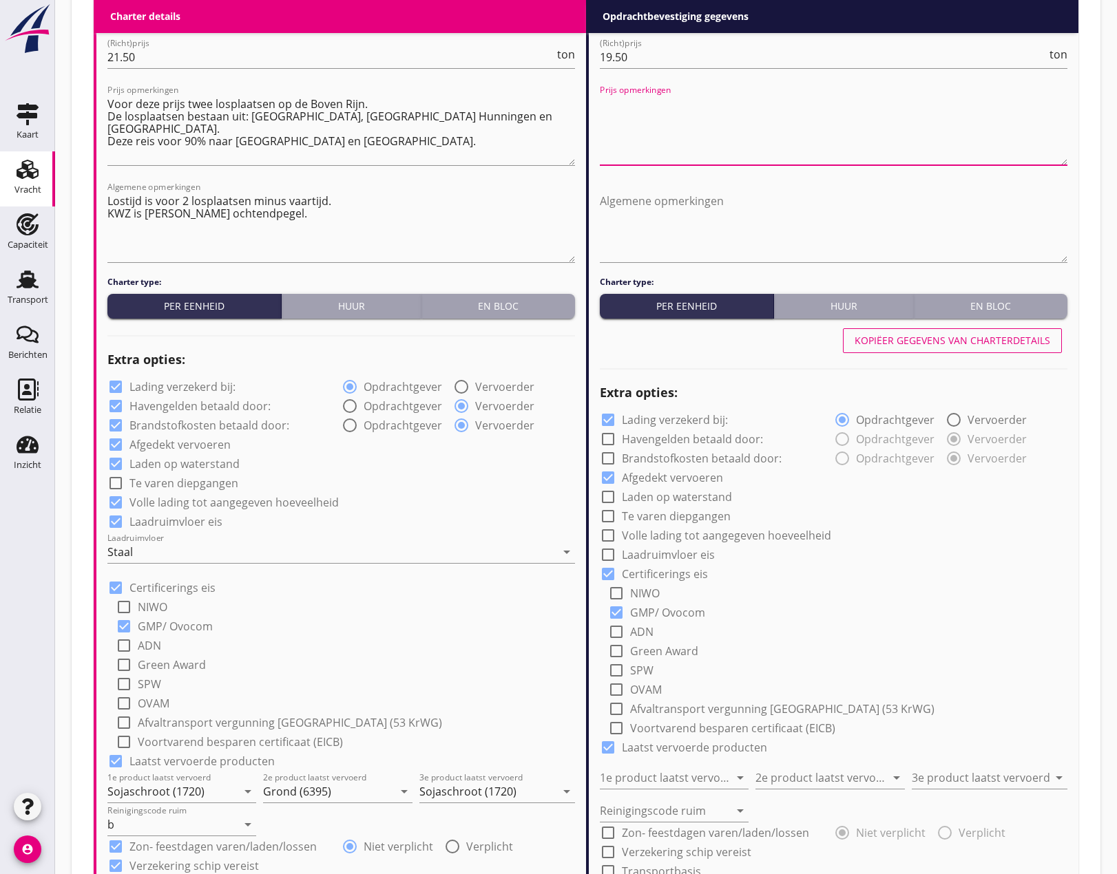
click at [631, 103] on textarea "Prijs opmerkingen" at bounding box center [833, 129] width 467 height 72
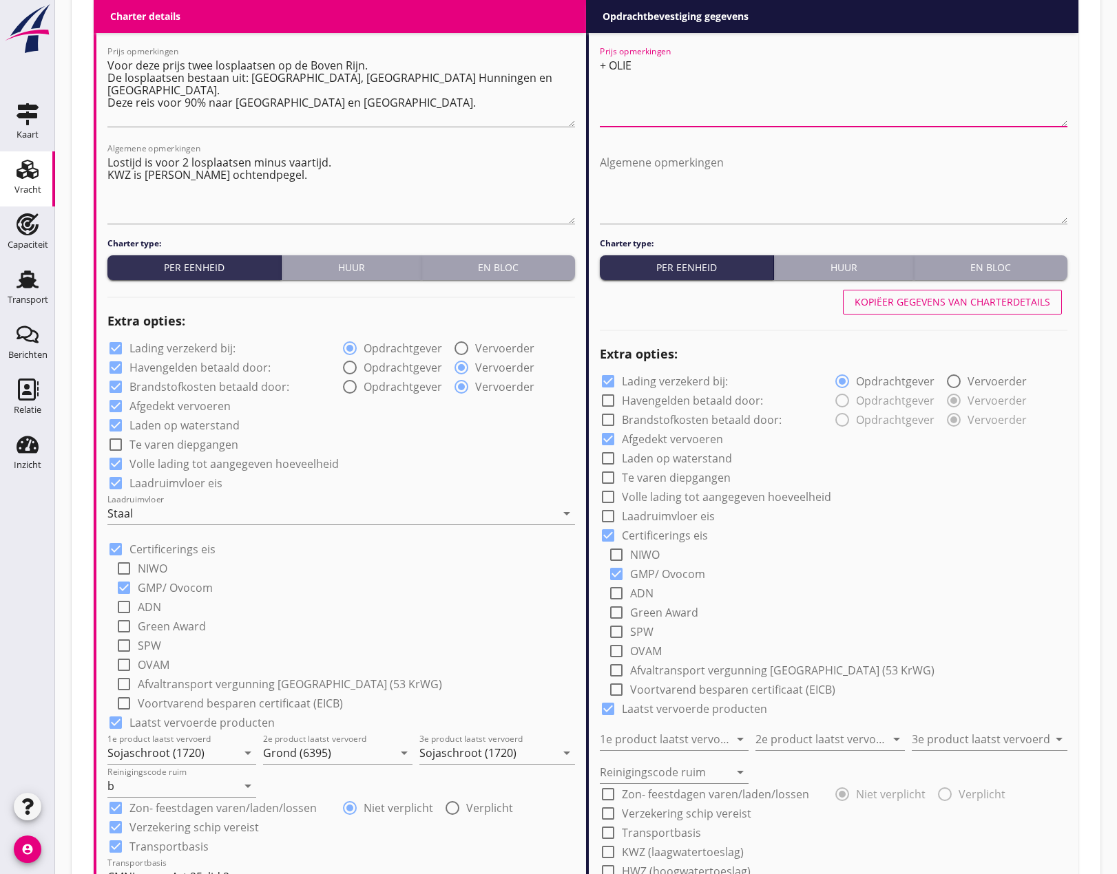
scroll to position [866, 0]
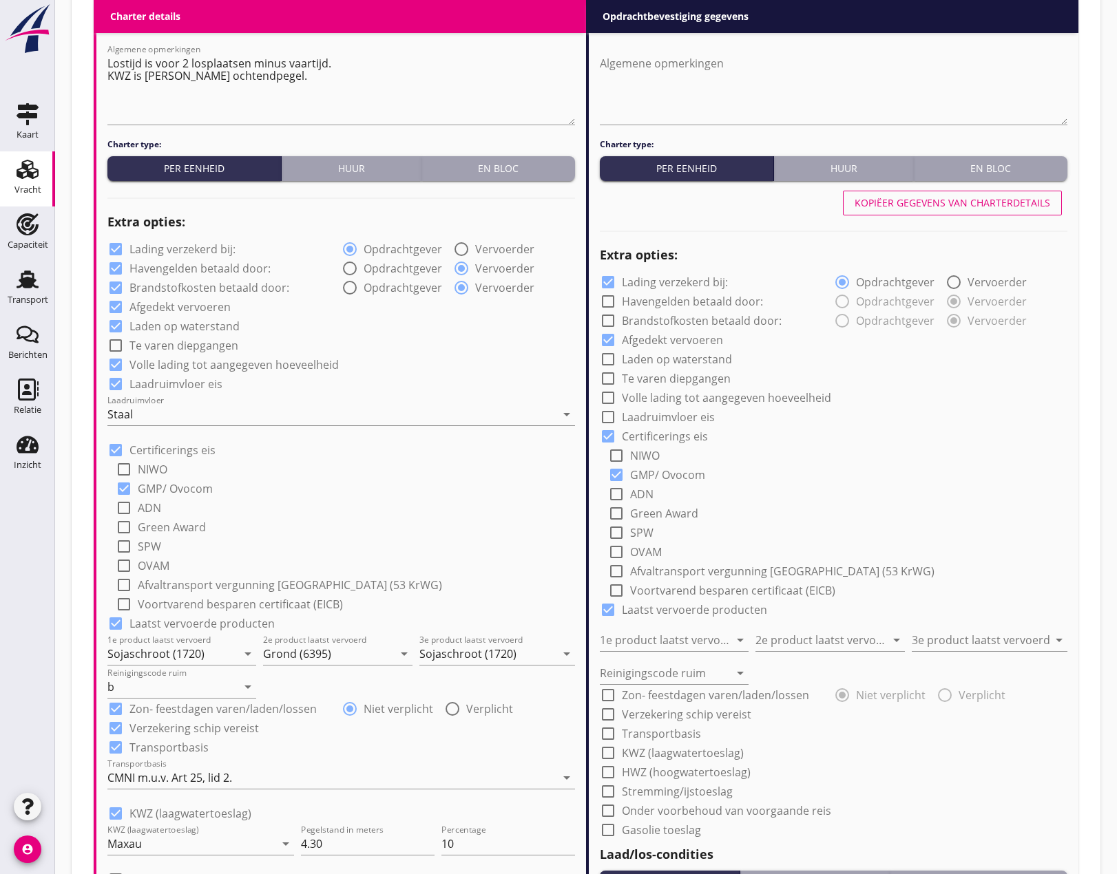
type textarea "+ OLIE"
click at [958, 210] on div "Kopiëer gegevens van charterdetails" at bounding box center [952, 203] width 196 height 14
checkbox input "true"
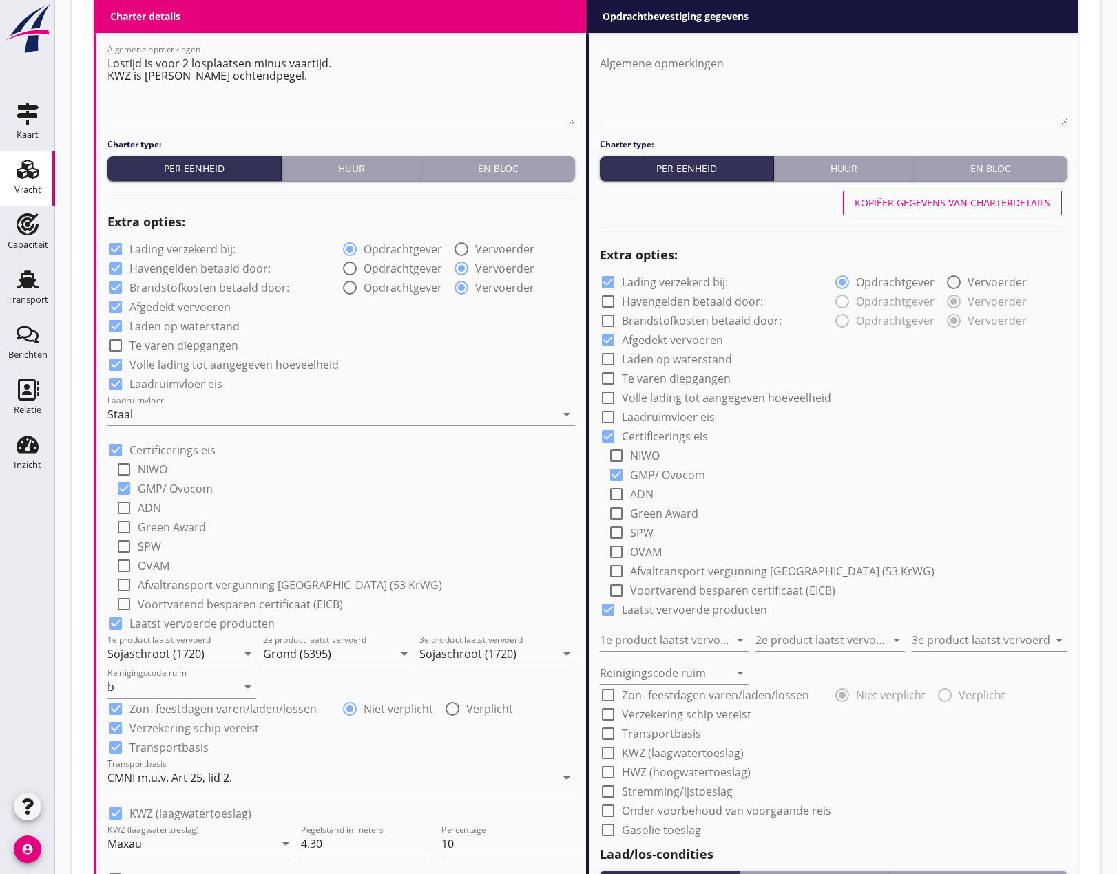
checkbox input "true"
type input "Sojaschroot (1720)"
type input "Grond (6395)"
type input "Sojaschroot (1720)"
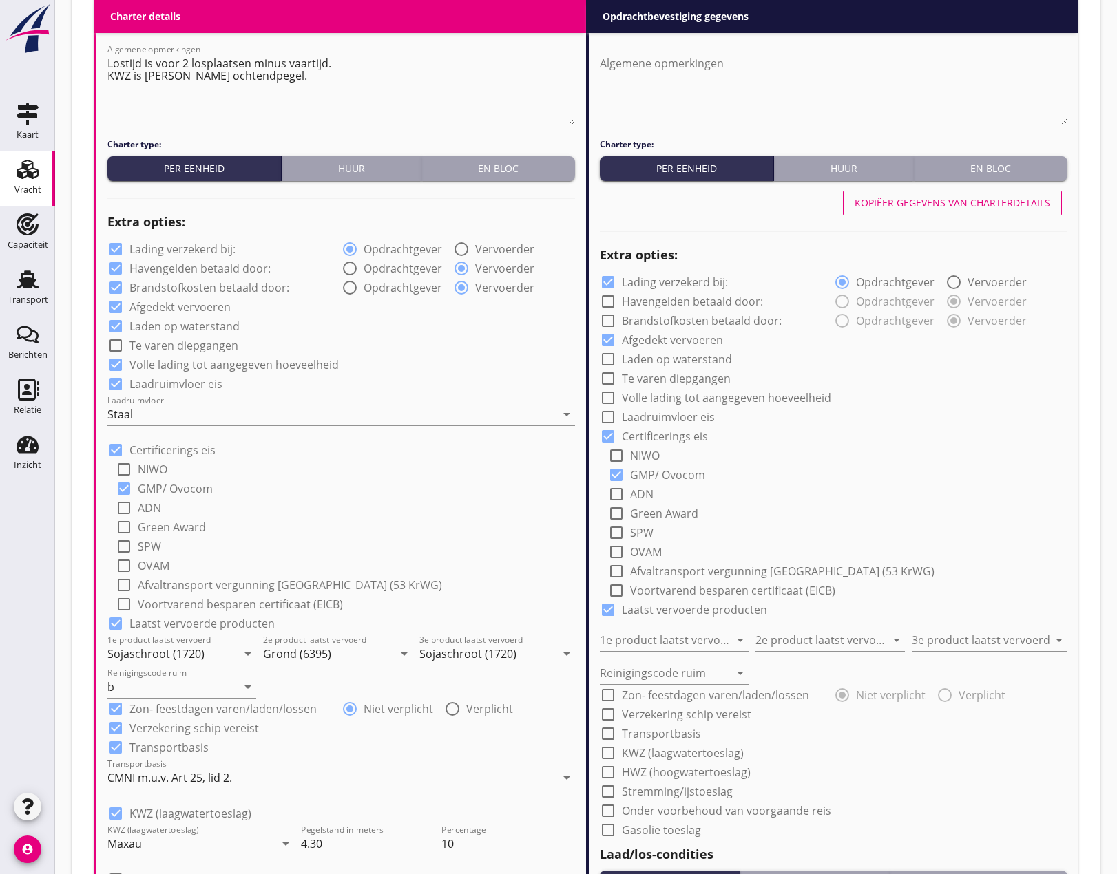
type input "b"
checkbox input "true"
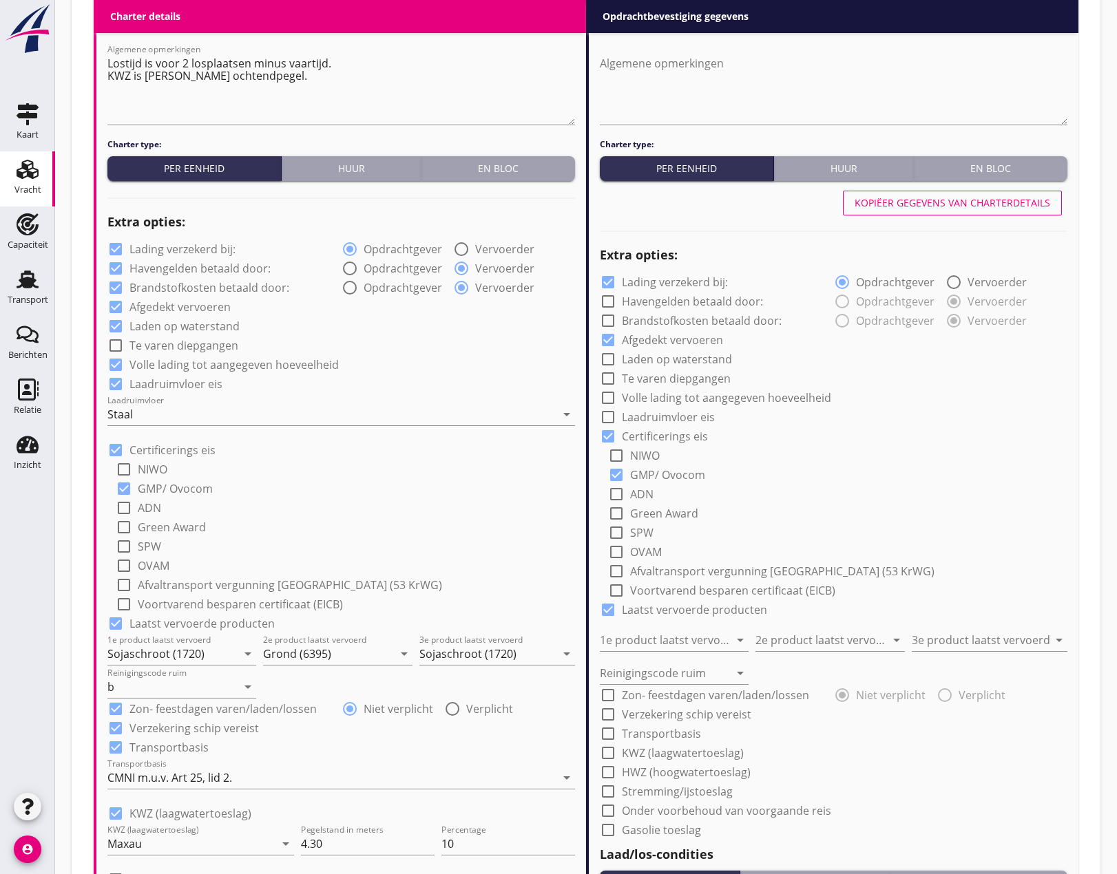
checkbox input "true"
type input "48"
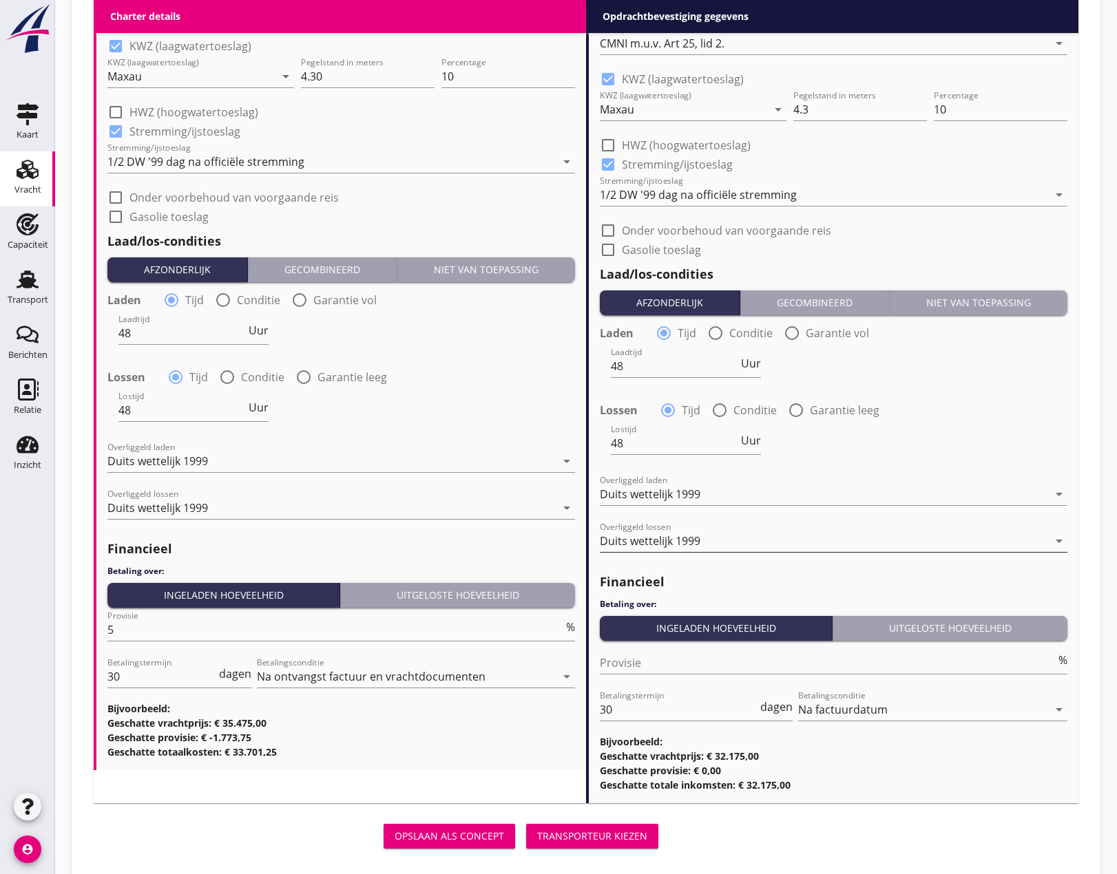
scroll to position [1656, 0]
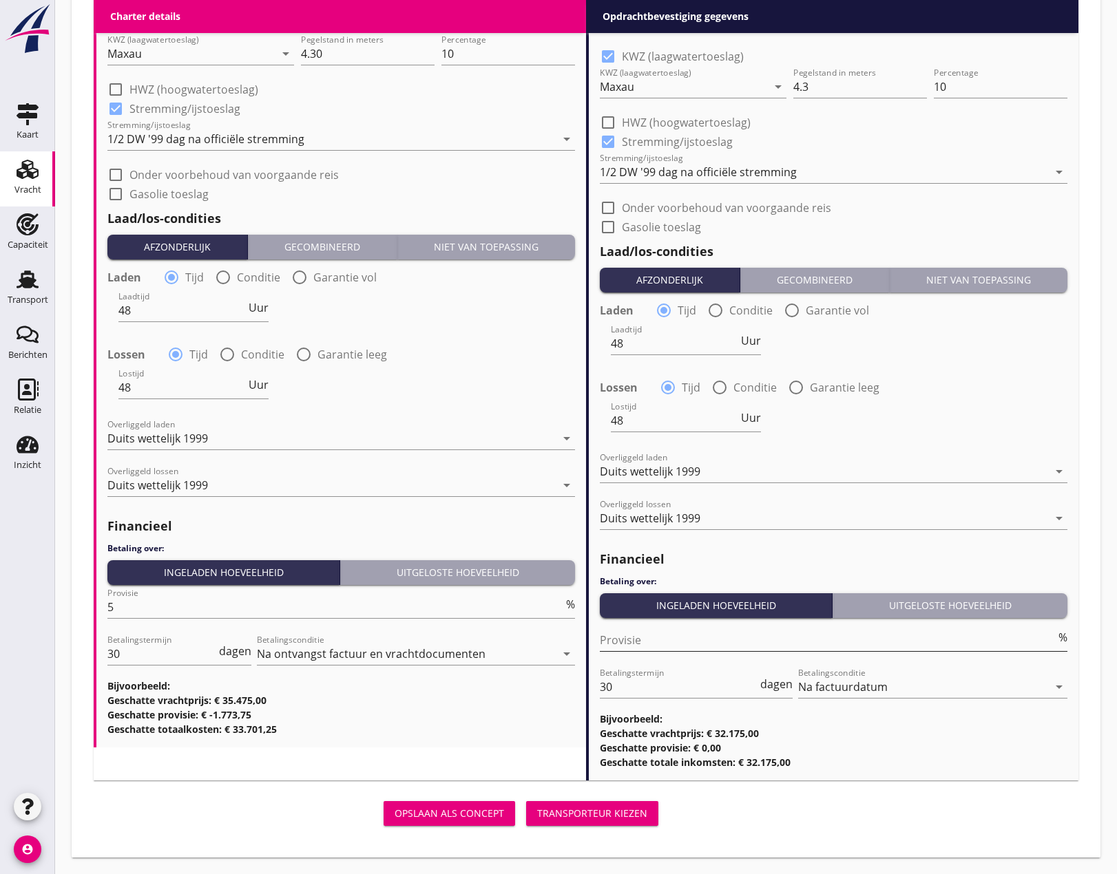
click at [644, 645] on input "Provisie" at bounding box center [828, 640] width 456 height 22
type input "0"
click at [598, 817] on div "Transporteur kiezen" at bounding box center [592, 813] width 110 height 14
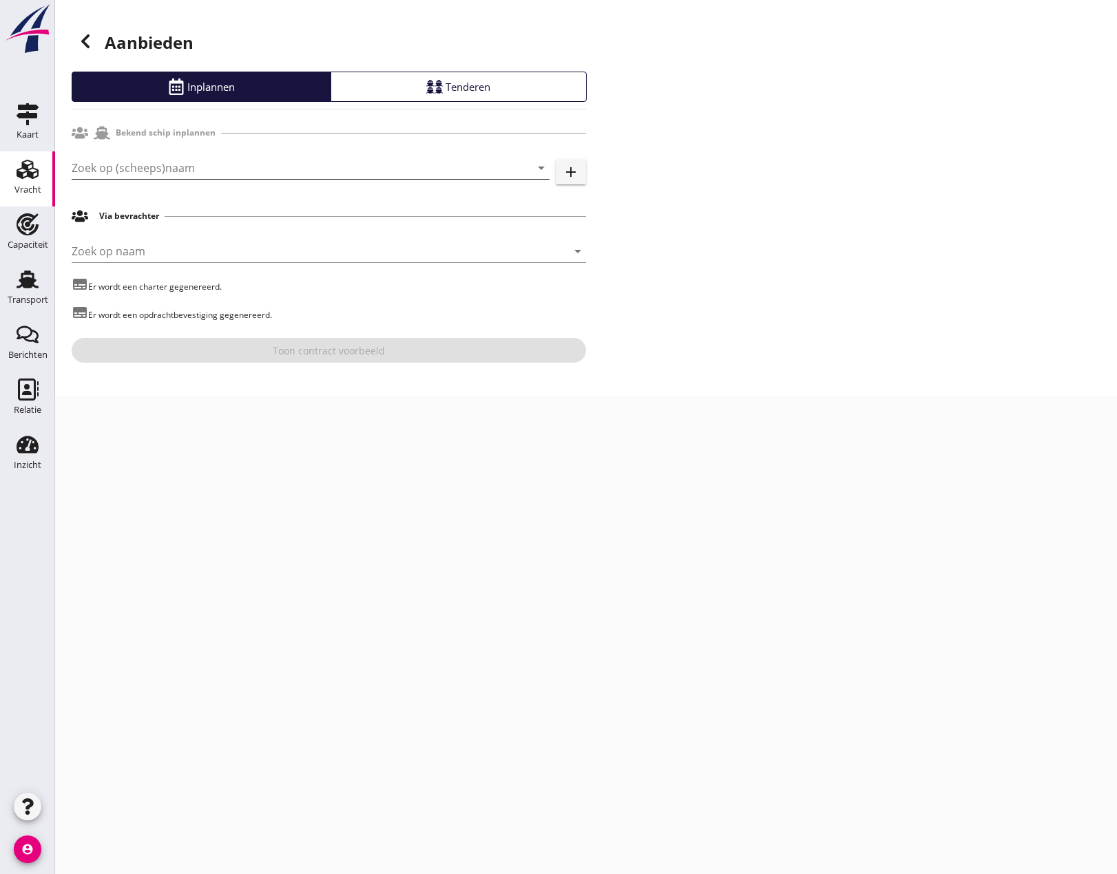
click at [103, 170] on input "Zoek op (scheeps)naam" at bounding box center [291, 168] width 439 height 22
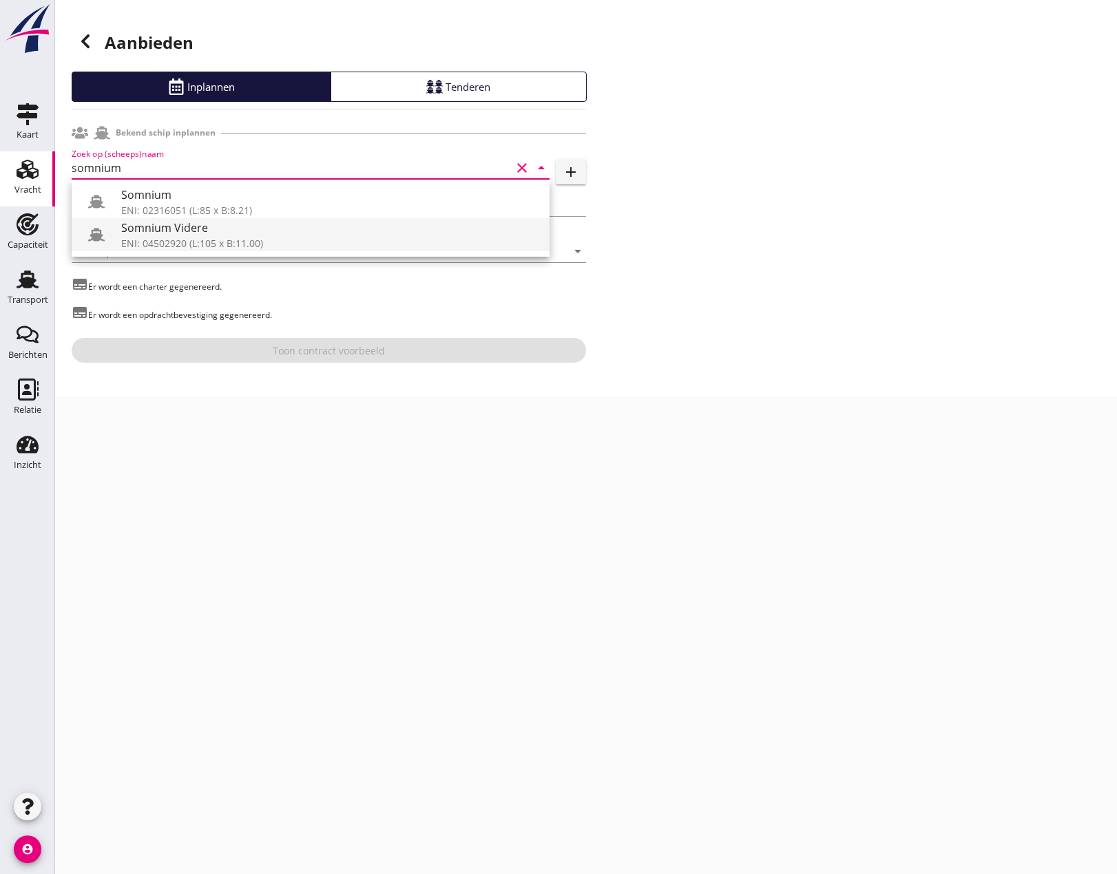
click at [189, 228] on div "Somnium Videre" at bounding box center [329, 228] width 417 height 17
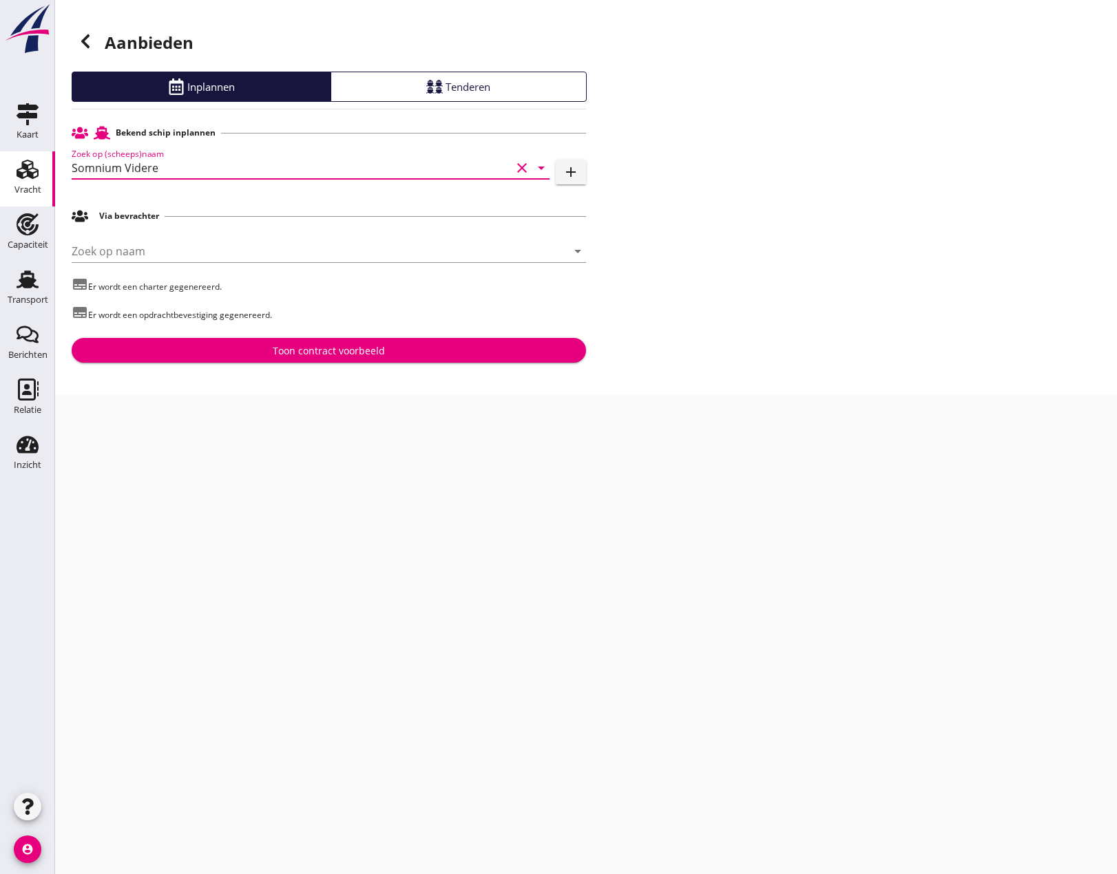
type input "Somnium Videre"
click at [339, 352] on div "Toon contract voorbeeld" at bounding box center [329, 351] width 112 height 14
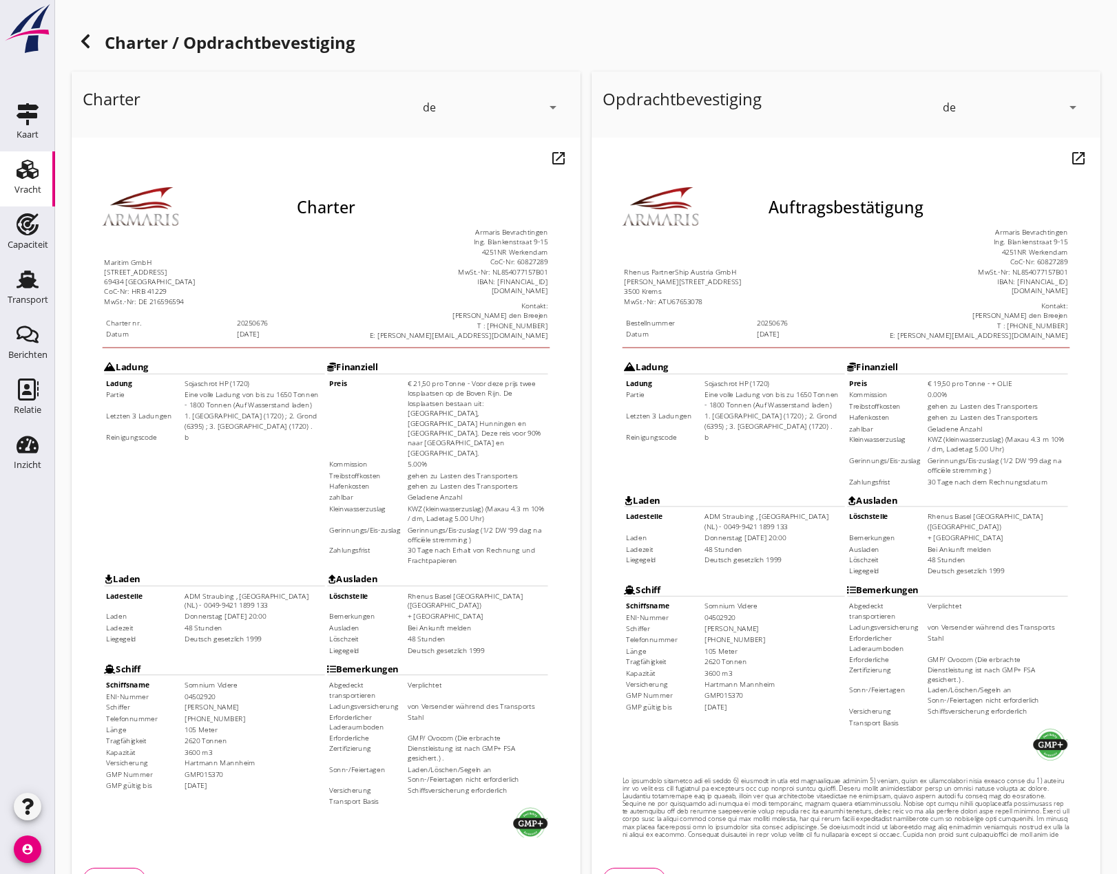
click at [553, 104] on icon "arrow_drop_down" at bounding box center [553, 107] width 17 height 17
click at [455, 108] on div "nl" at bounding box center [491, 104] width 133 height 17
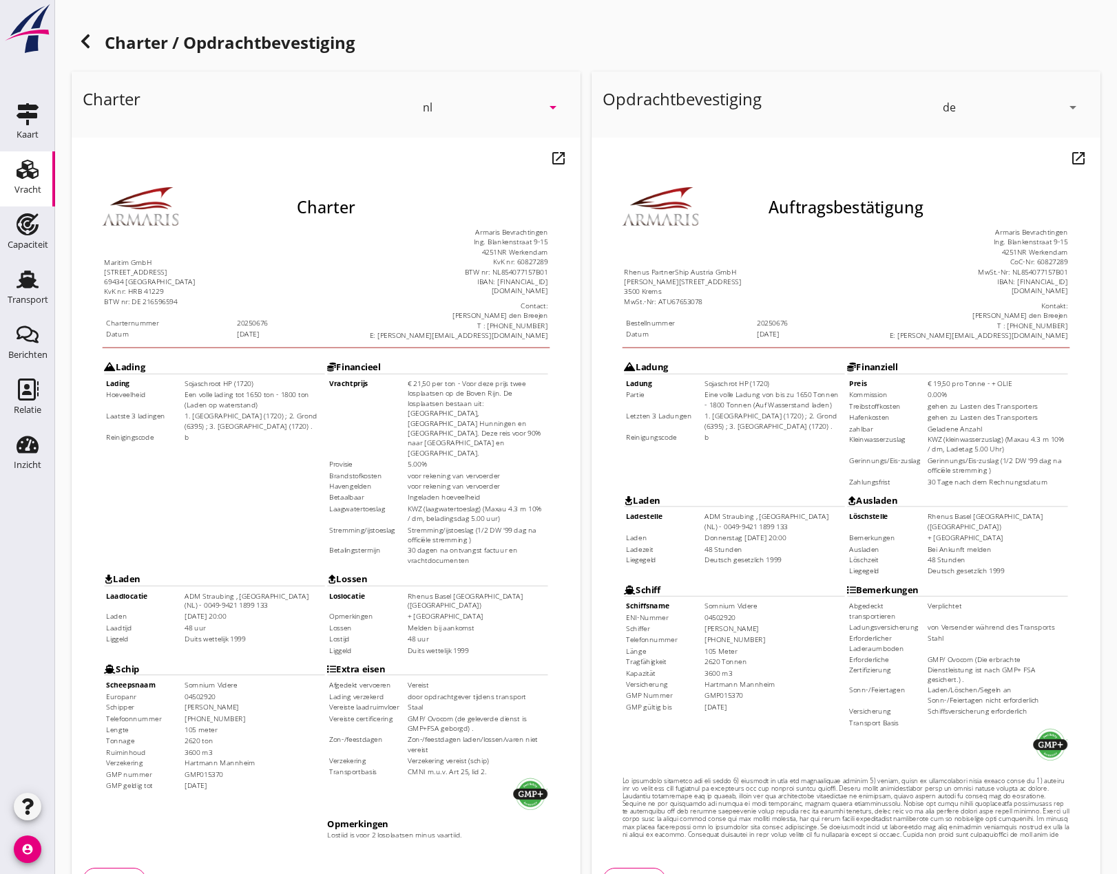
click at [1075, 104] on icon "arrow_drop_down" at bounding box center [1072, 107] width 17 height 17
click at [973, 98] on div "nl" at bounding box center [1011, 104] width 133 height 17
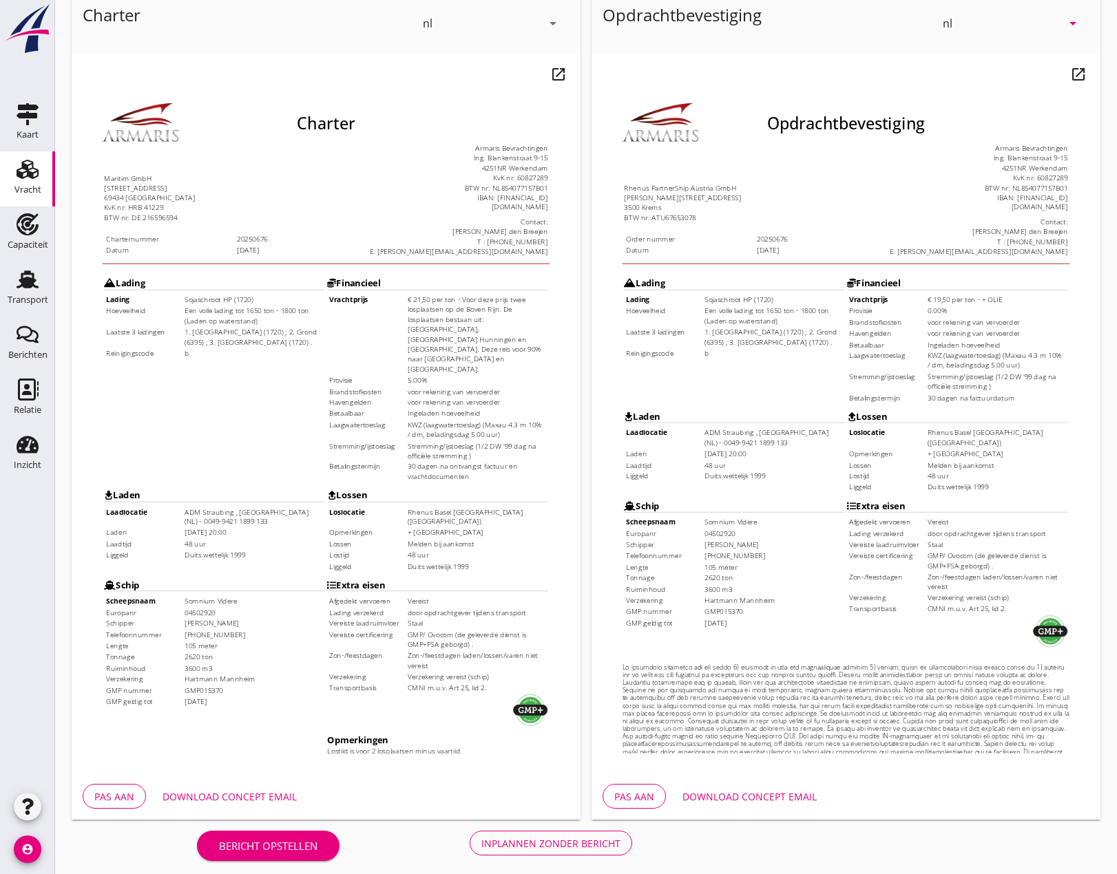
scroll to position [92, 0]
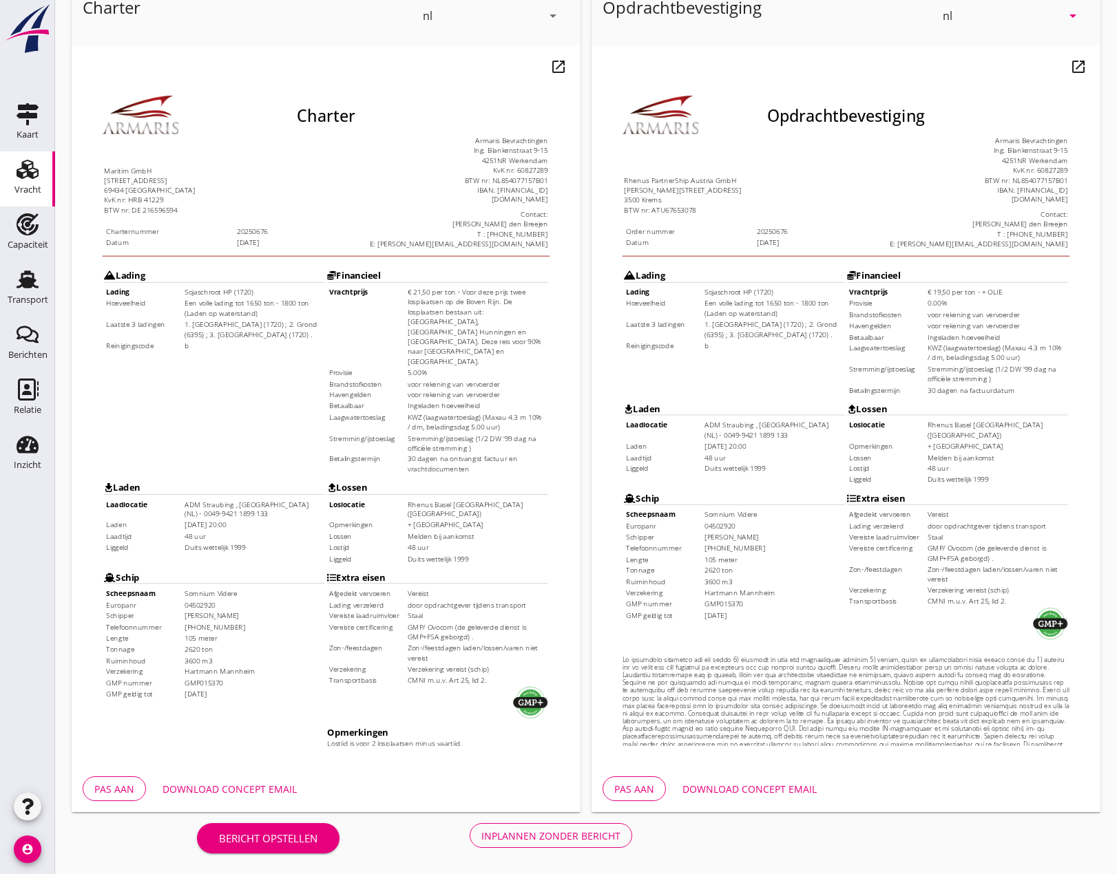
click at [558, 834] on div "Inplannen zonder bericht" at bounding box center [550, 836] width 139 height 14
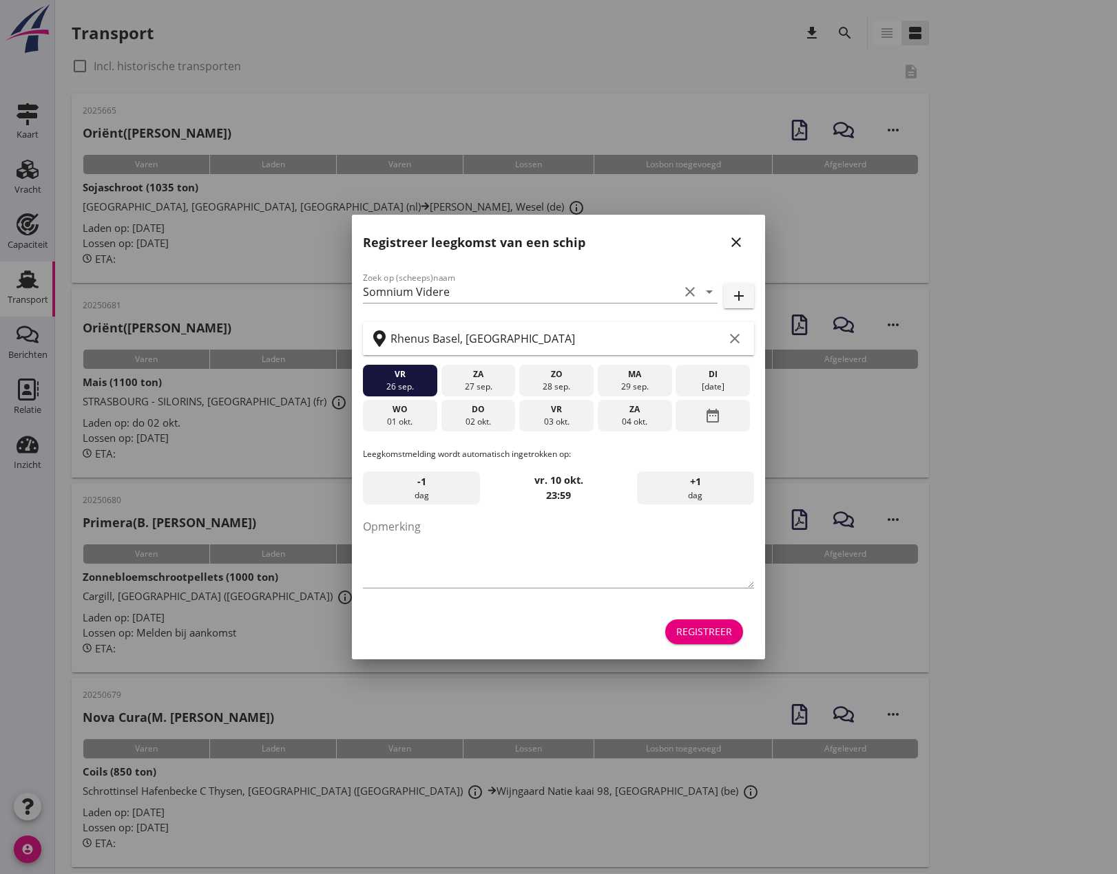
click at [742, 244] on icon "close" at bounding box center [736, 242] width 17 height 17
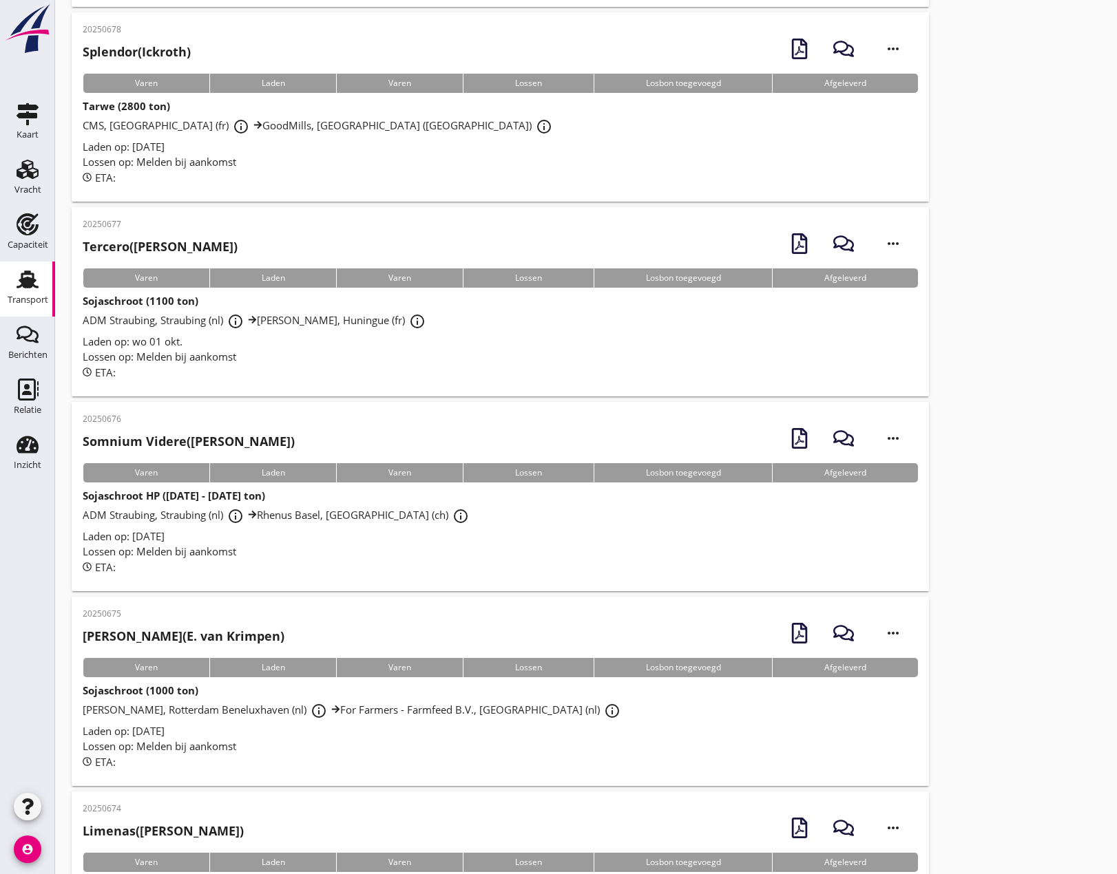
scroll to position [895, 0]
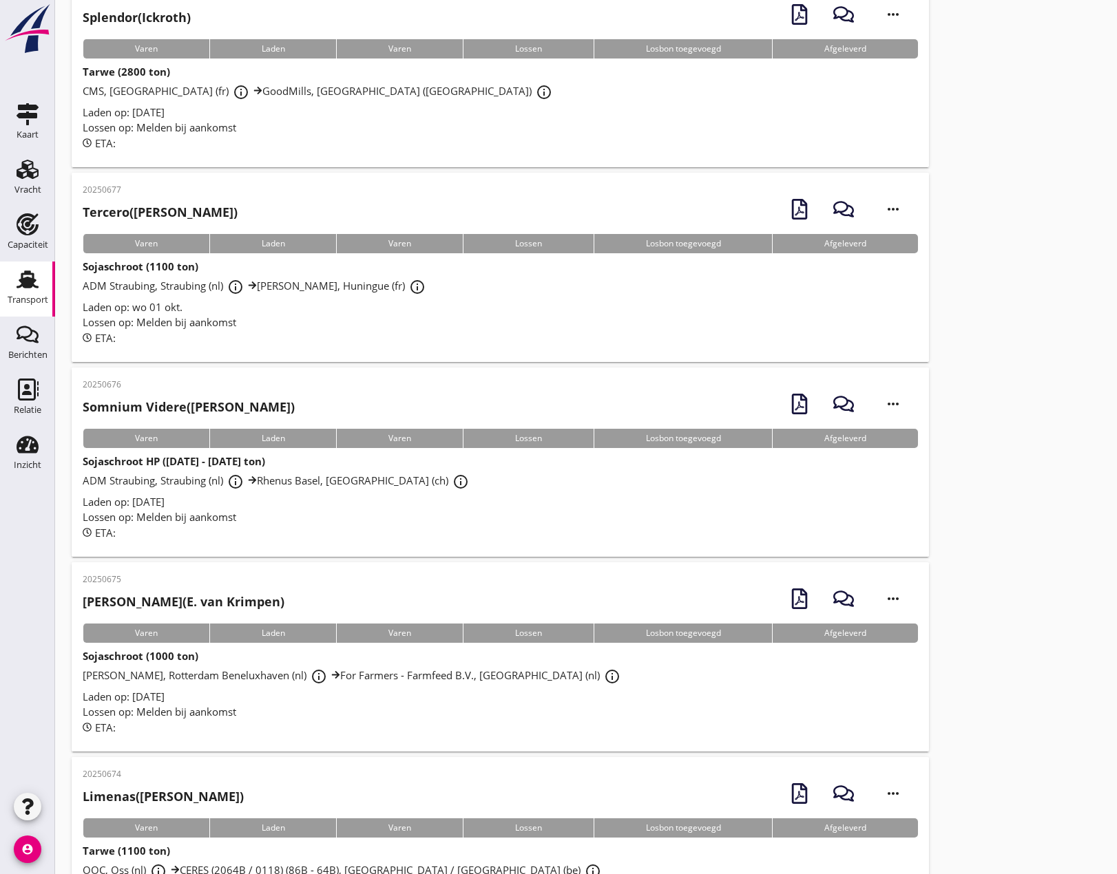
drag, startPoint x: 153, startPoint y: 470, endPoint x: 181, endPoint y: 502, distance: 42.4
click at [153, 470] on div "ADM Straubing, Straubing (nl) info_outline [GEOGRAPHIC_DATA], [GEOGRAPHIC_DATA]…" at bounding box center [500, 481] width 835 height 25
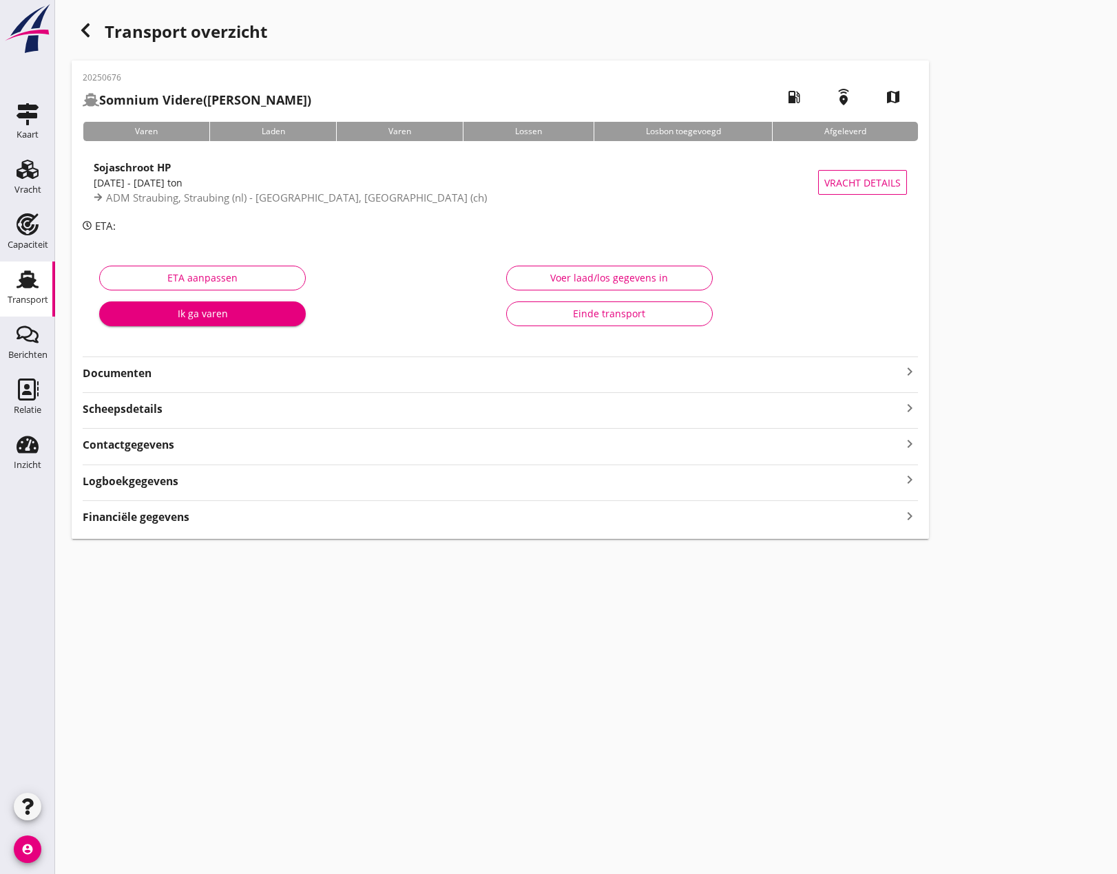
click at [902, 376] on icon "keyboard_arrow_right" at bounding box center [909, 371] width 17 height 17
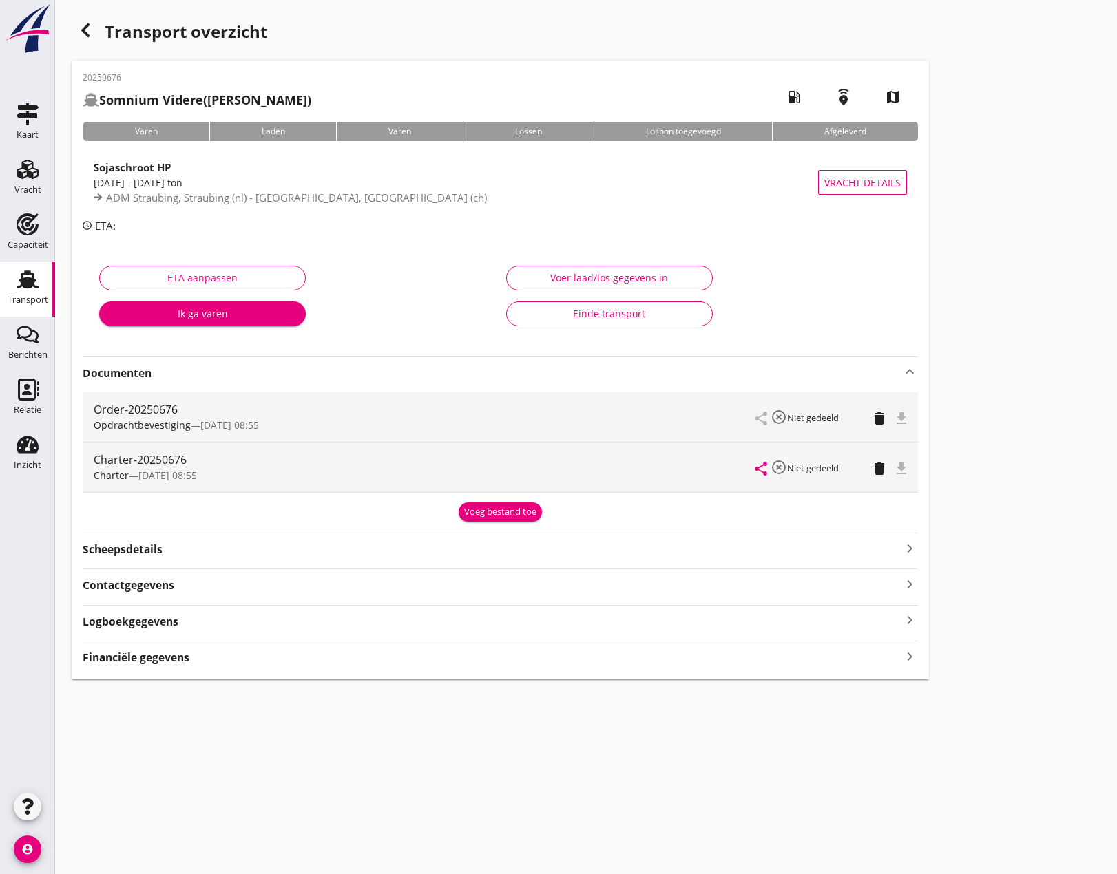
click at [35, 293] on div "Transport" at bounding box center [28, 299] width 41 height 19
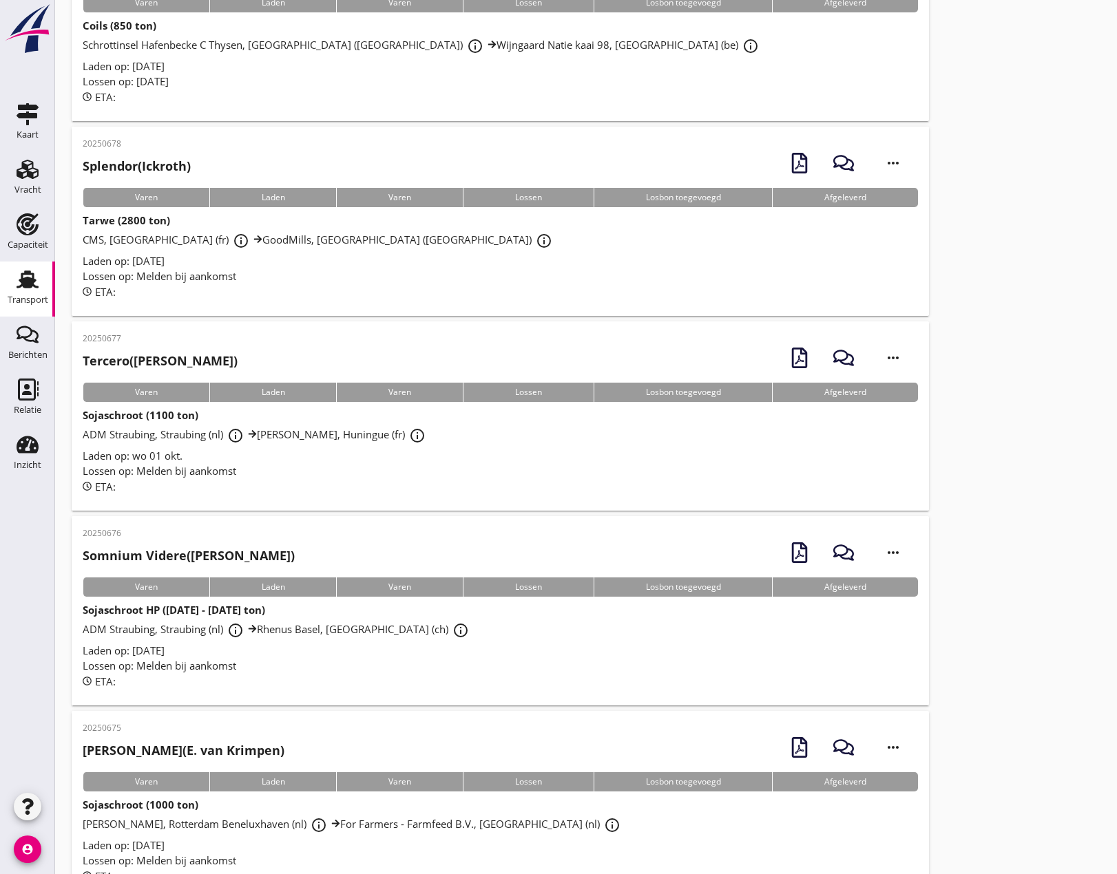
scroll to position [826, 0]
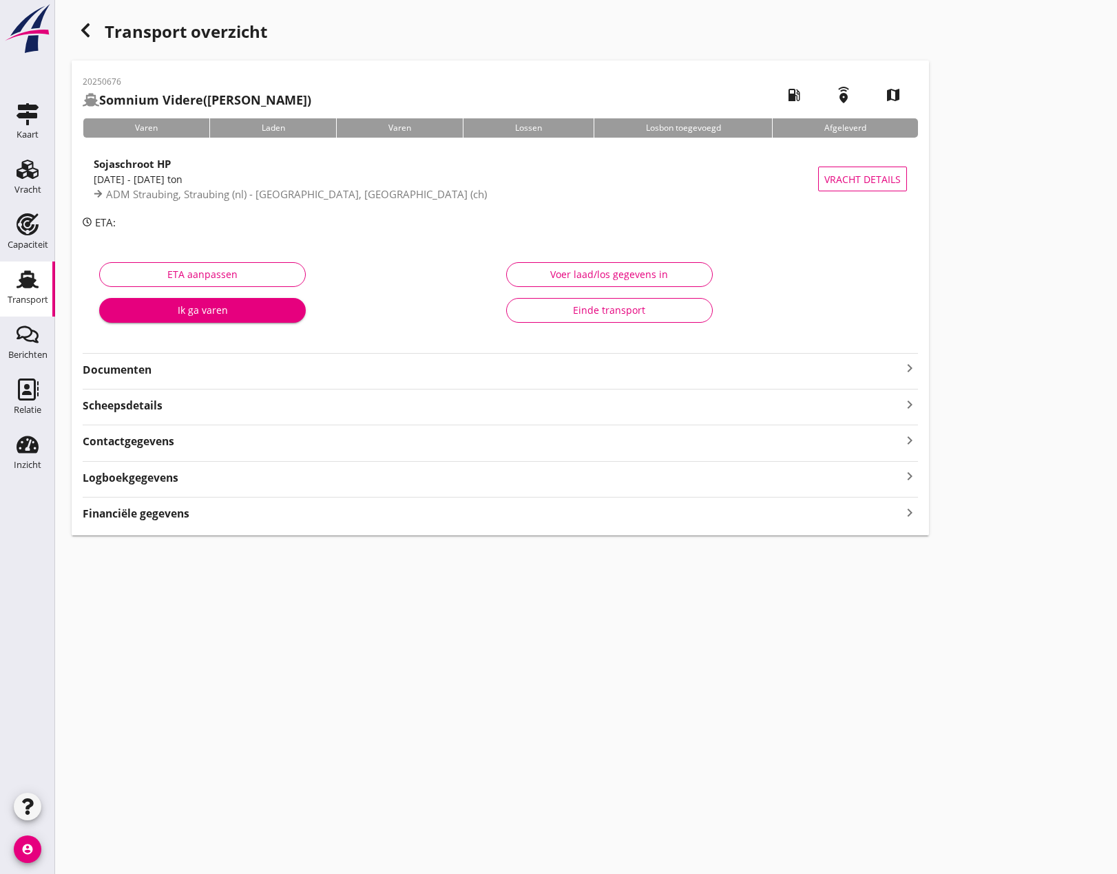
click at [903, 368] on icon "keyboard_arrow_right" at bounding box center [909, 368] width 17 height 17
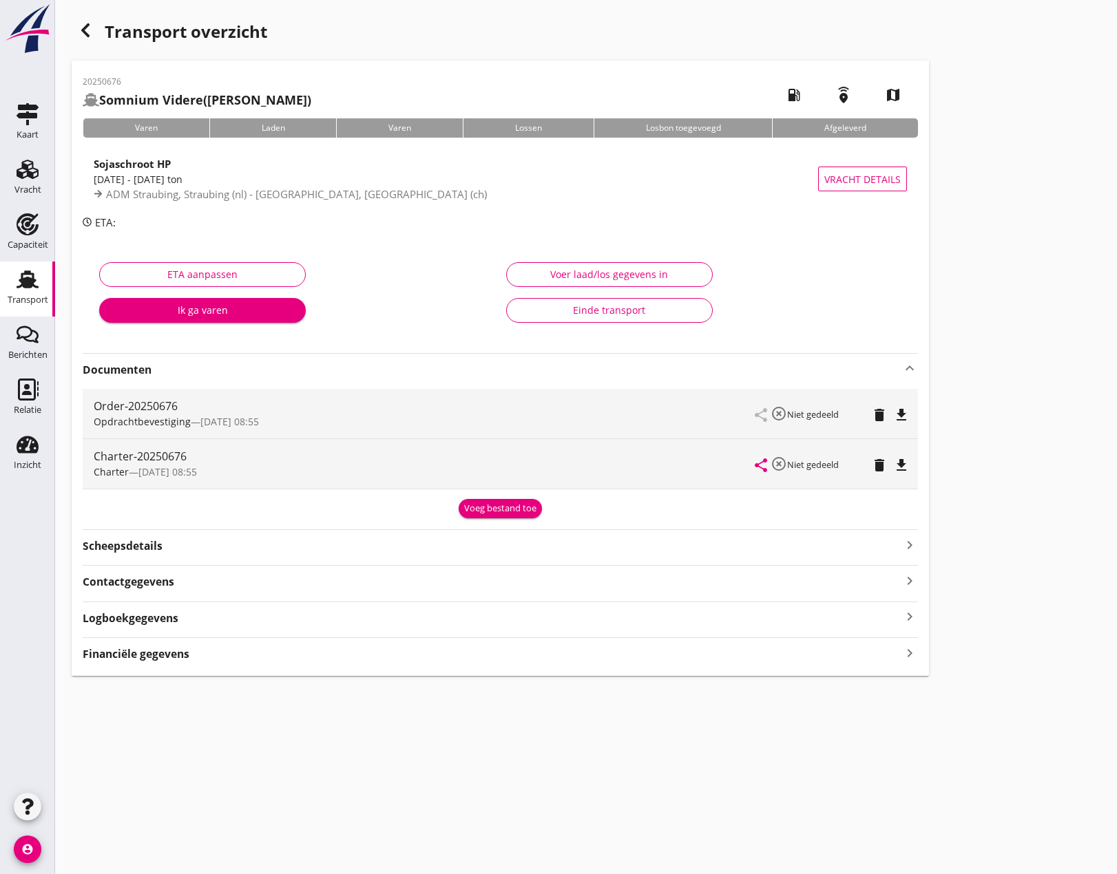
click at [900, 463] on icon "file_download" at bounding box center [901, 465] width 17 height 17
click at [23, 175] on use at bounding box center [28, 169] width 22 height 19
